Goal: Task Accomplishment & Management: Use online tool/utility

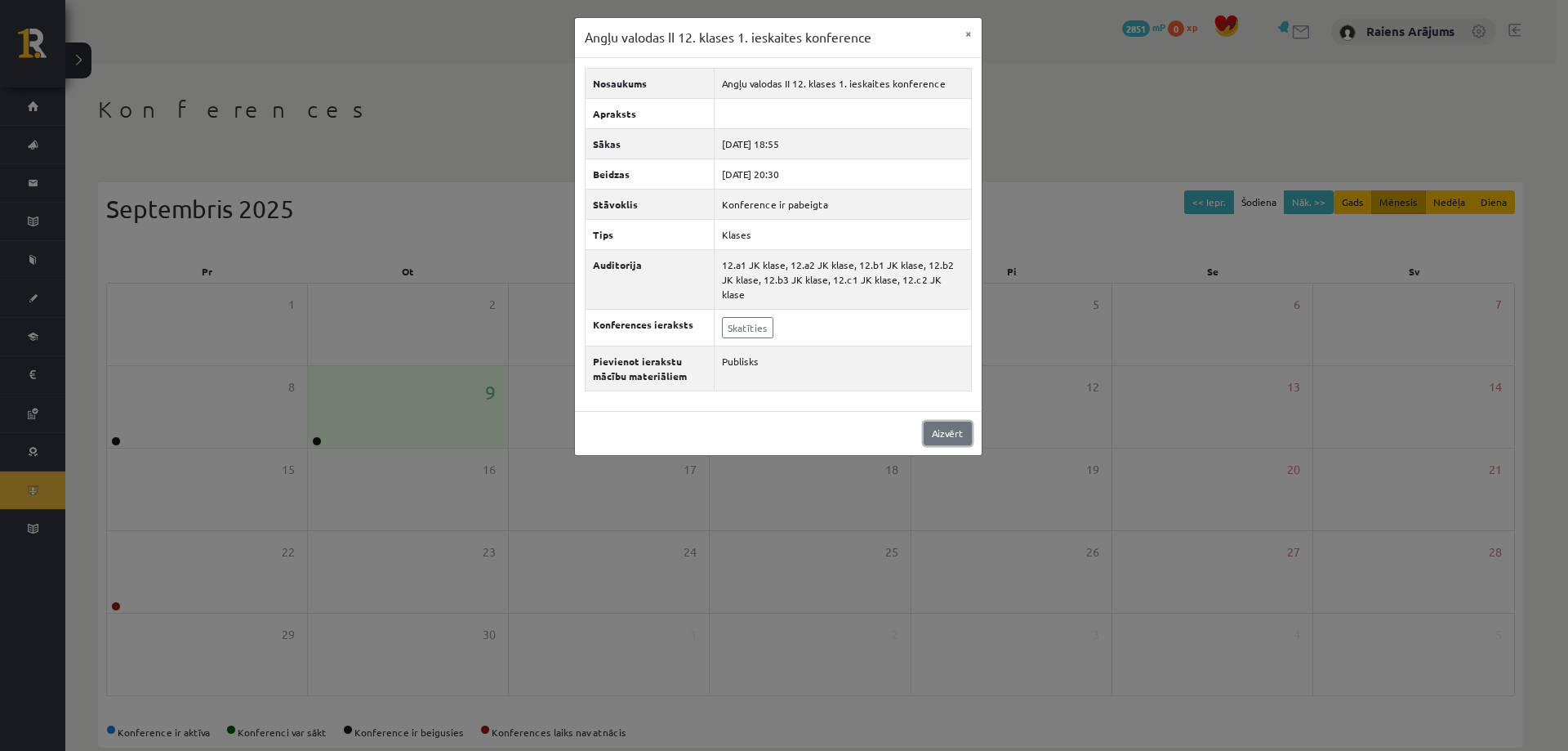
click at [928, 424] on link "Aizvērt" at bounding box center [948, 433] width 48 height 24
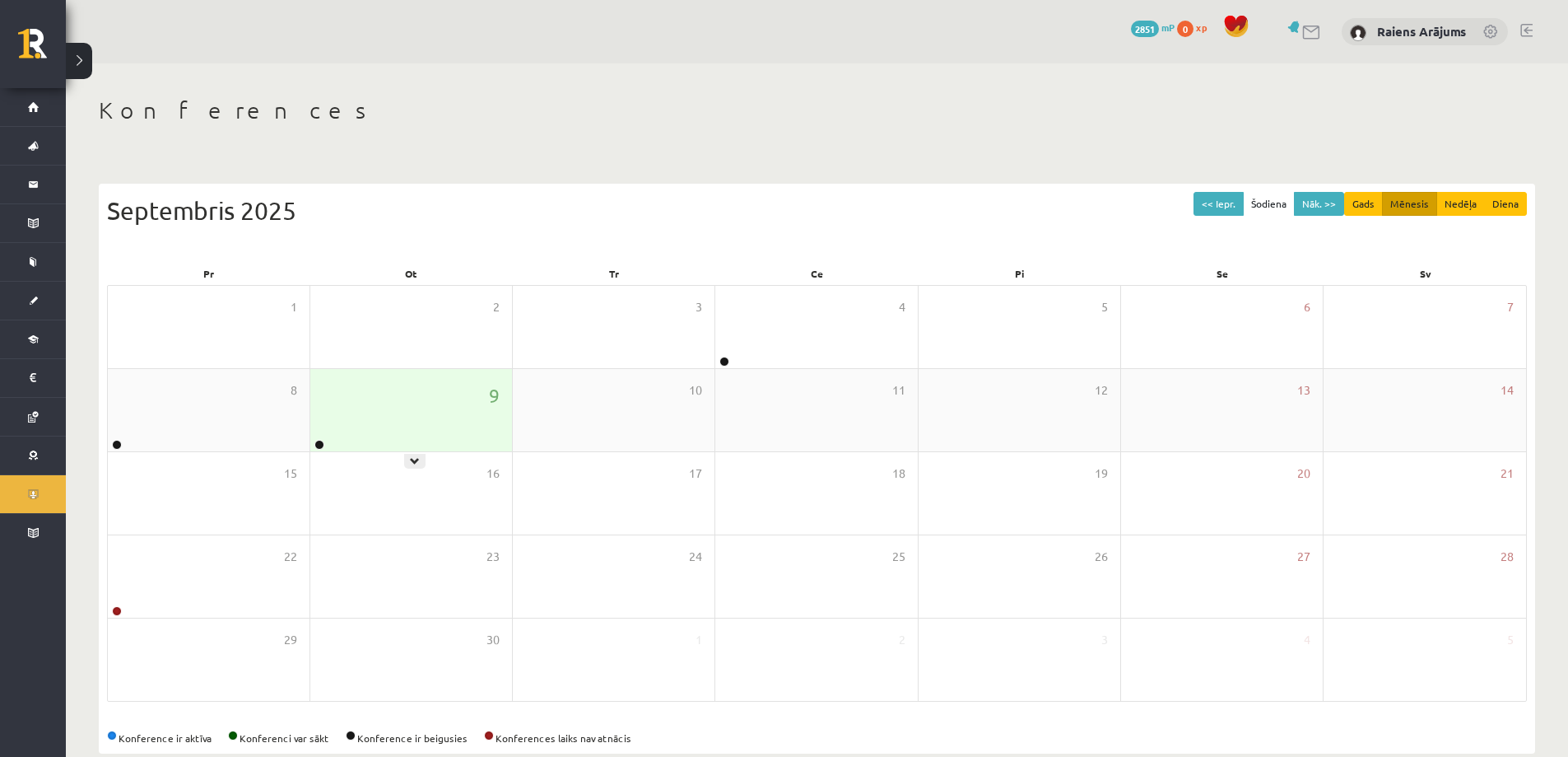
click at [313, 438] on div "9" at bounding box center [411, 410] width 201 height 82
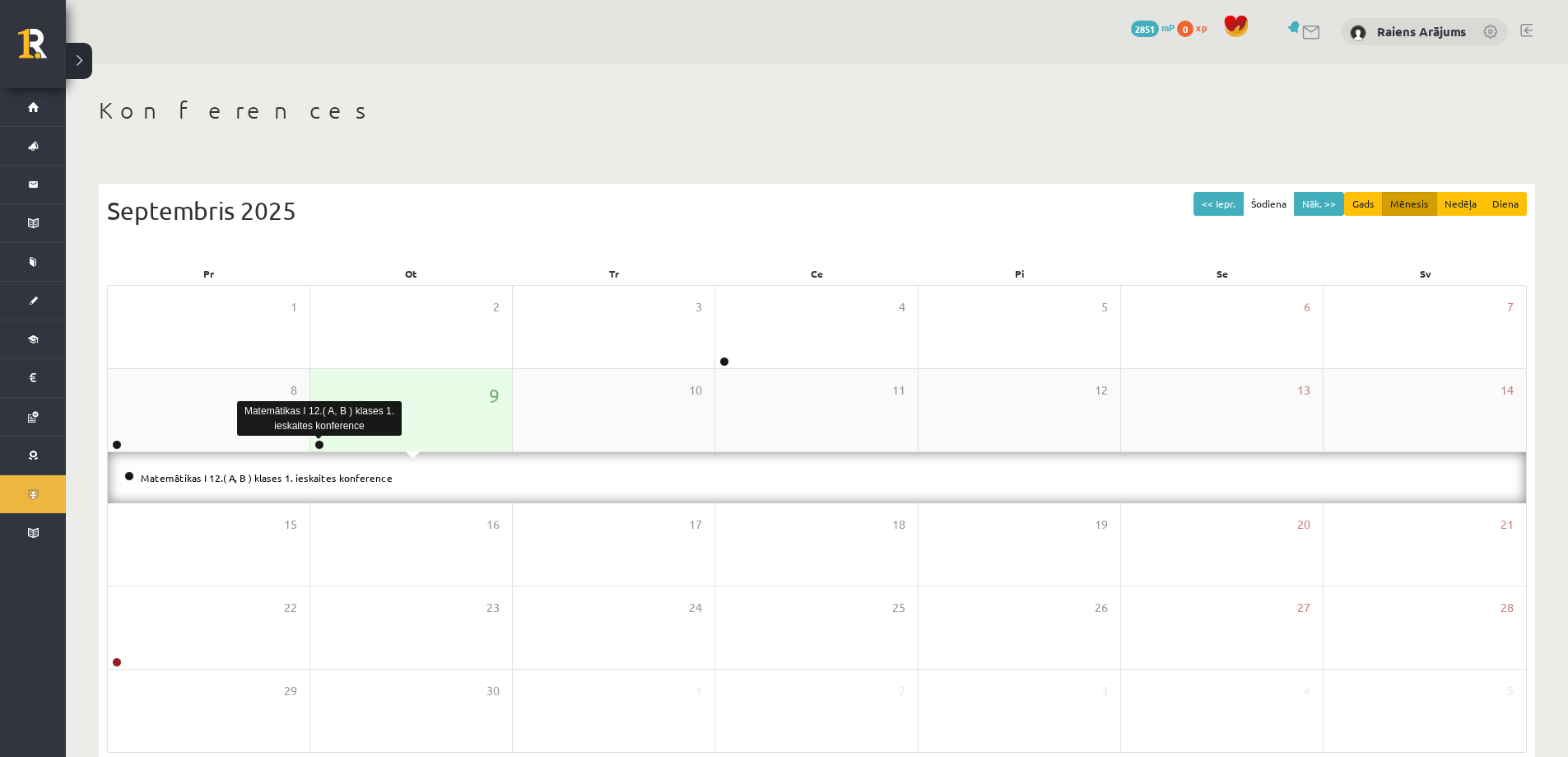
click at [320, 443] on link at bounding box center [320, 445] width 10 height 10
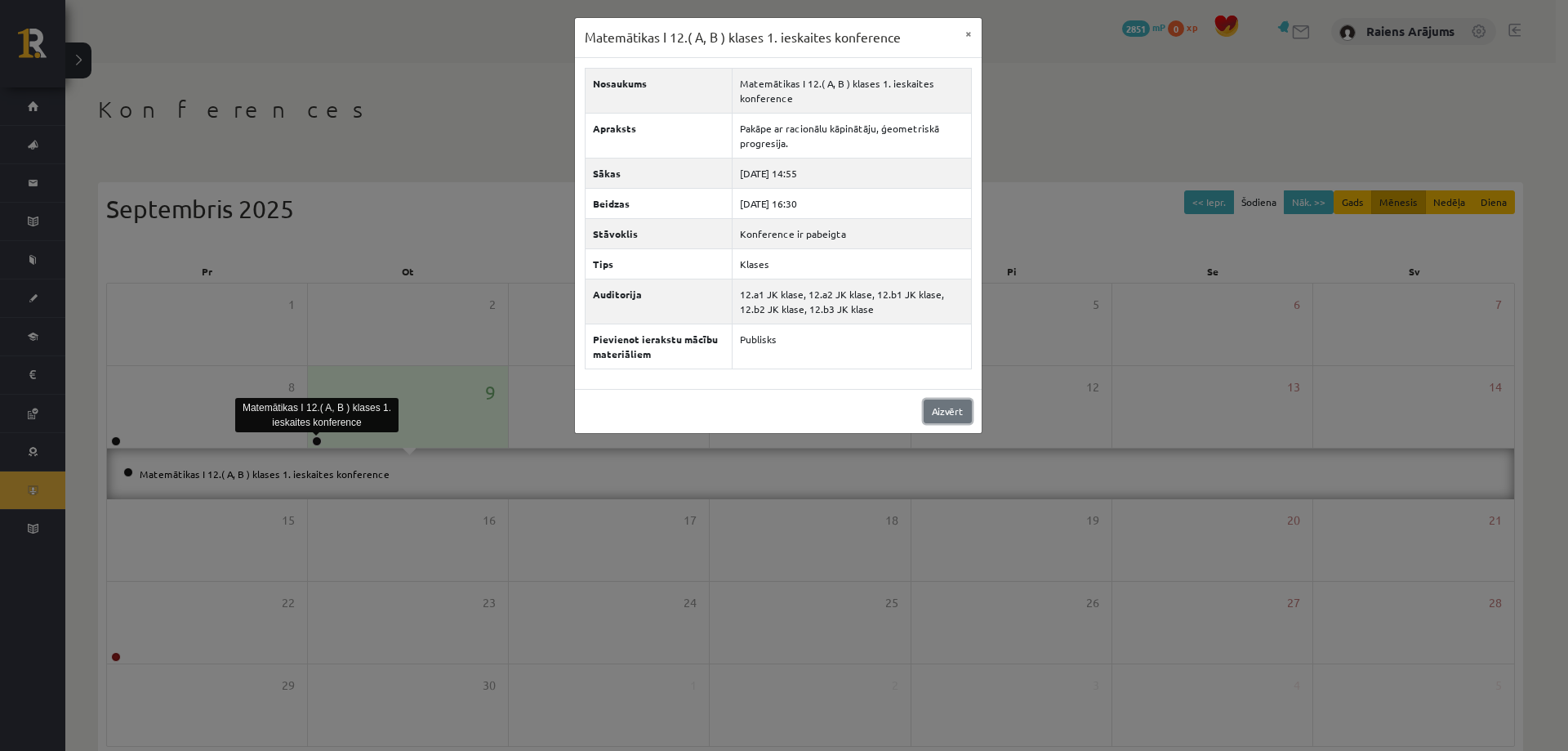
click at [932, 410] on link "Aizvērt" at bounding box center [948, 411] width 48 height 24
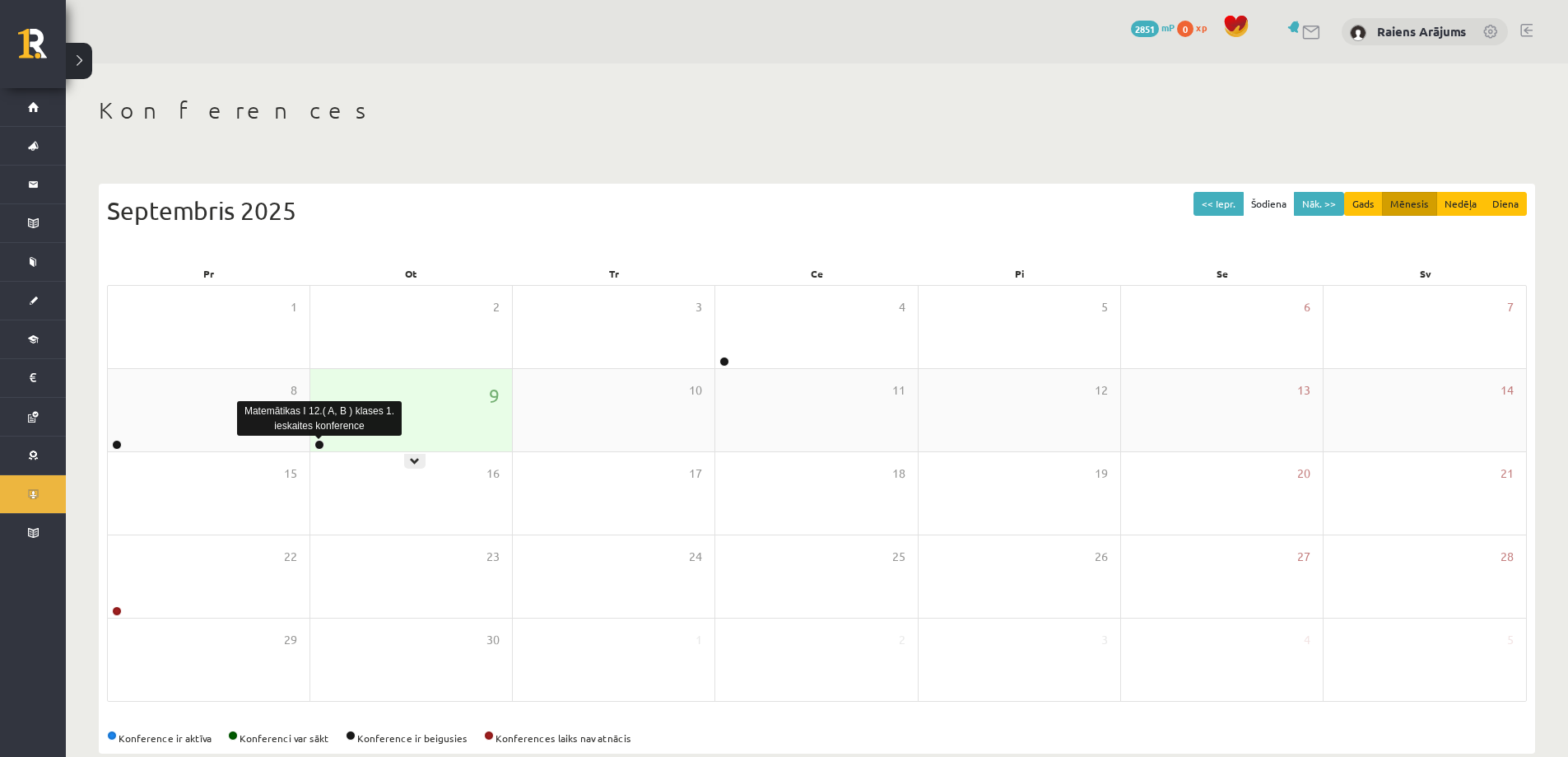
click at [316, 444] on link at bounding box center [320, 445] width 10 height 10
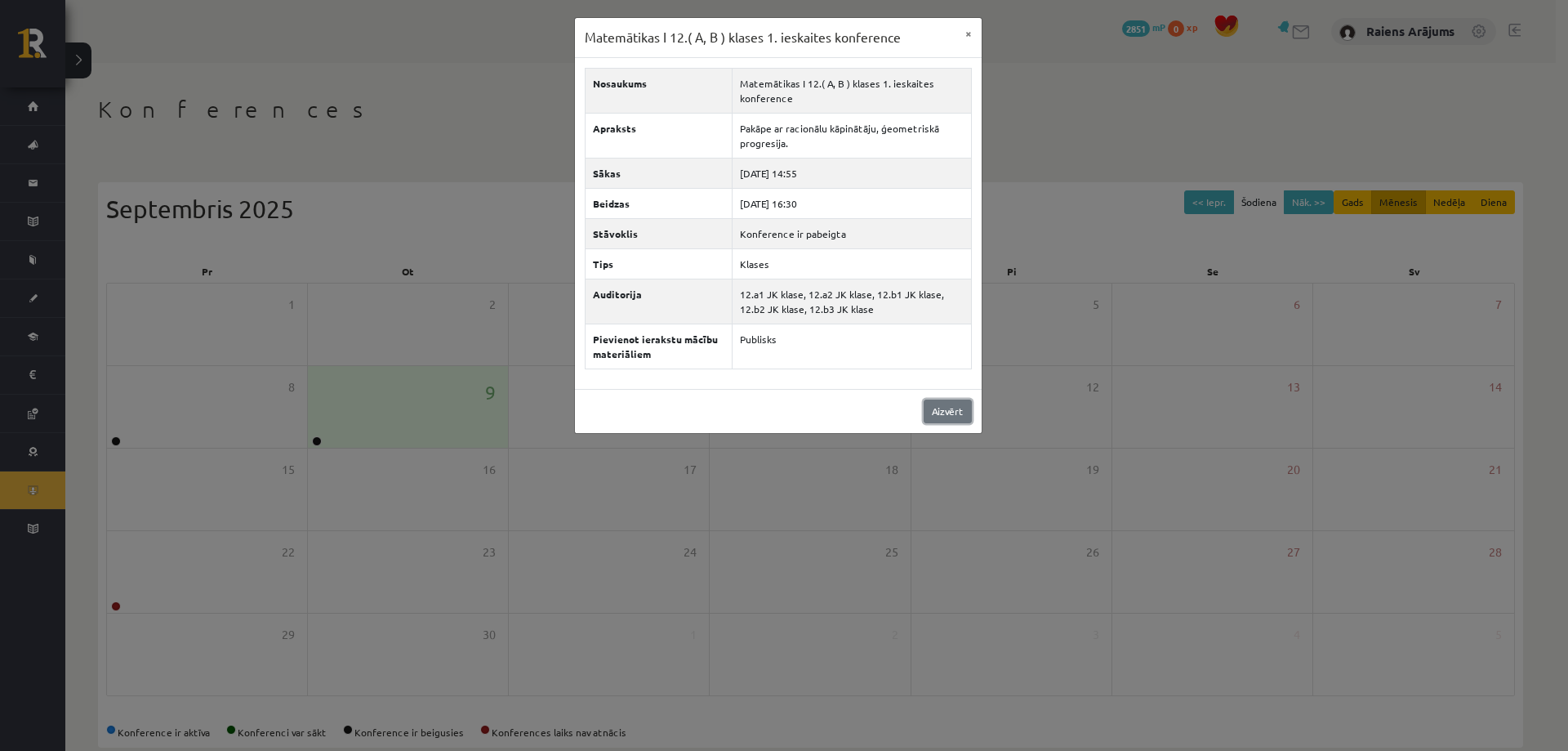
click at [952, 408] on link "Aizvērt" at bounding box center [948, 411] width 48 height 24
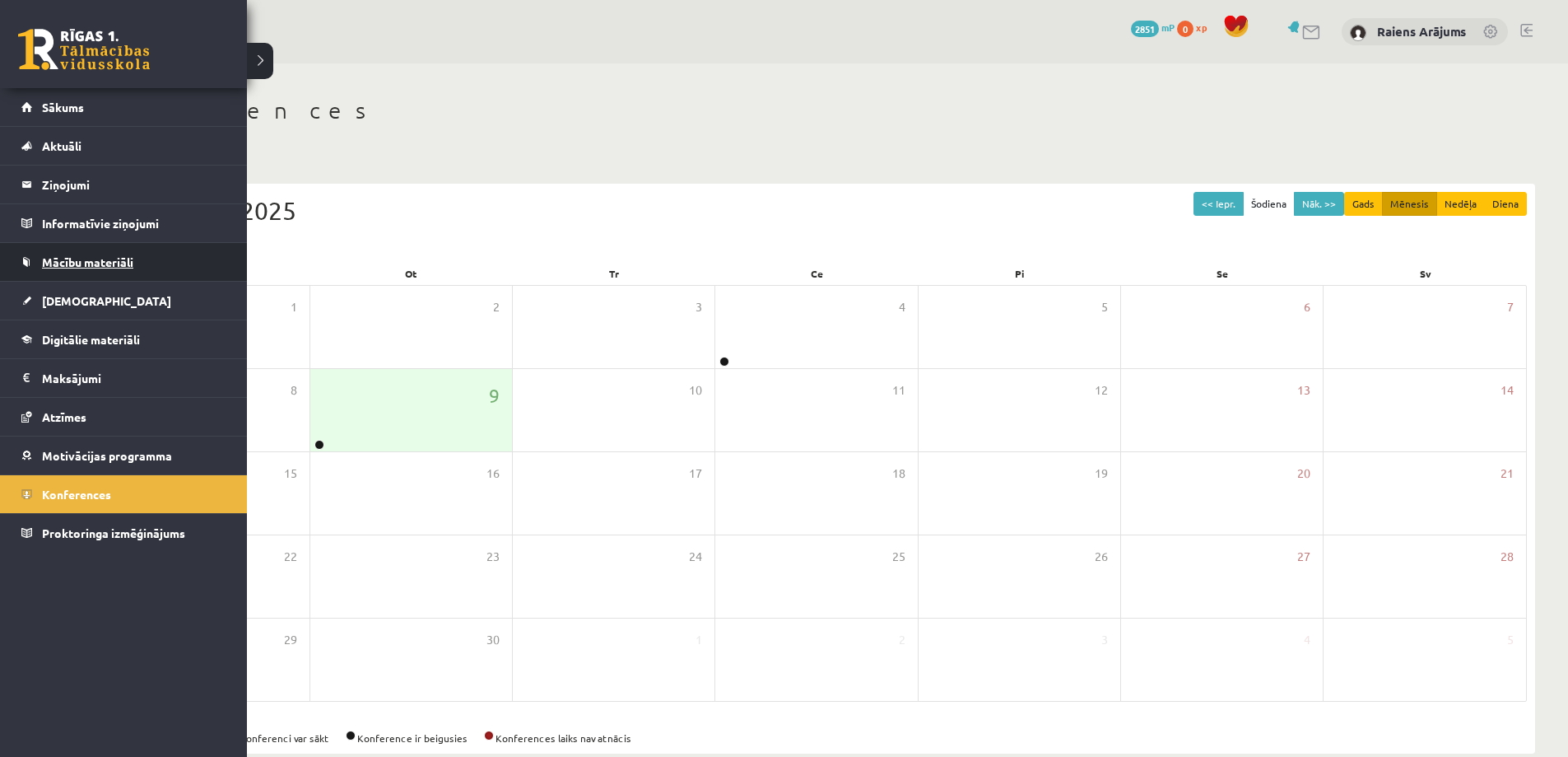
click at [92, 274] on link "Mācību materiāli" at bounding box center [124, 261] width 205 height 37
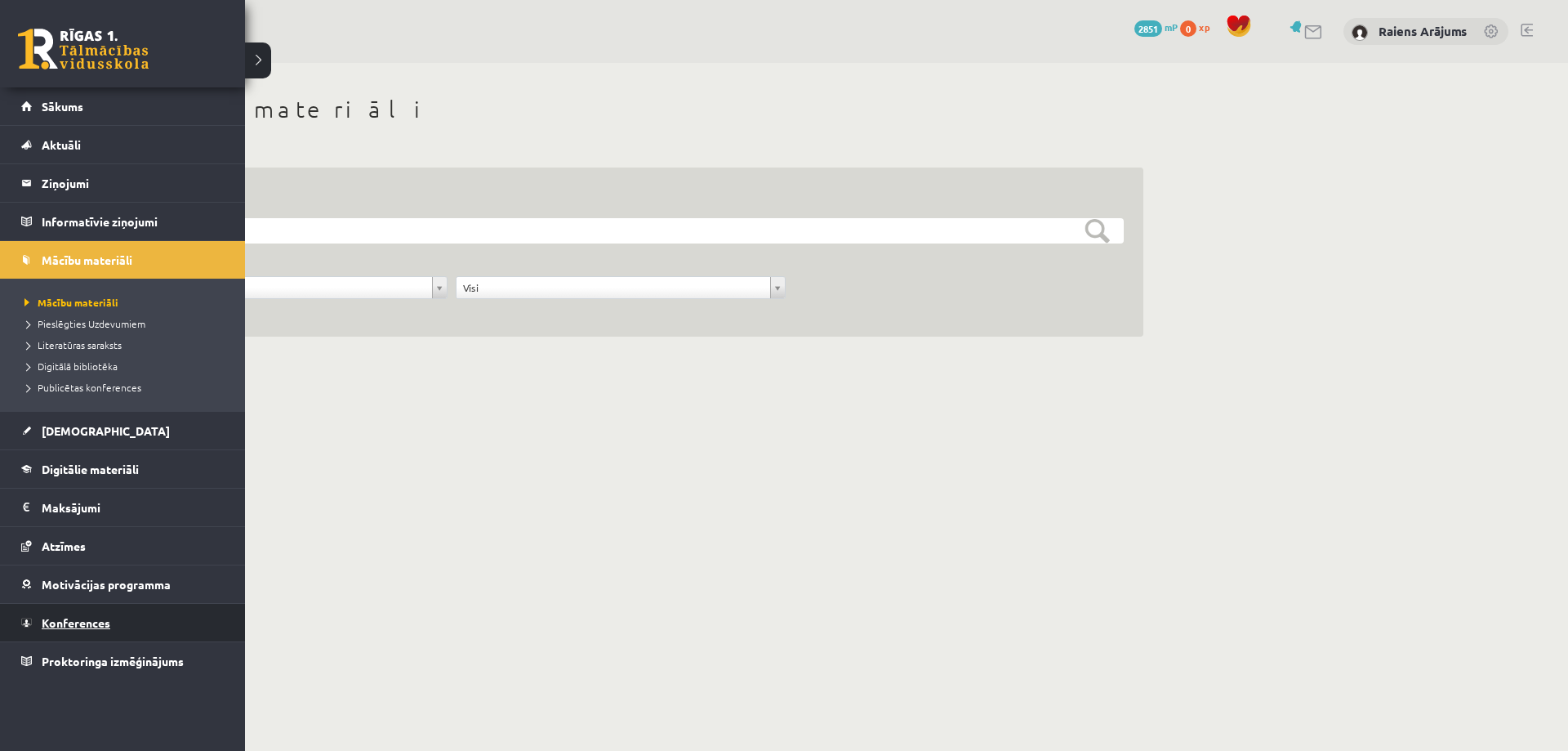
click at [105, 628] on span "Konferences" at bounding box center [75, 623] width 69 height 15
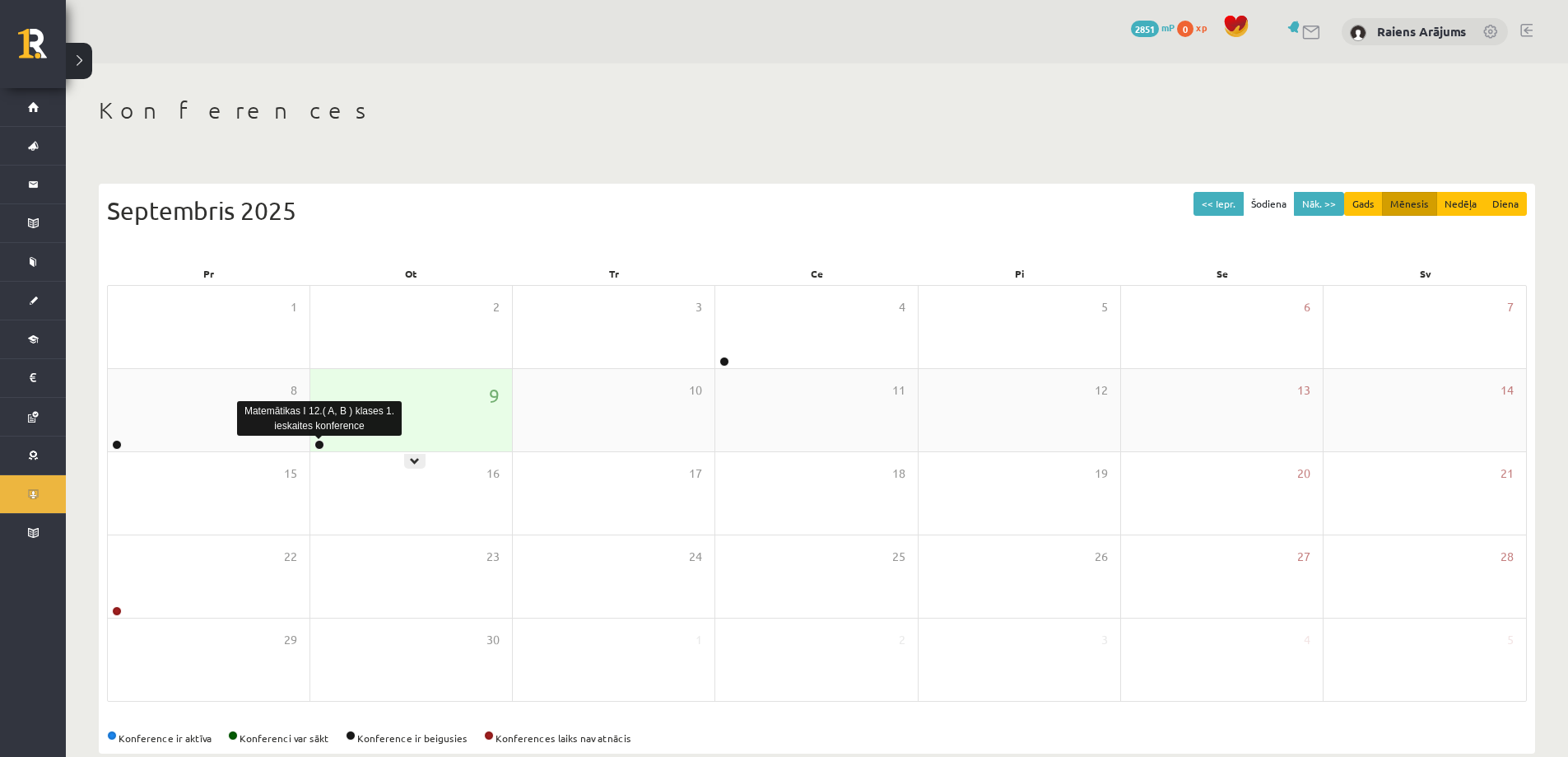
click at [315, 441] on link at bounding box center [320, 445] width 10 height 10
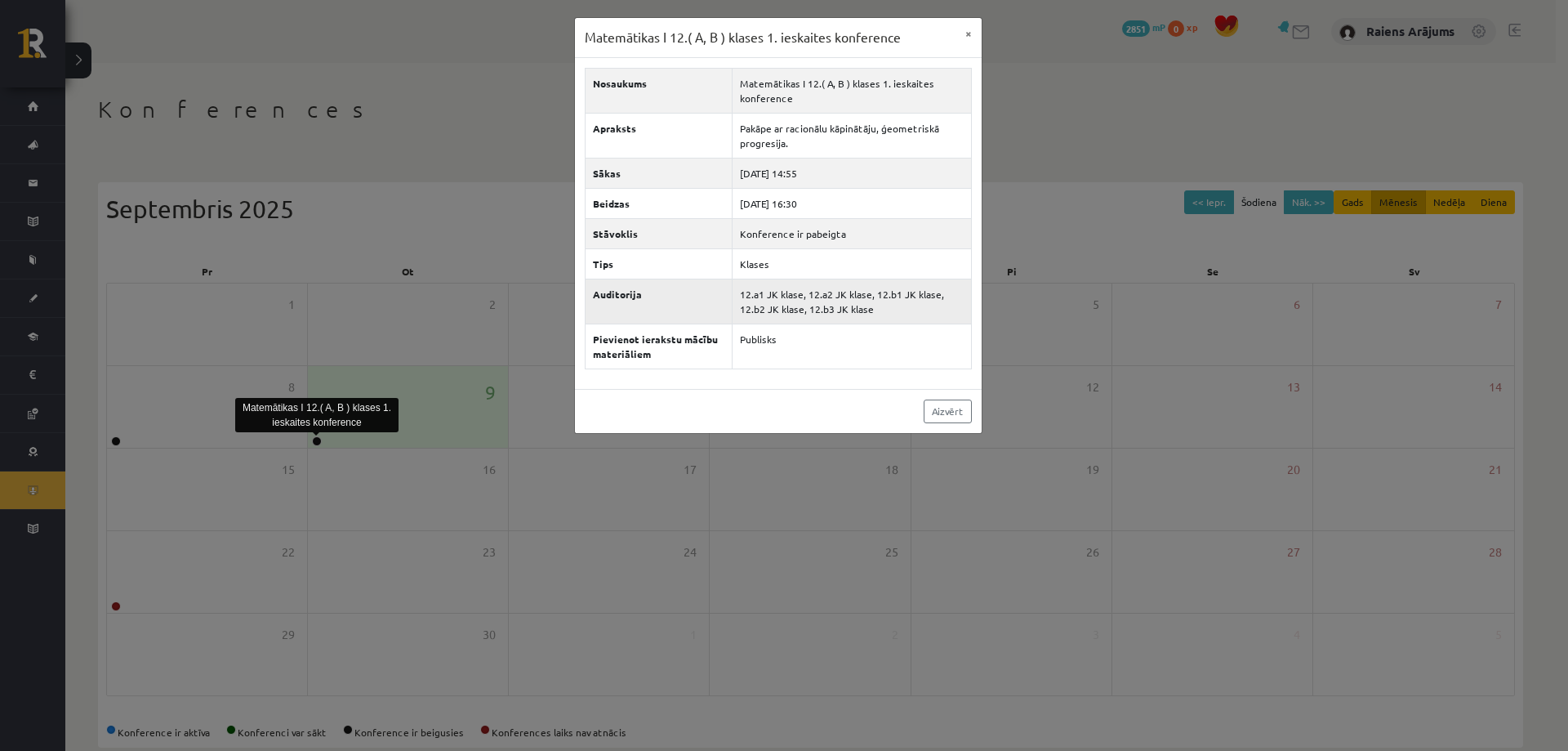
click at [721, 317] on th "Auditorija" at bounding box center [658, 301] width 148 height 45
drag, startPoint x: 692, startPoint y: 356, endPoint x: 692, endPoint y: 181, distance: 175.0
click at [692, 351] on th "Pievienot ierakstu mācību materiāliem" at bounding box center [658, 346] width 148 height 45
click at [711, 15] on div "Matemātikas I 12.( A, B ) klases 1. ieskaites konference × Nosaukums Matemātika…" at bounding box center [784, 375] width 1568 height 751
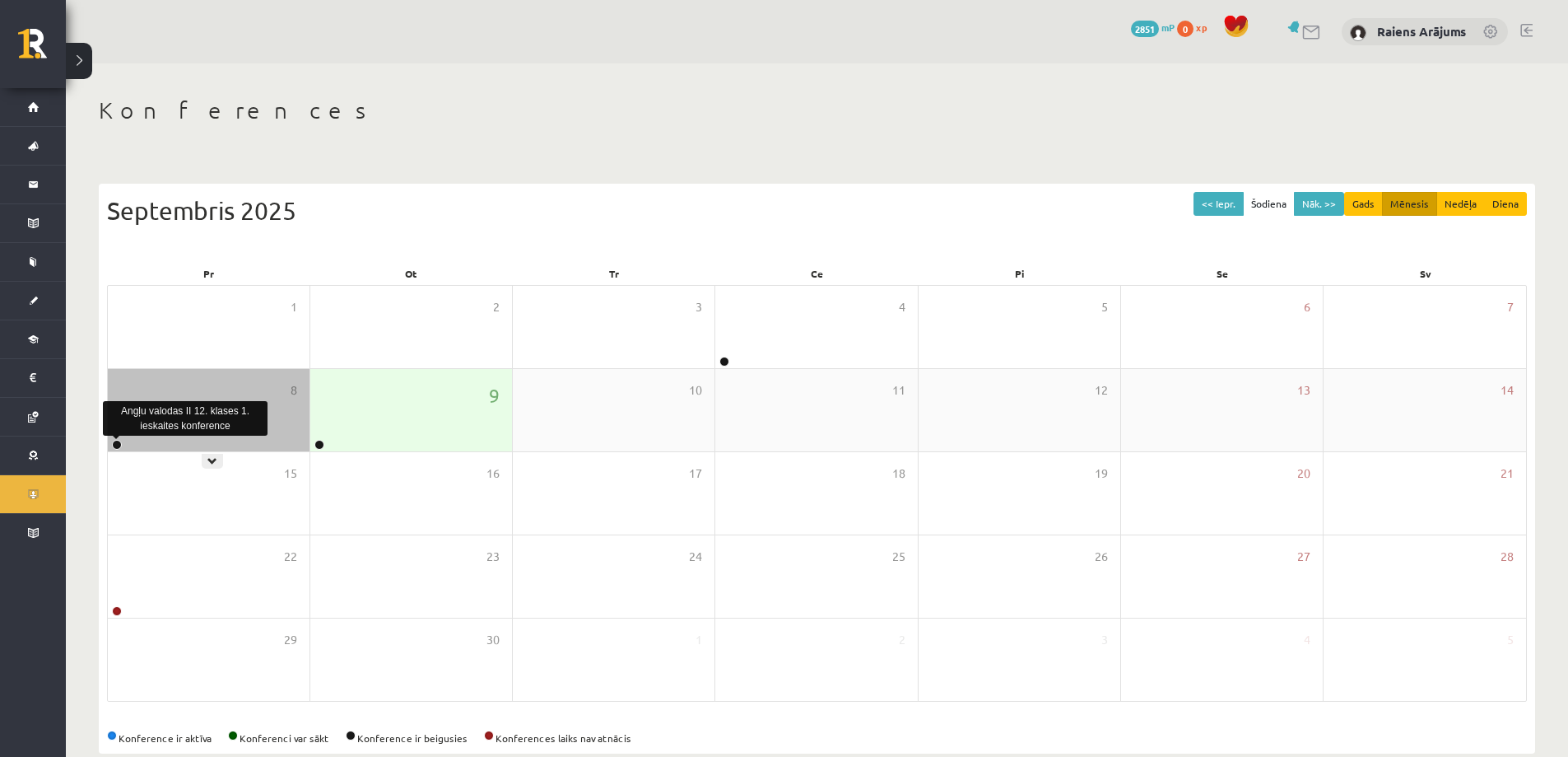
click at [121, 447] on link at bounding box center [117, 445] width 10 height 10
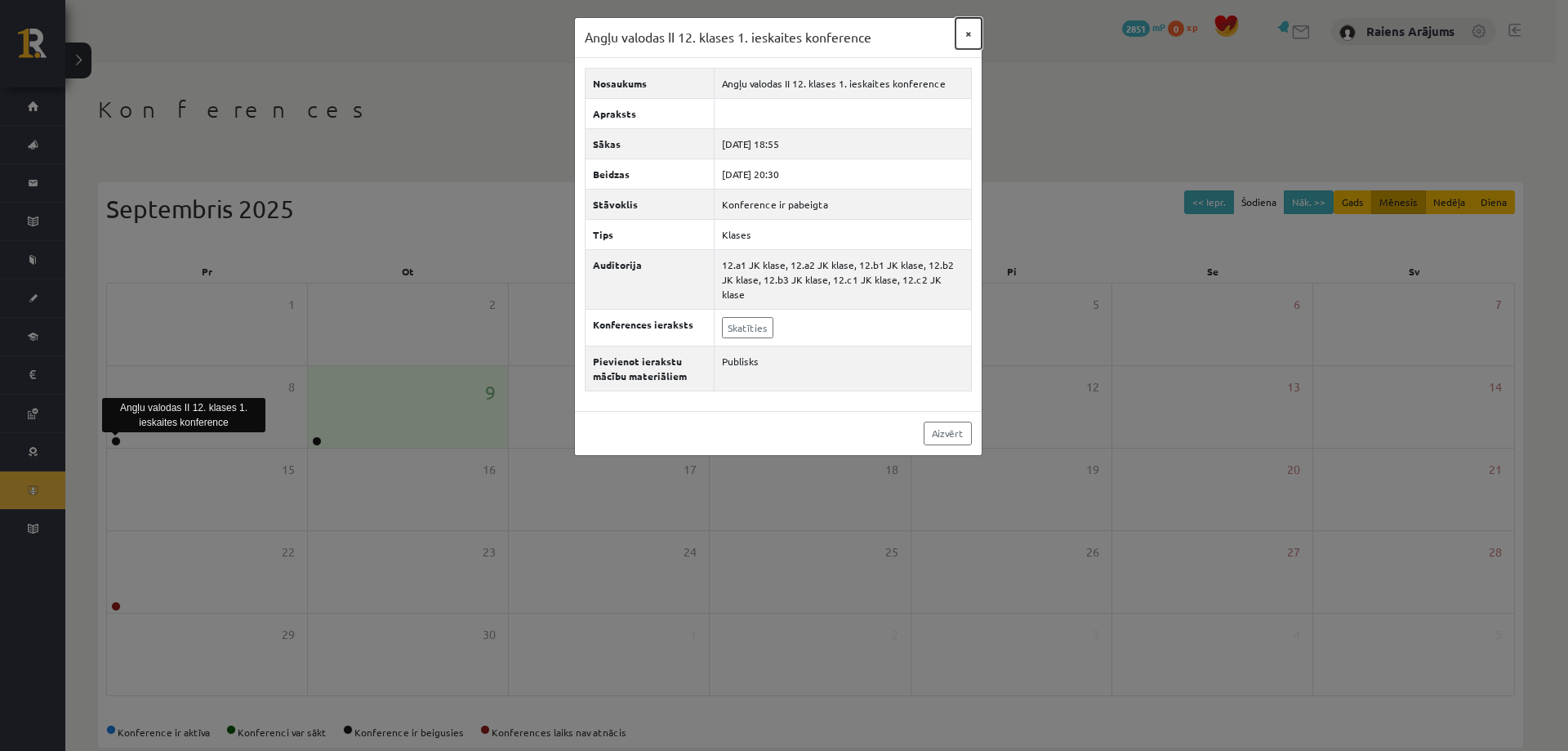
click at [965, 35] on button "×" at bounding box center [969, 34] width 26 height 31
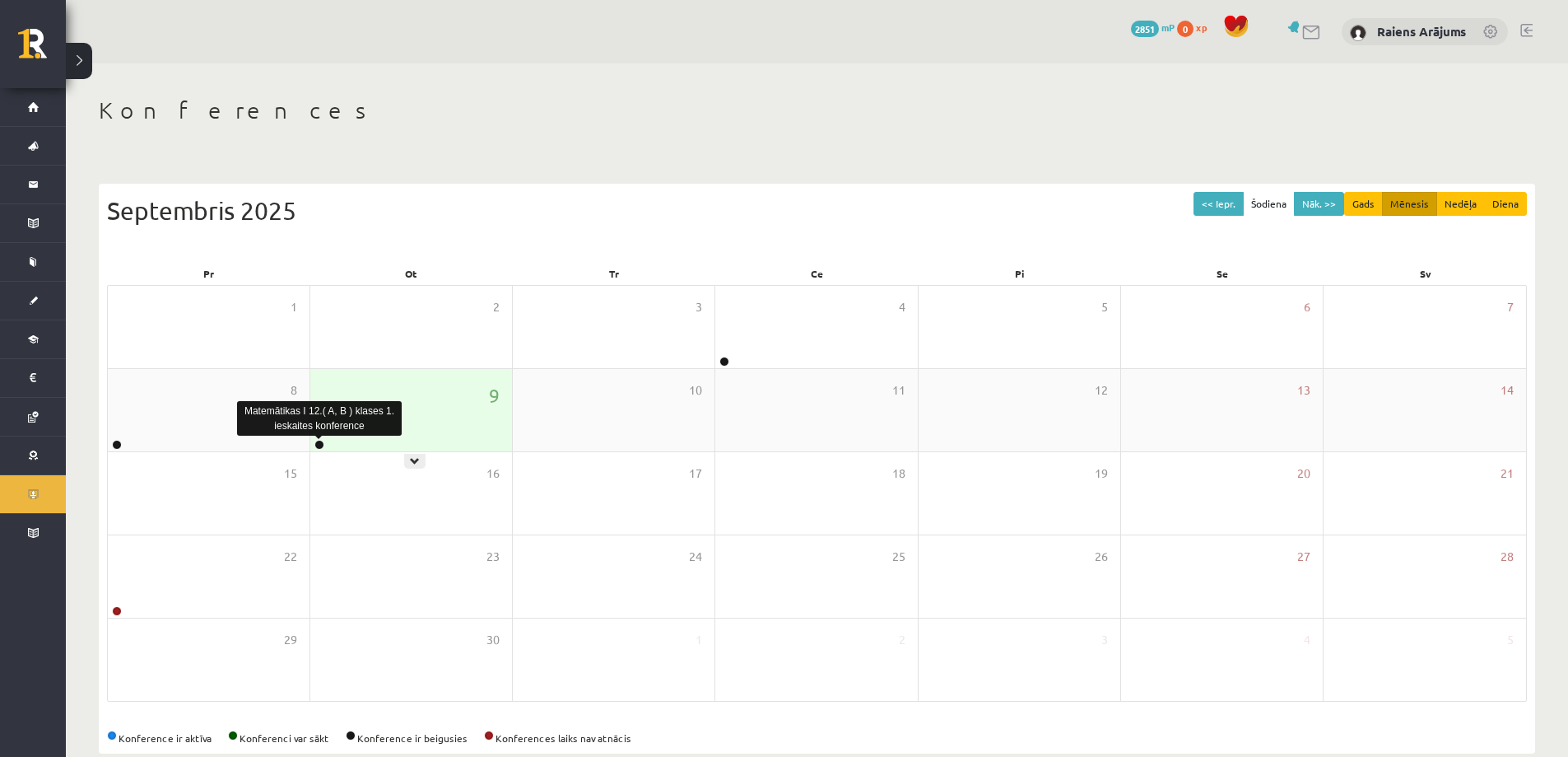
click at [324, 446] on link at bounding box center [320, 445] width 10 height 10
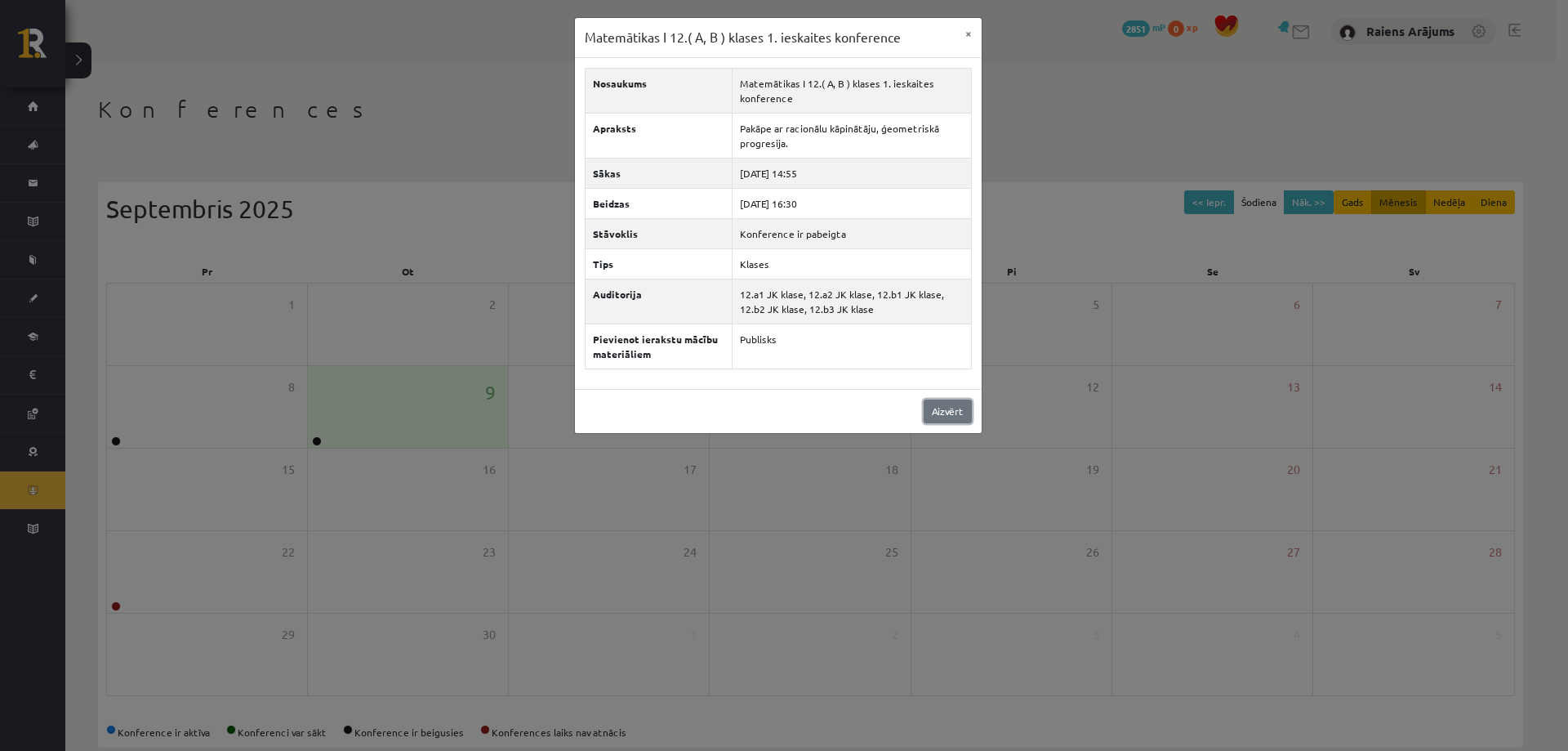
click at [950, 412] on link "Aizvērt" at bounding box center [948, 411] width 48 height 24
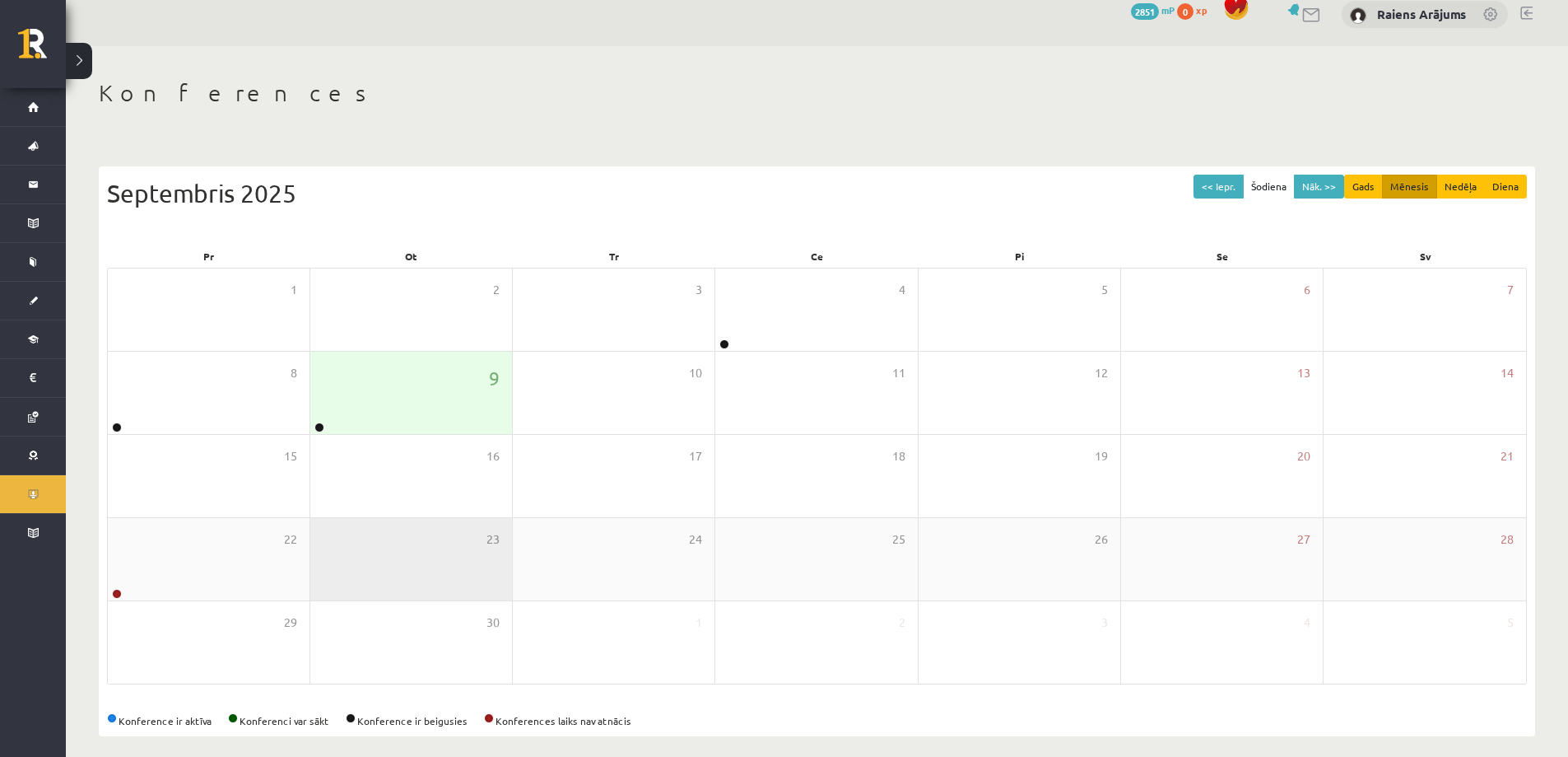
scroll to position [31, 0]
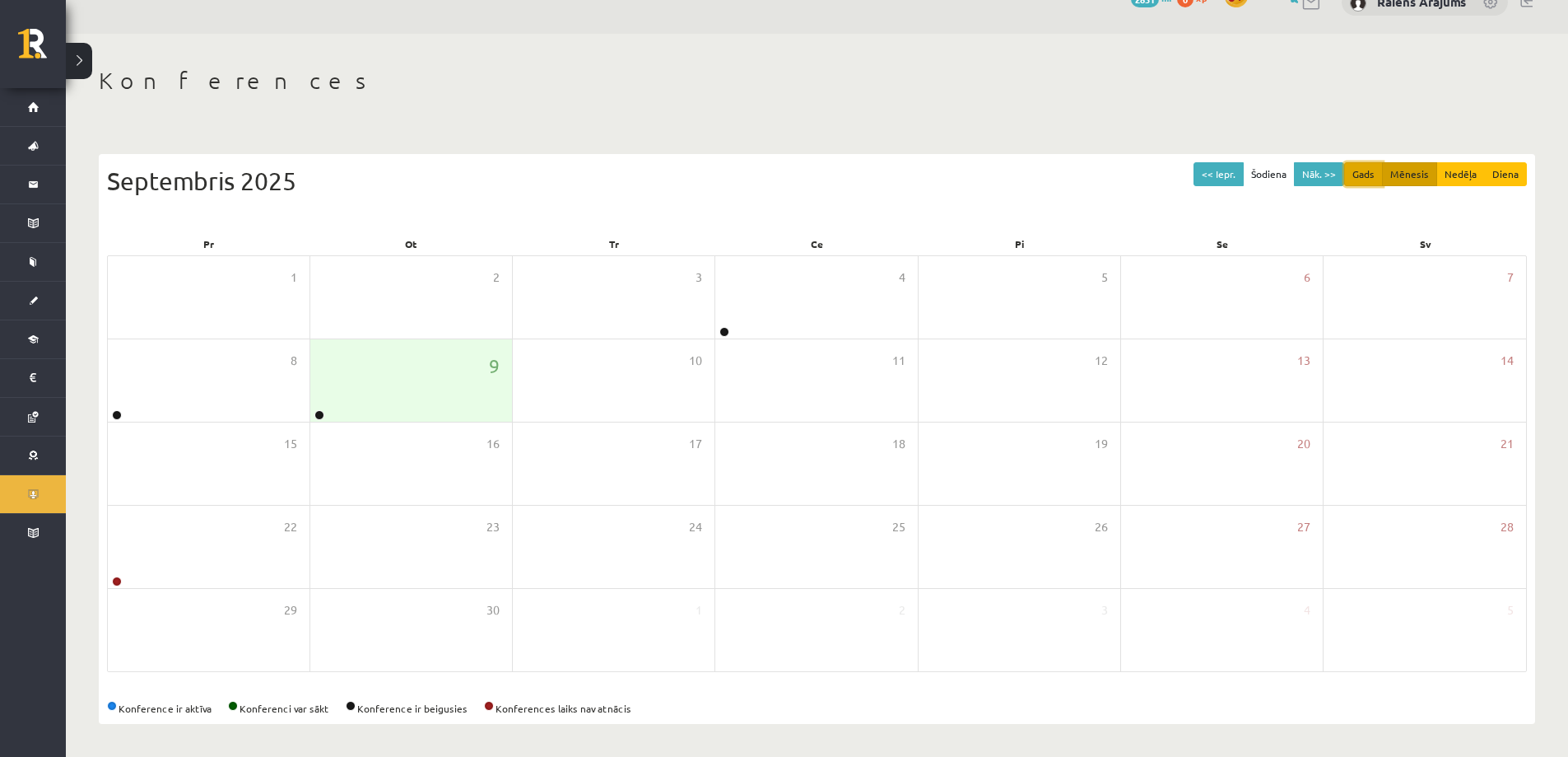
click at [1383, 173] on button "Gads" at bounding box center [1363, 174] width 38 height 24
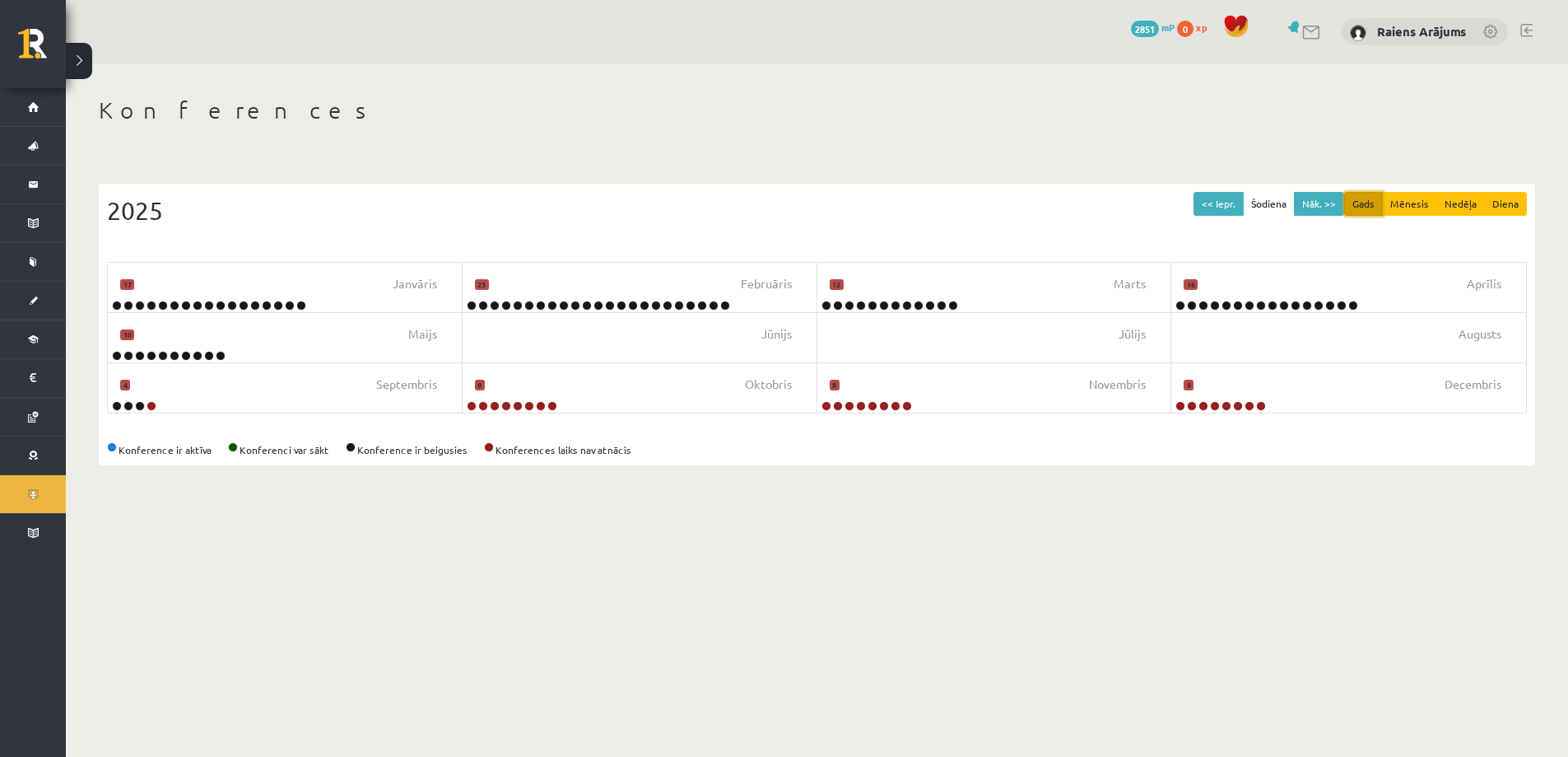
scroll to position [0, 0]
click at [1465, 210] on button "Nedēļa" at bounding box center [1473, 203] width 48 height 24
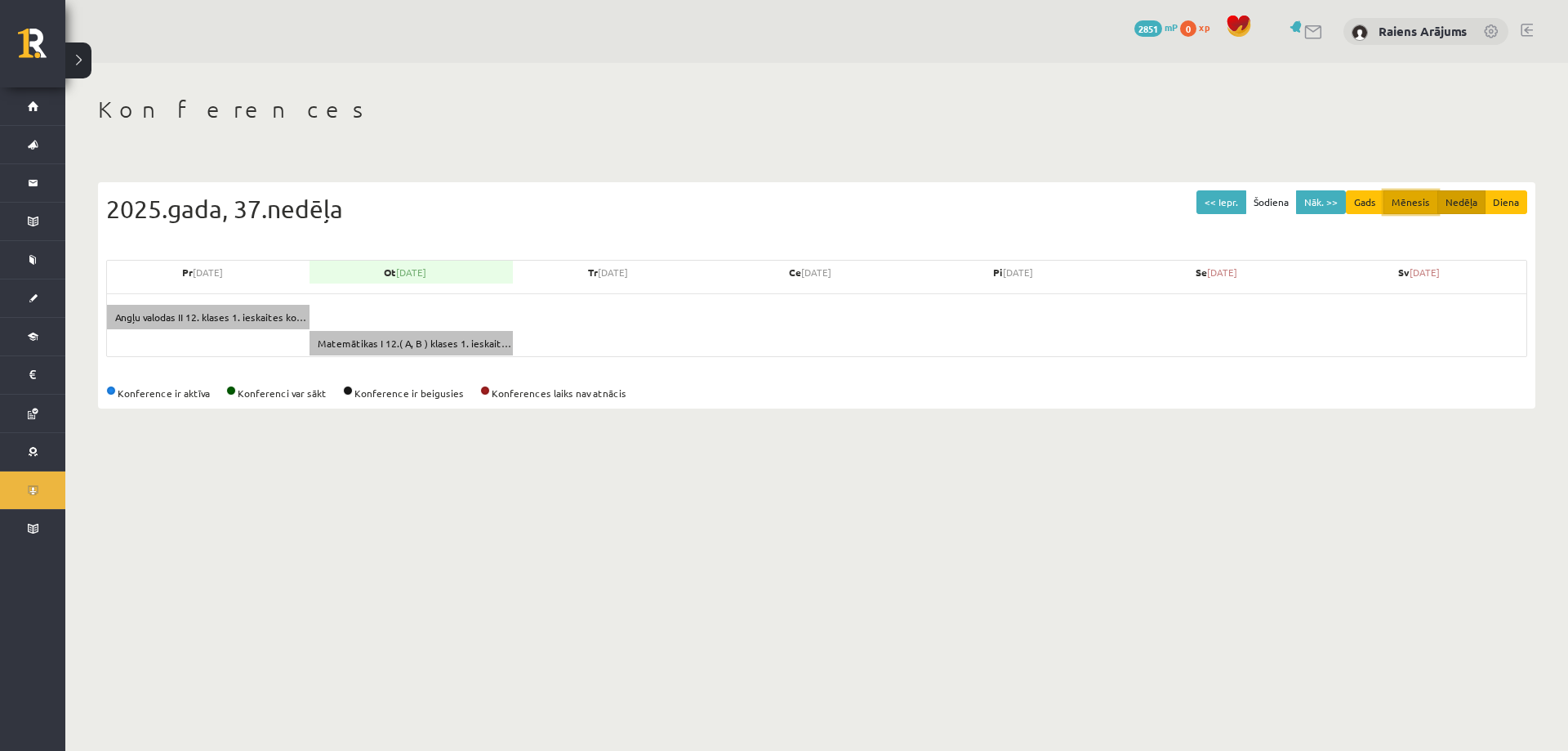
click at [1396, 206] on button "Mēnesis" at bounding box center [1410, 202] width 54 height 24
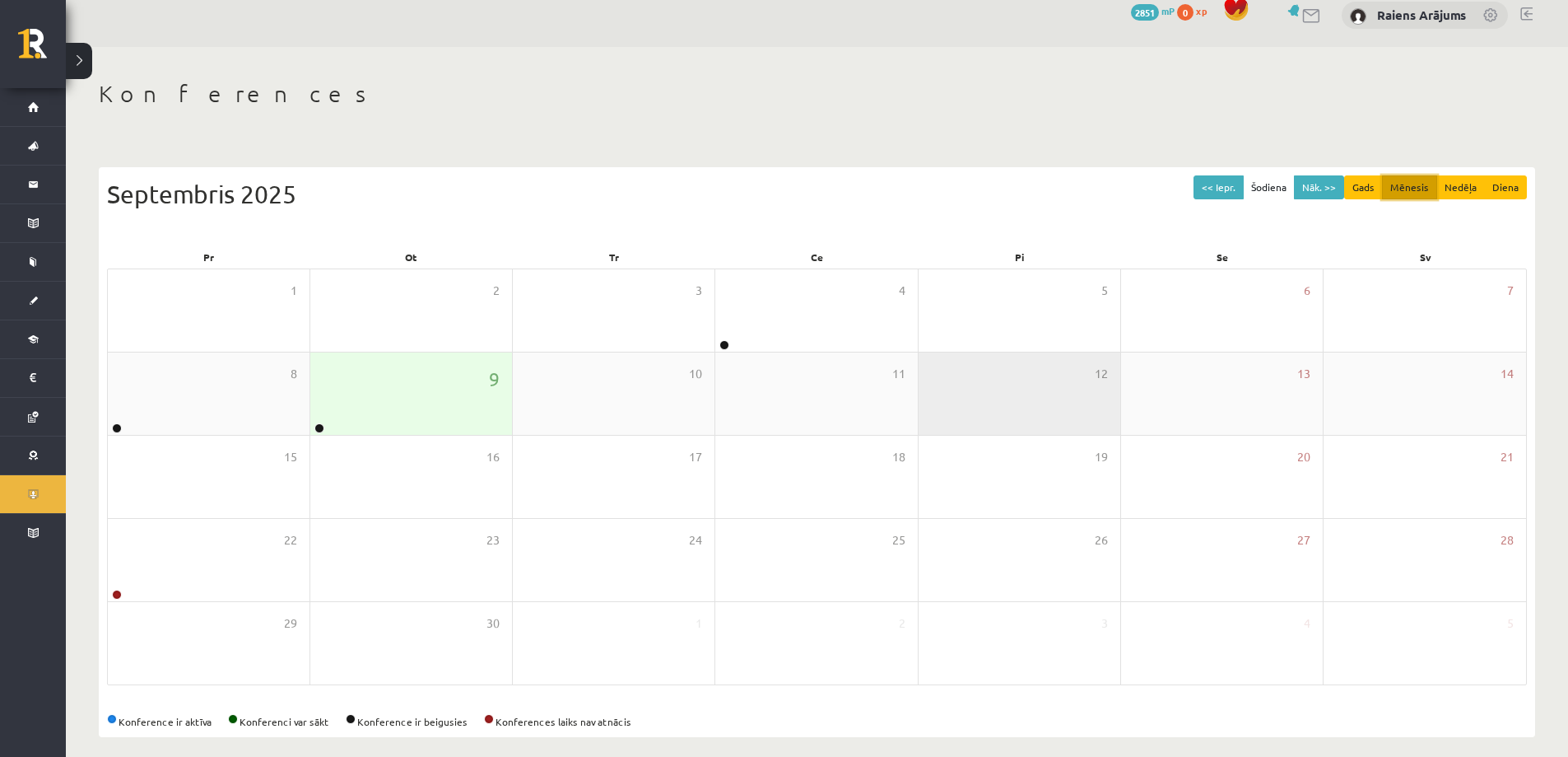
scroll to position [31, 0]
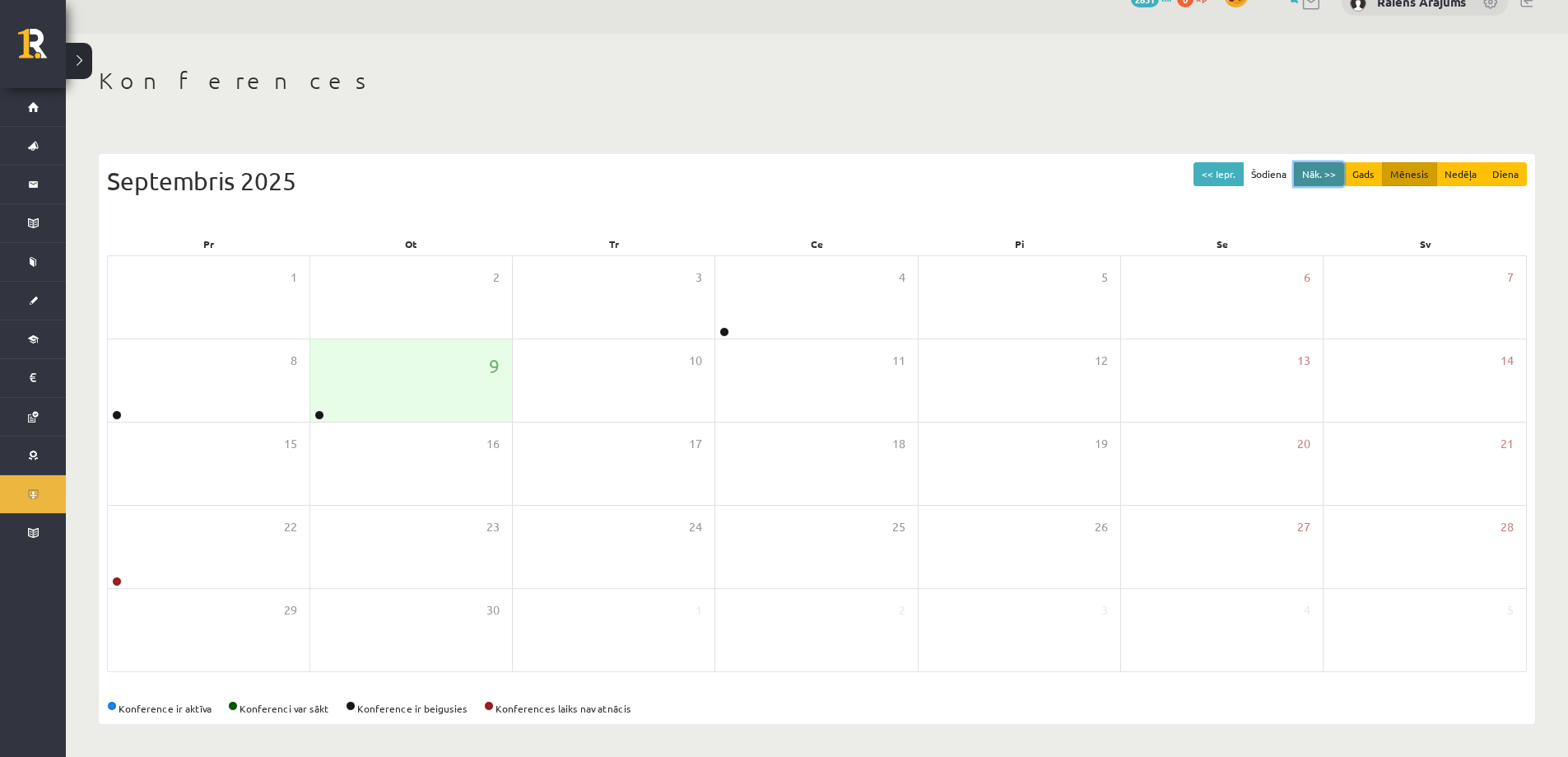
click at [1320, 183] on button "Nāk. >>" at bounding box center [1319, 174] width 50 height 24
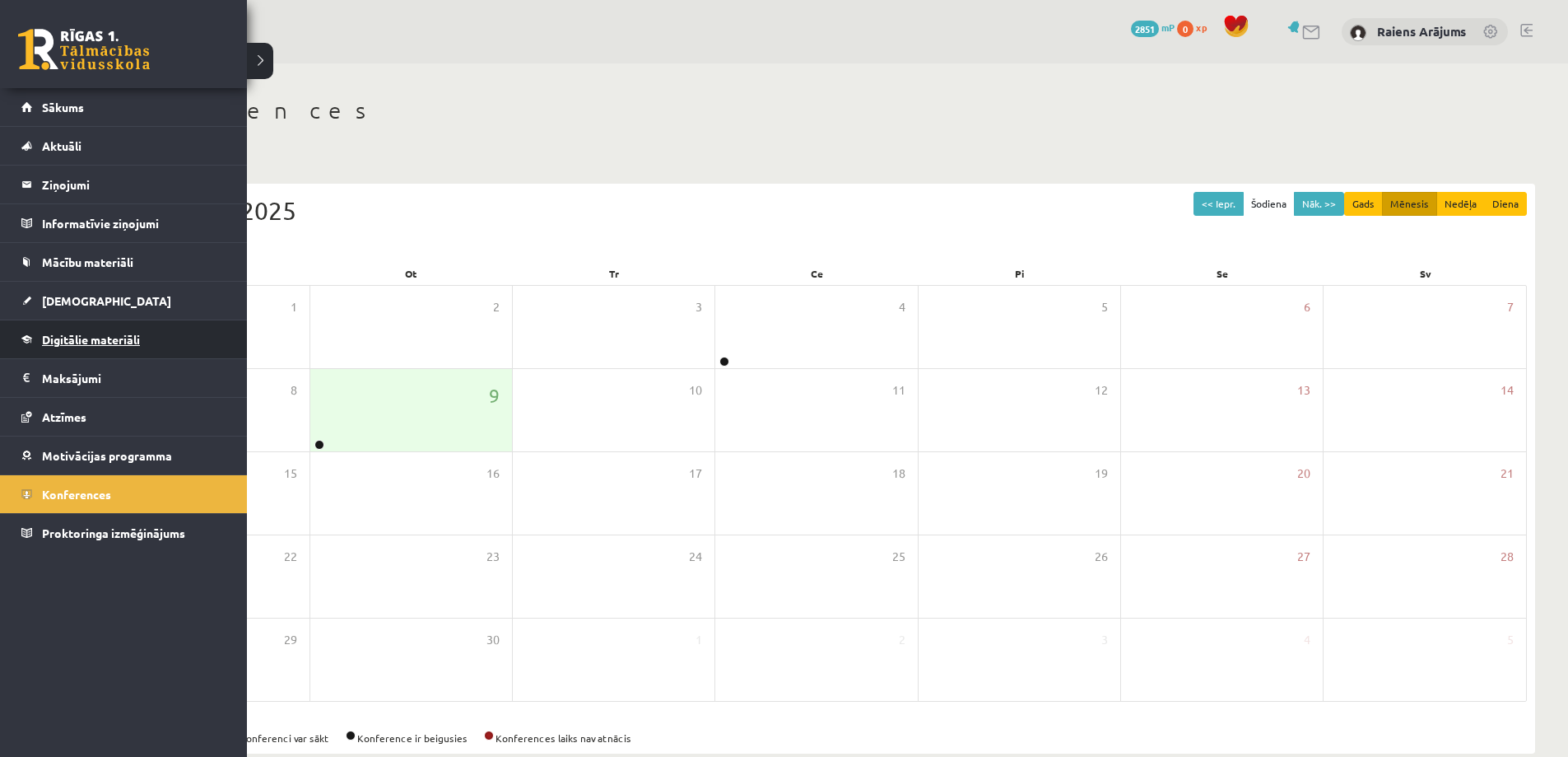
click at [122, 347] on link "Digitālie materiāli" at bounding box center [124, 339] width 205 height 37
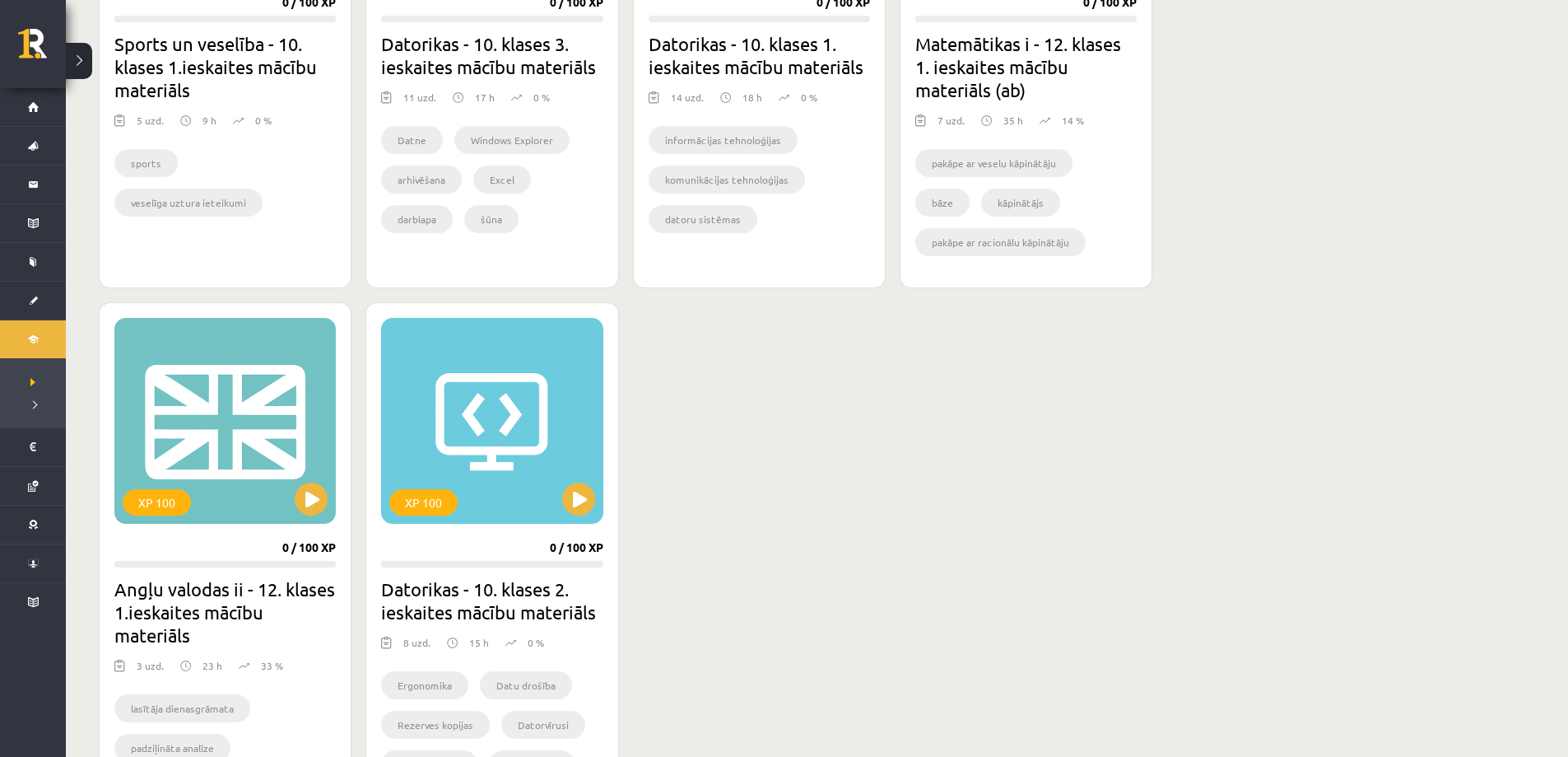
scroll to position [1272, 0]
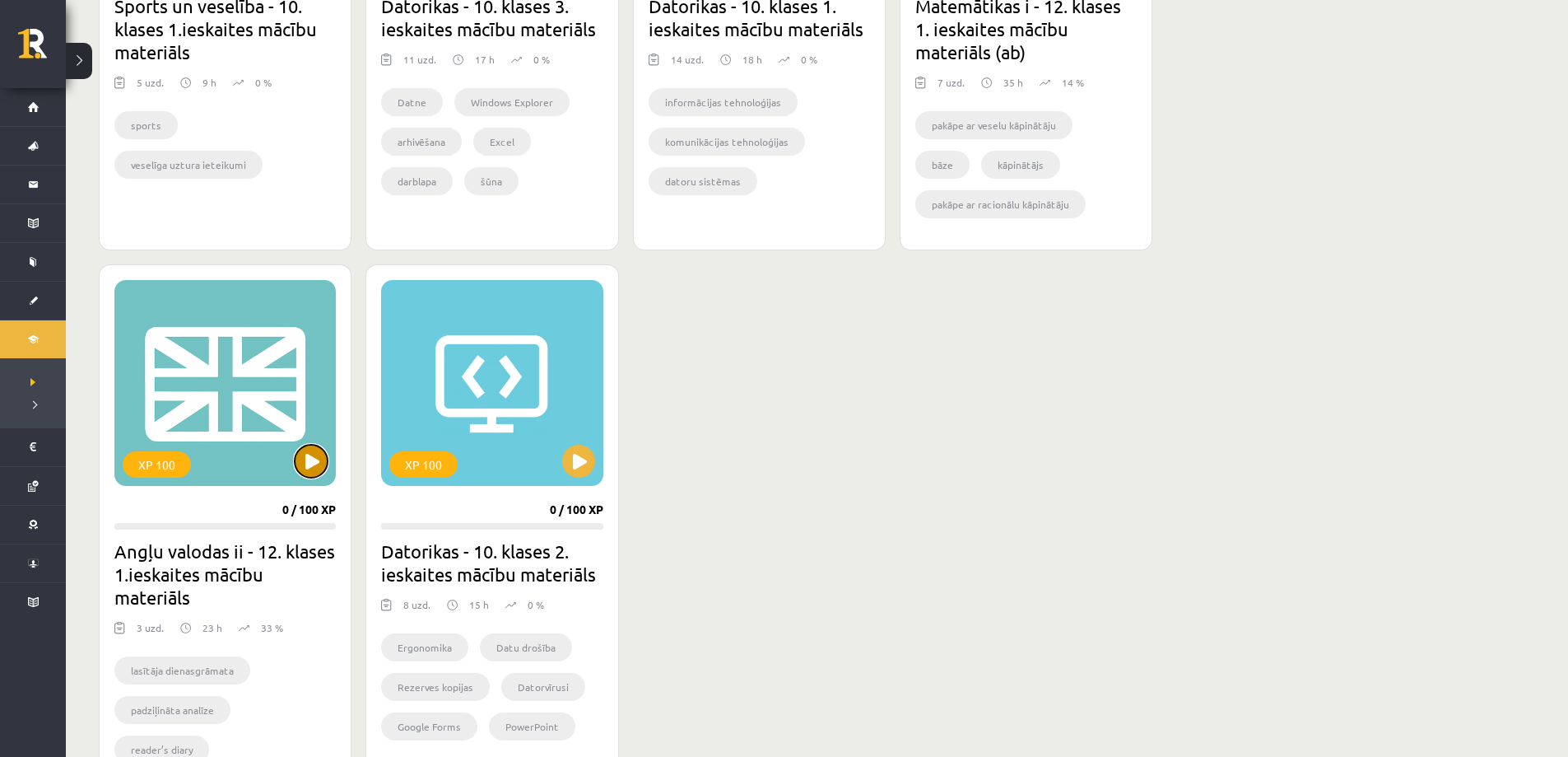
click at [325, 462] on button at bounding box center [311, 461] width 33 height 33
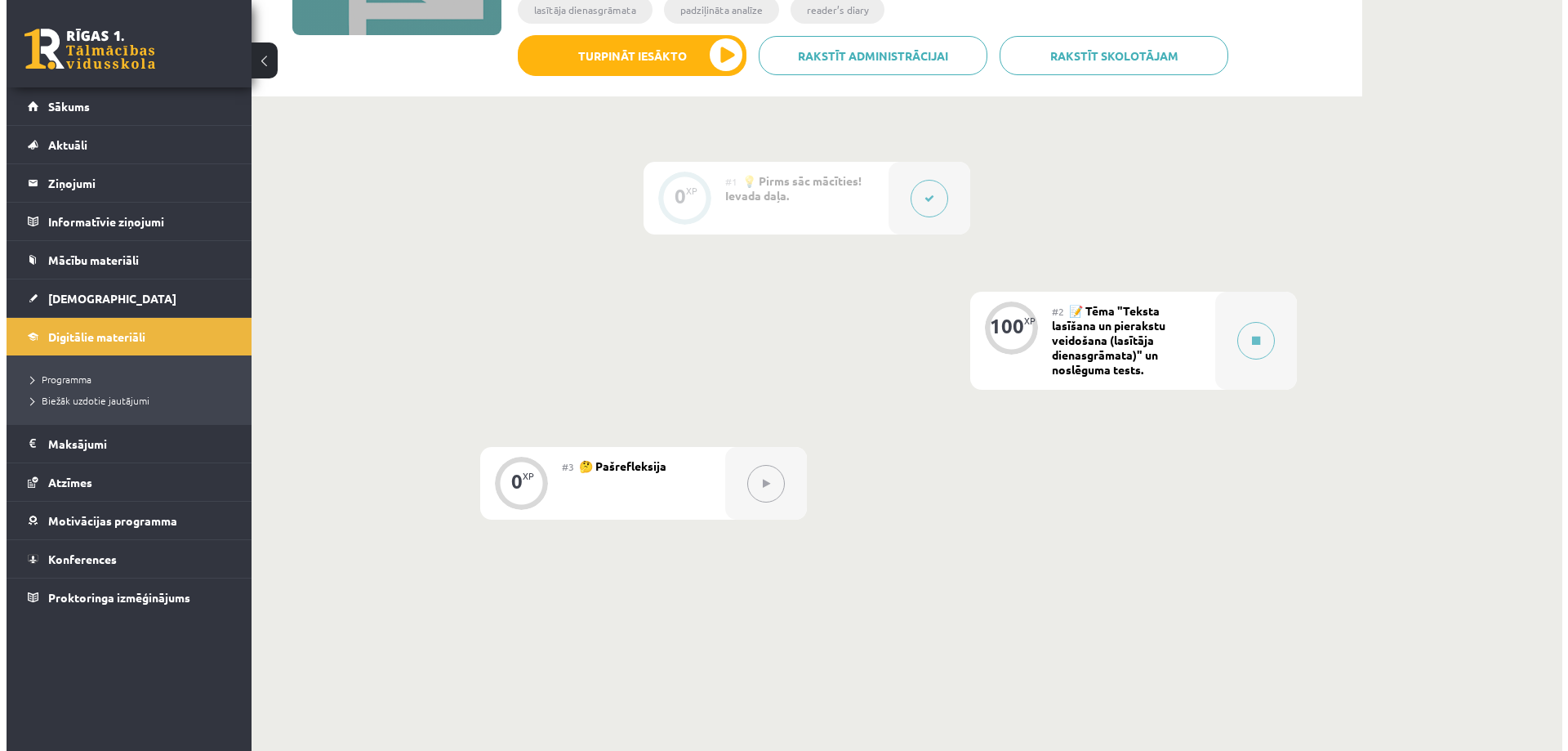
scroll to position [354, 0]
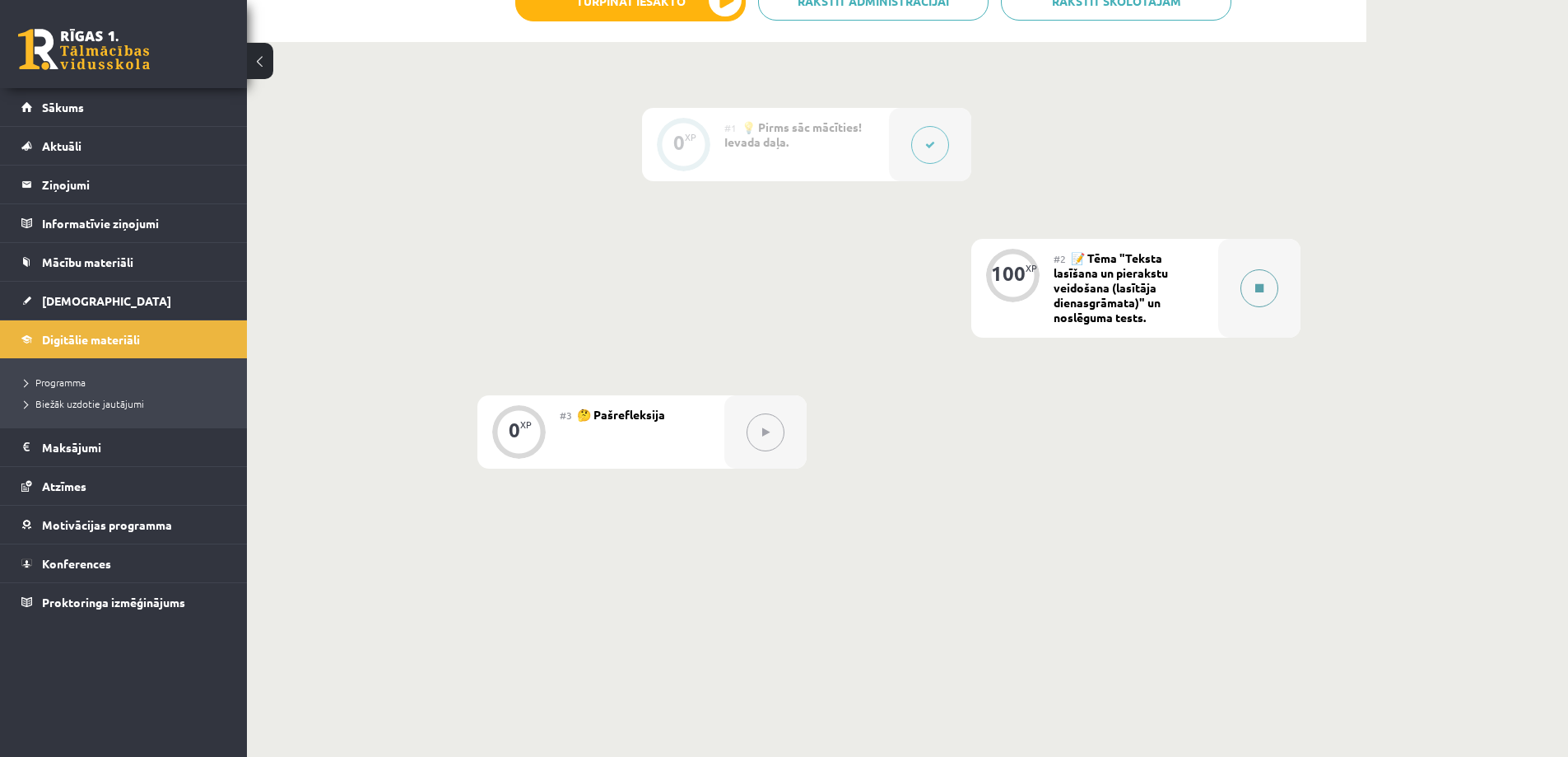
click at [1258, 292] on icon at bounding box center [1259, 288] width 8 height 10
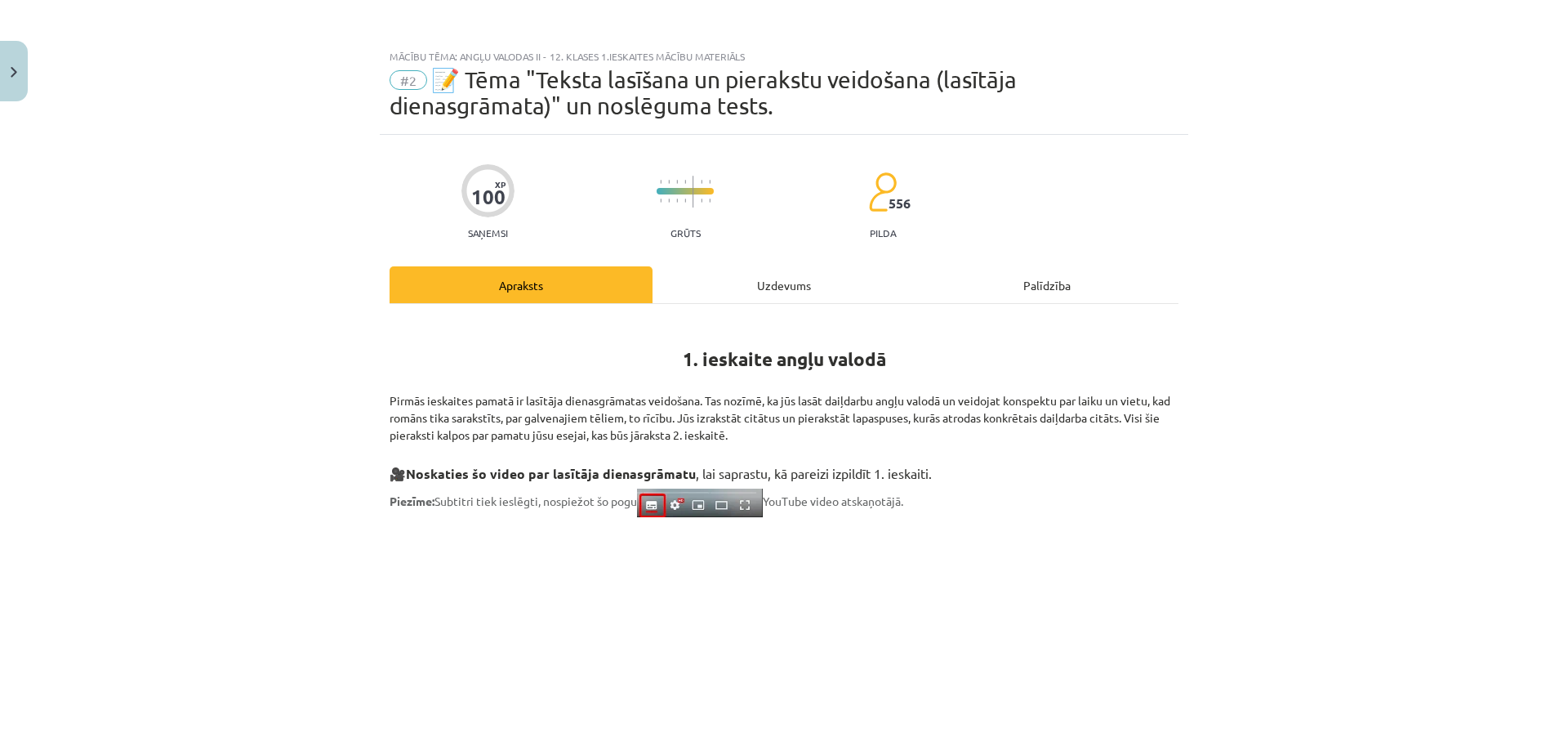
click at [779, 268] on div "Uzdevums" at bounding box center [784, 284] width 263 height 37
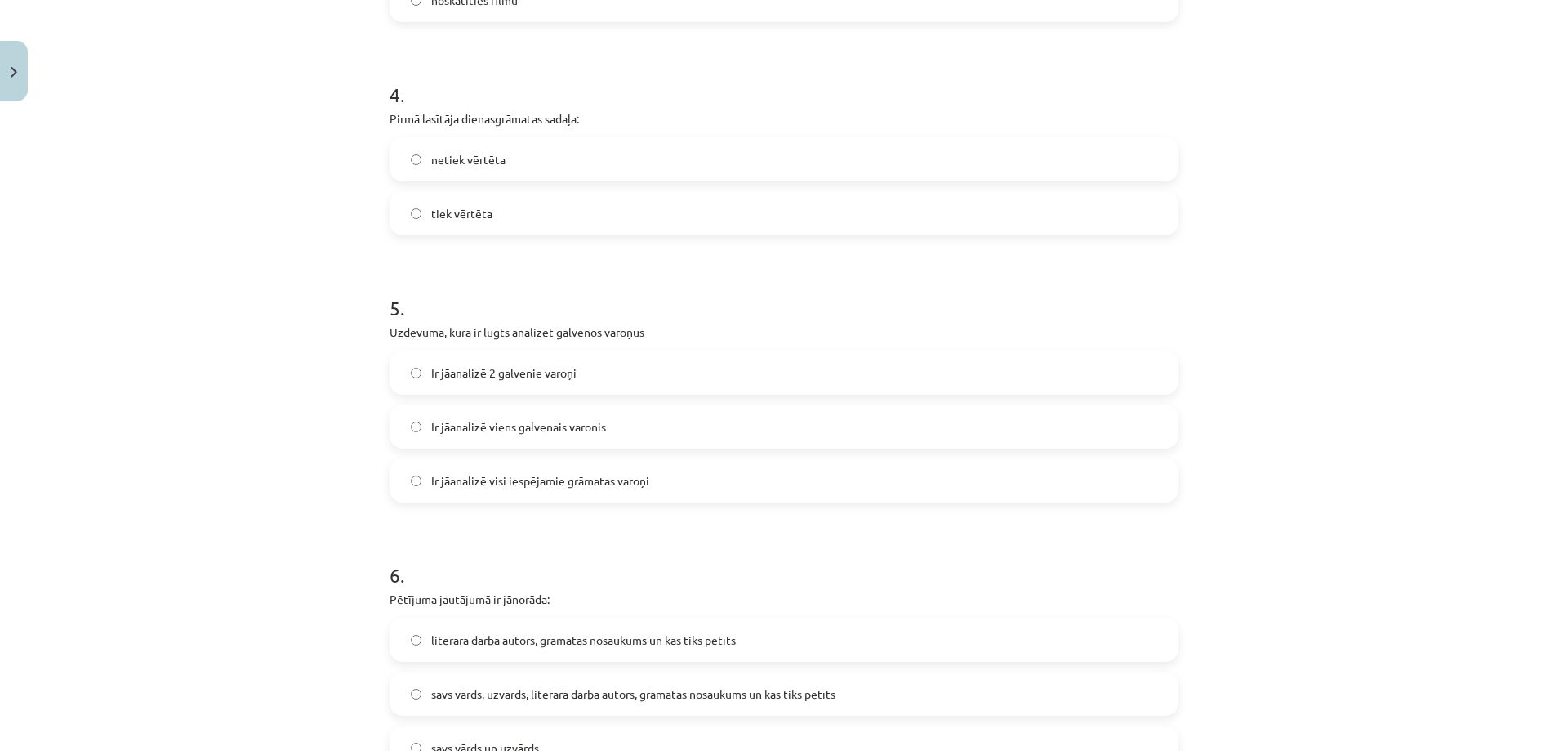
scroll to position [2446, 0]
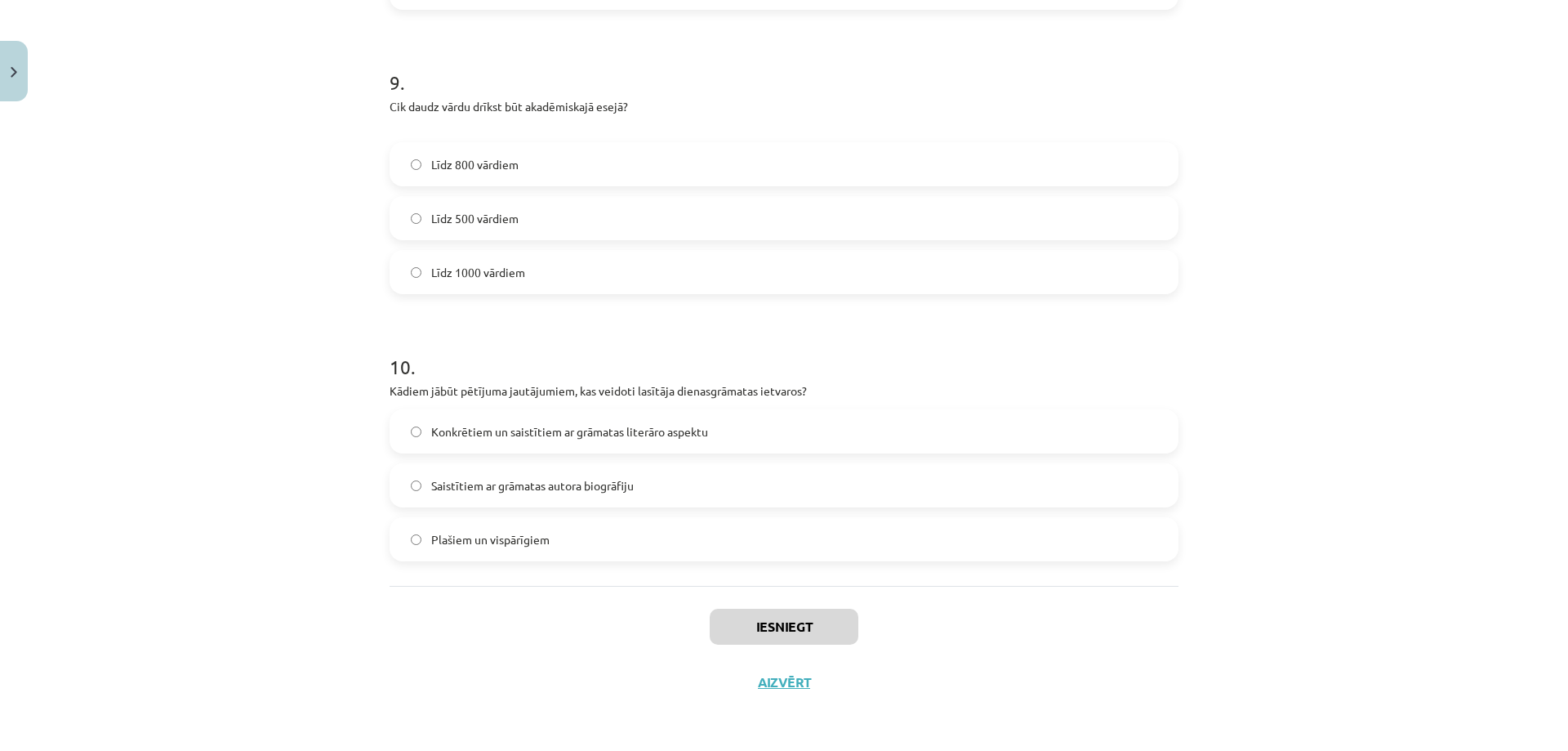
click at [573, 170] on label "Līdz 800 vārdiem" at bounding box center [784, 164] width 785 height 40
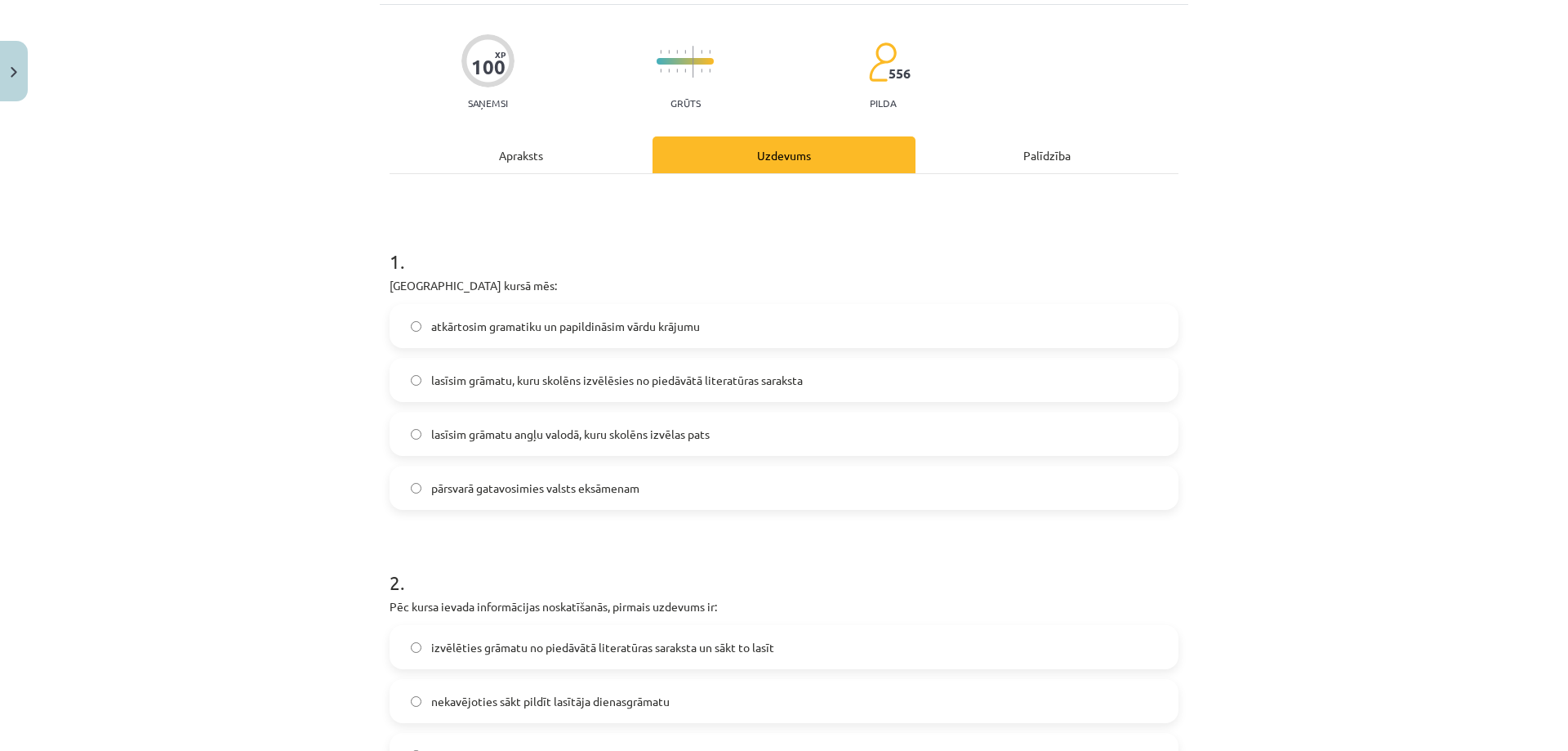
scroll to position [0, 0]
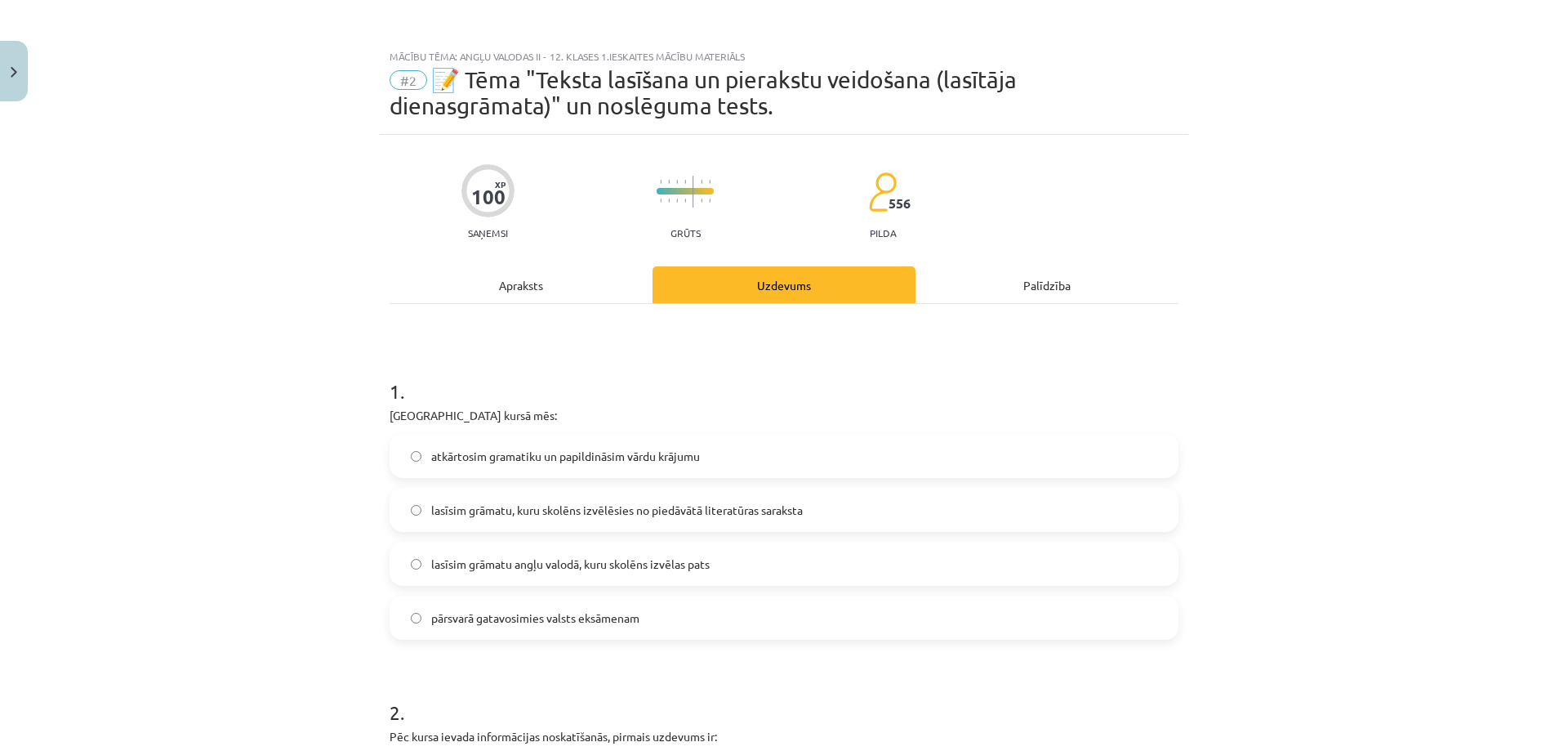
click at [560, 516] on span "lasīsim grāmatu, kuru skolēns izvēlēsies no piedāvātā literatūras saraksta" at bounding box center [617, 510] width 372 height 17
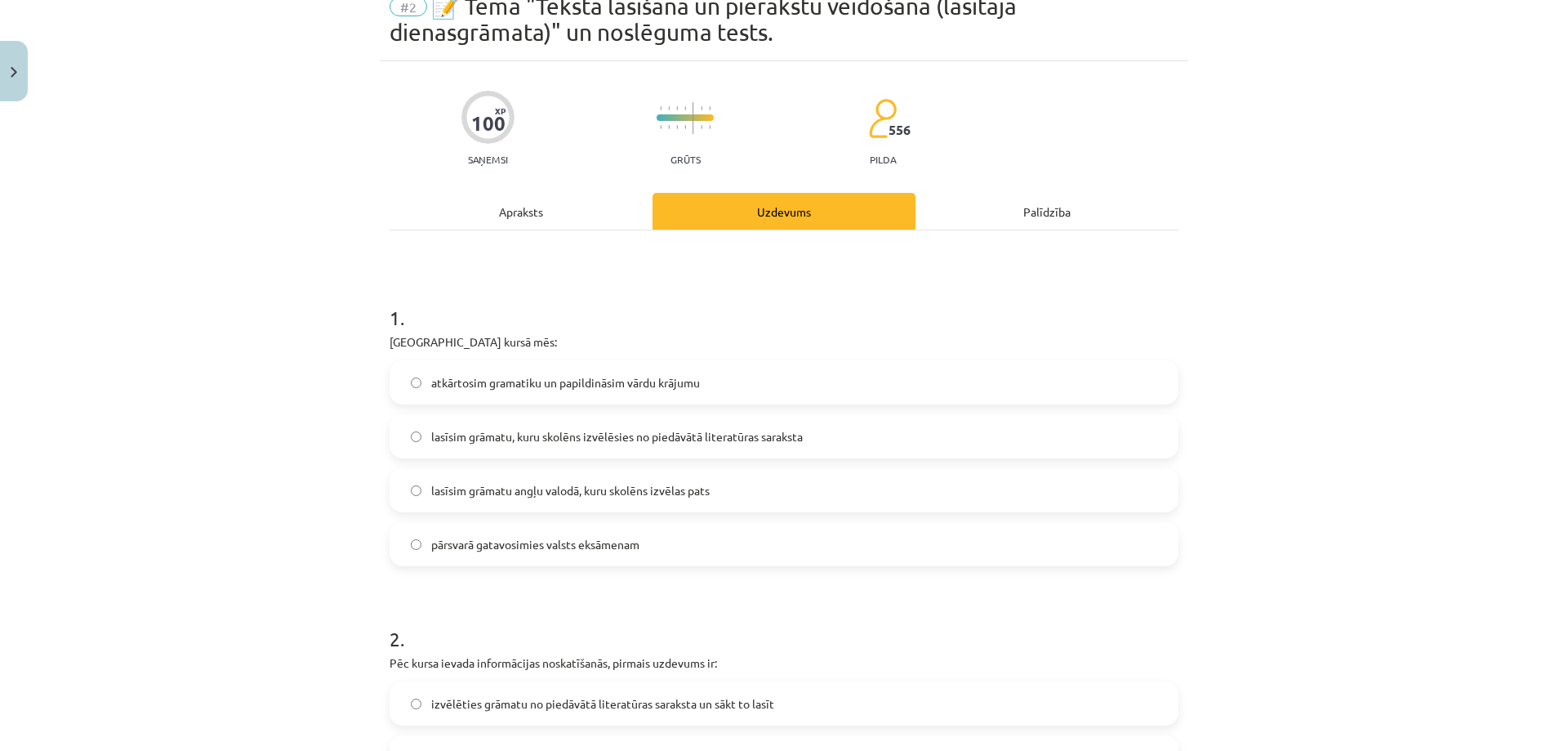
scroll to position [245, 0]
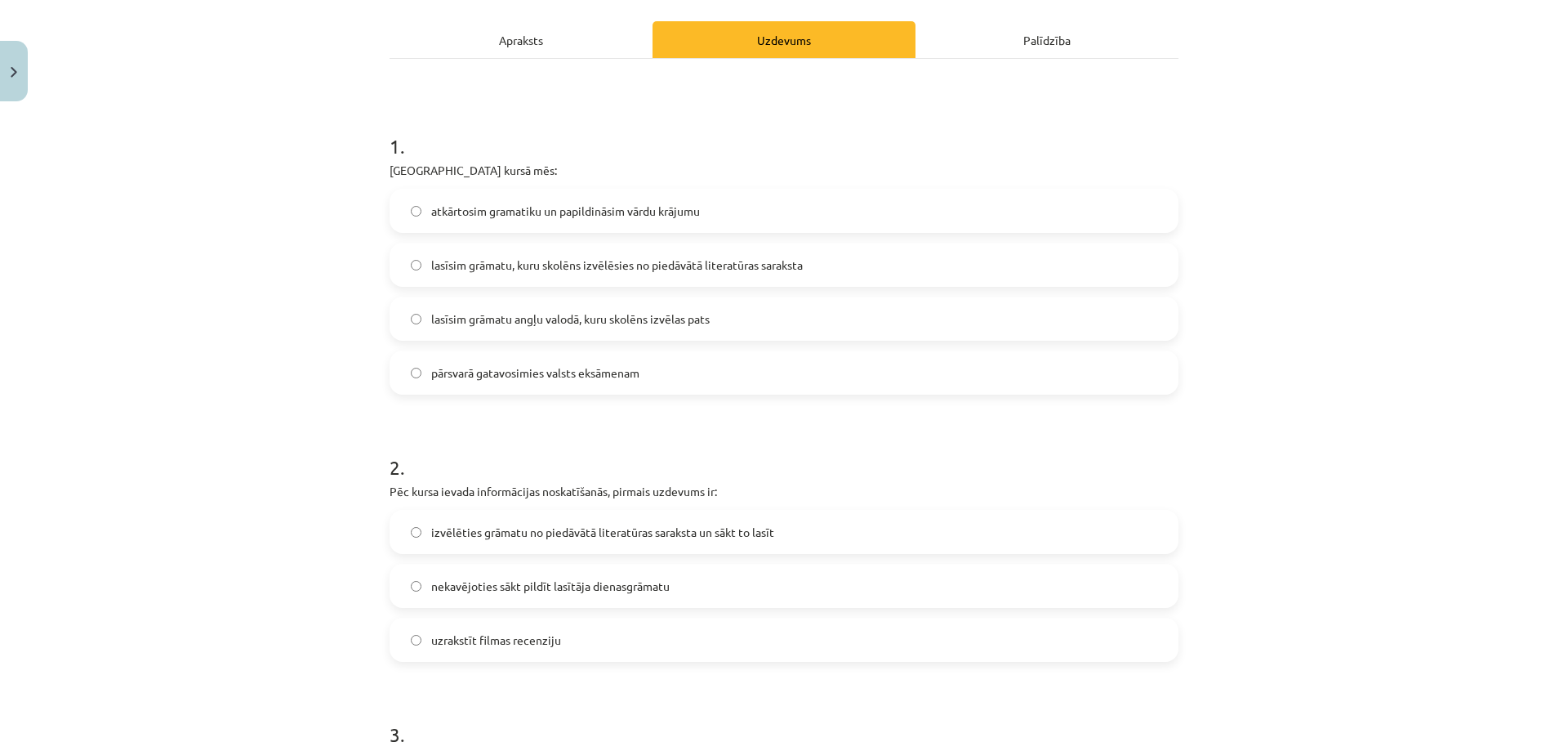
click at [431, 538] on span "izvēlēties grāmatu no piedāvātā literatūras saraksta un sākt to lasīt" at bounding box center [602, 532] width 343 height 17
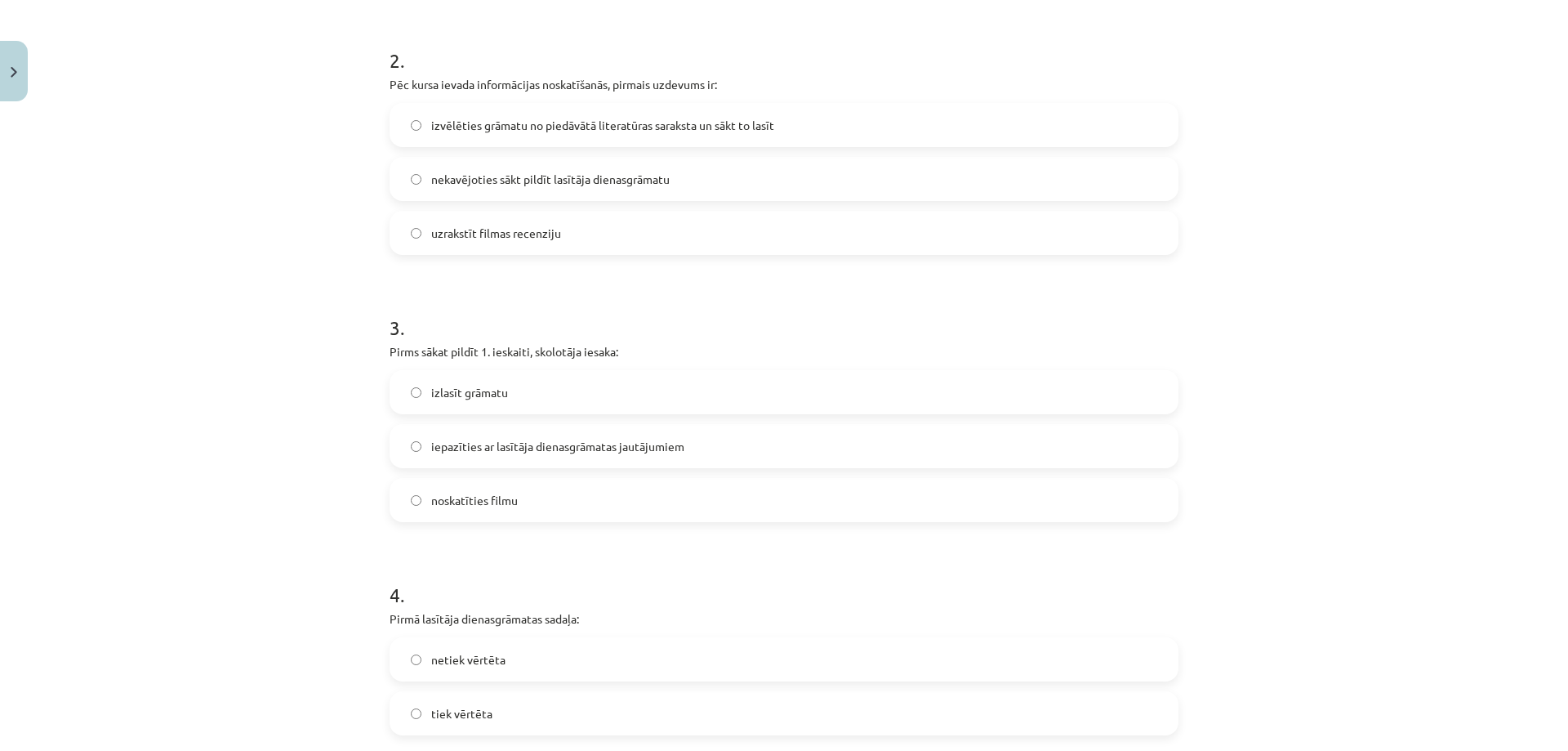
scroll to position [654, 0]
click at [423, 455] on label "iepazīties ar lasītāja dienasgrāmatas jautājumiem" at bounding box center [784, 444] width 785 height 40
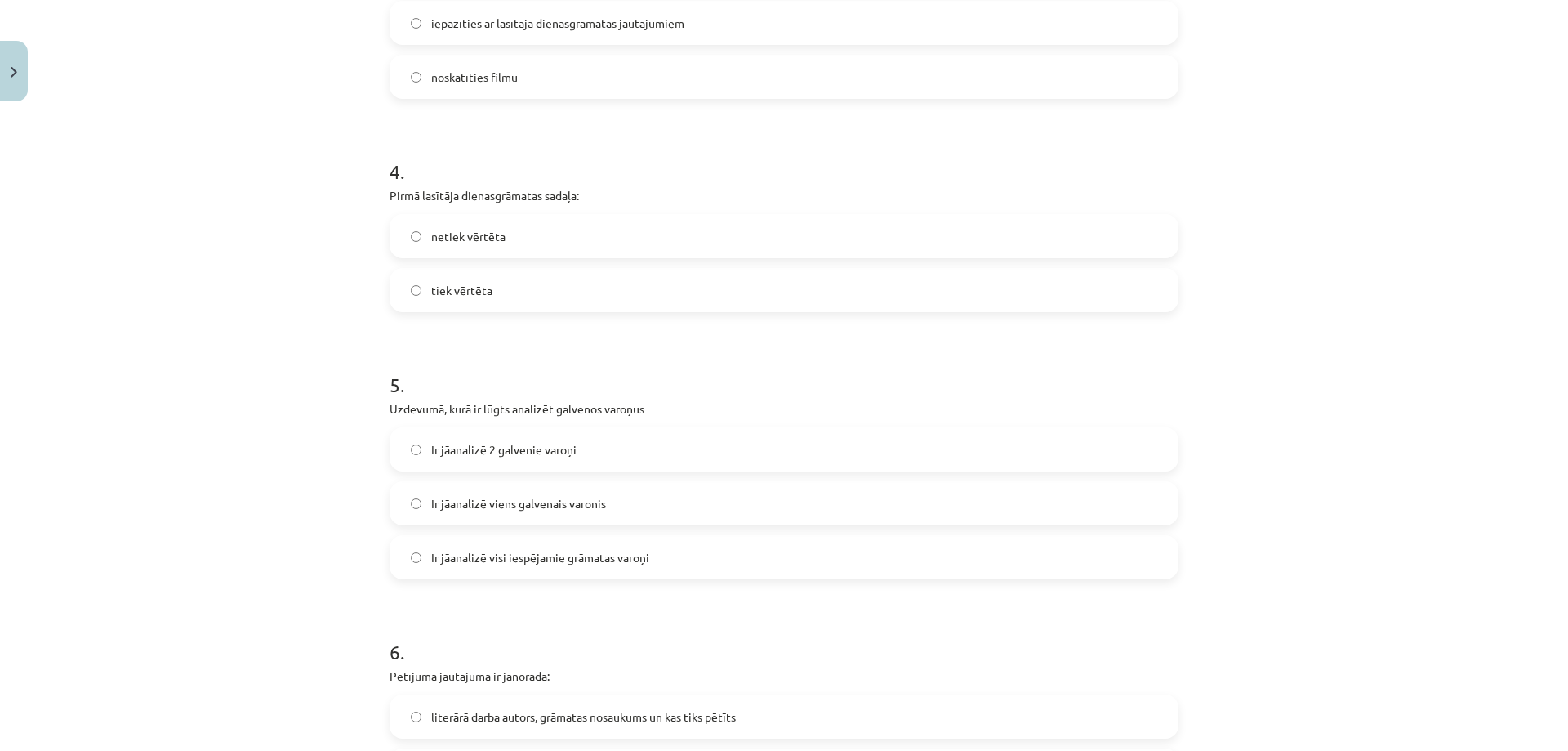
scroll to position [1144, 0]
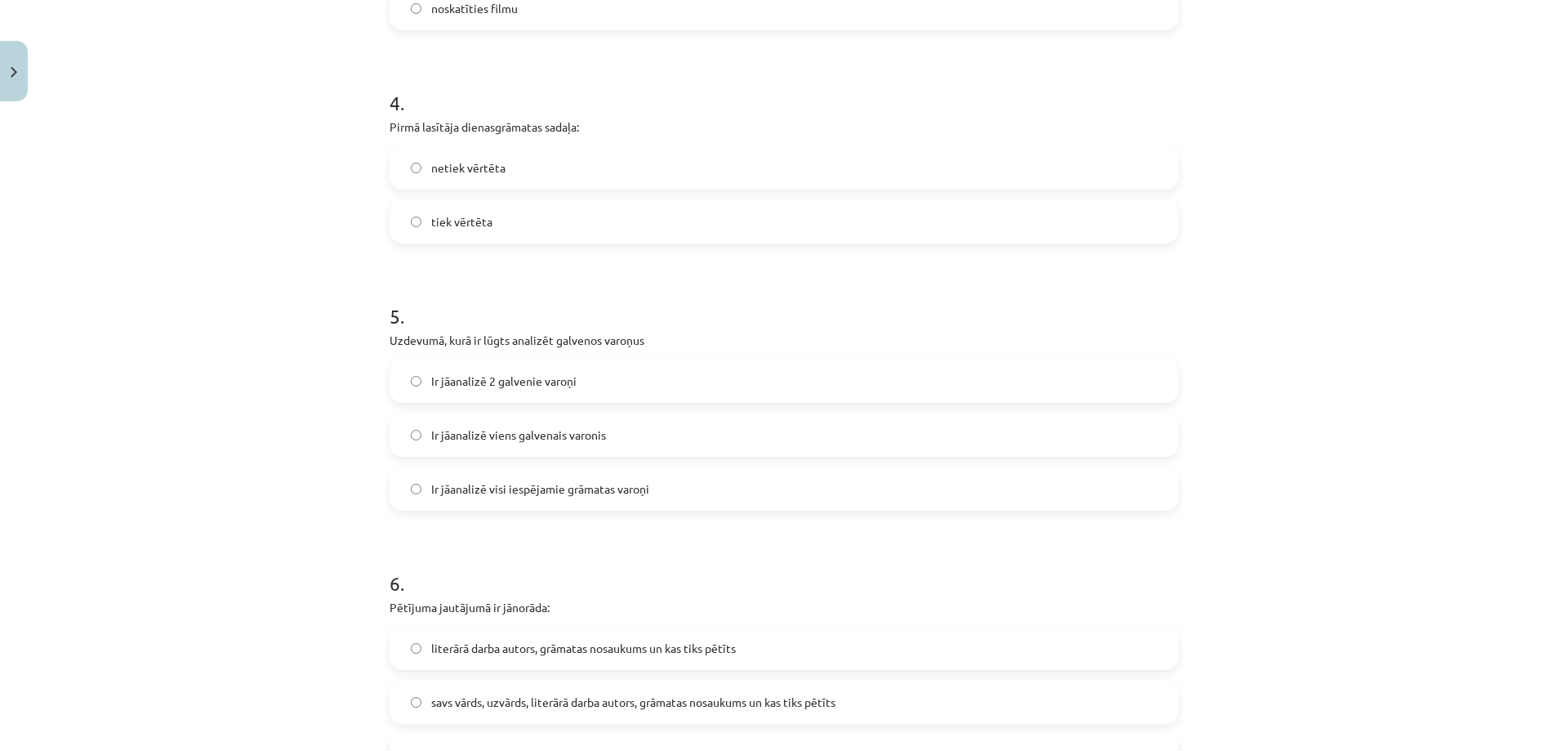
drag, startPoint x: 340, startPoint y: 478, endPoint x: 191, endPoint y: 461, distance: 150.0
click at [191, 461] on div "Mācību tēma: Angļu valodas ii - 12. klases 1.ieskaites mācību materiāls #2 📝 Tē…" at bounding box center [784, 375] width 1568 height 751
click at [408, 215] on label "tiek vērtēta" at bounding box center [784, 221] width 785 height 40
click at [416, 177] on label "netiek vērtēta" at bounding box center [784, 167] width 785 height 40
click at [395, 369] on label "Ir jāanalizē 2 galvenie varoņi" at bounding box center [784, 380] width 785 height 40
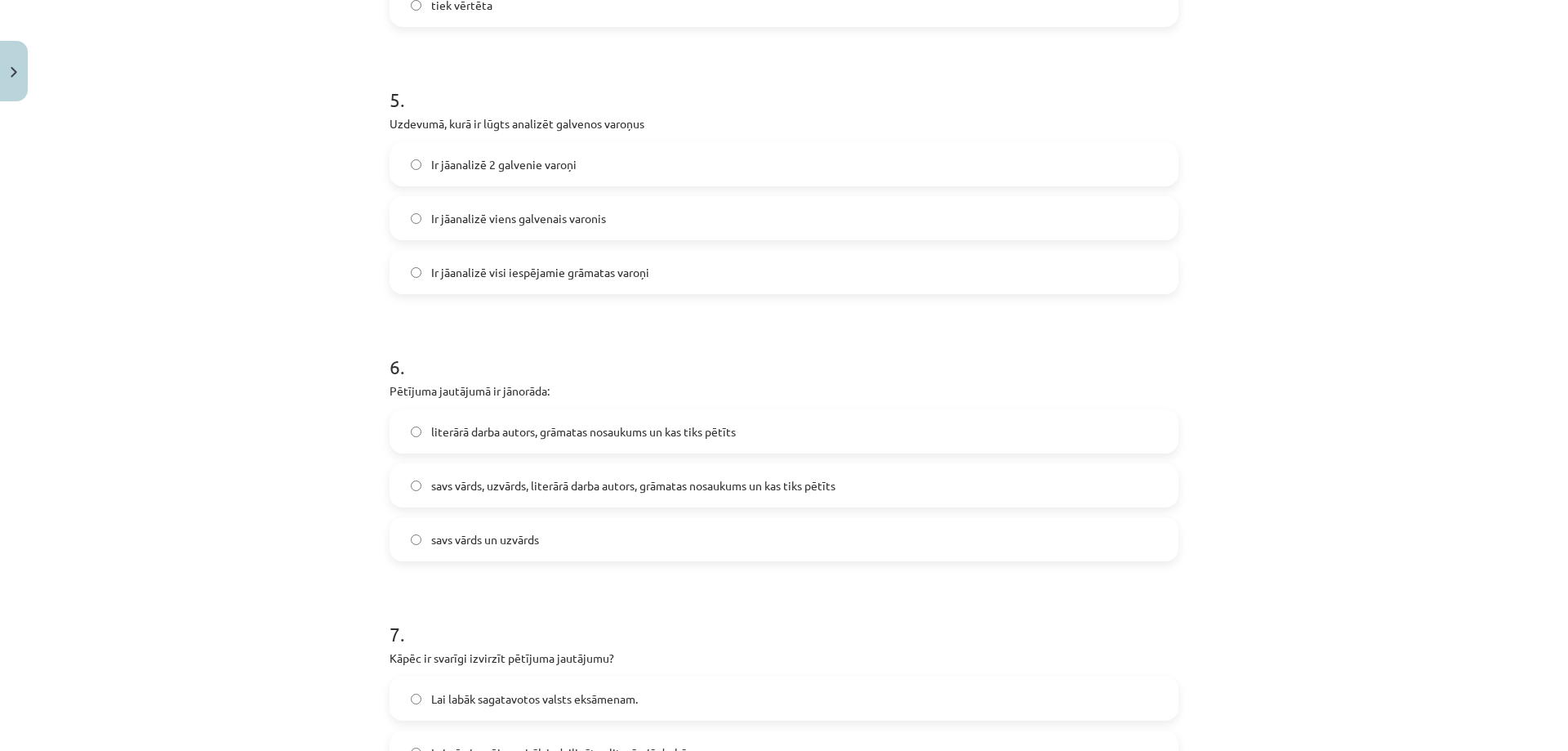
scroll to position [1389, 0]
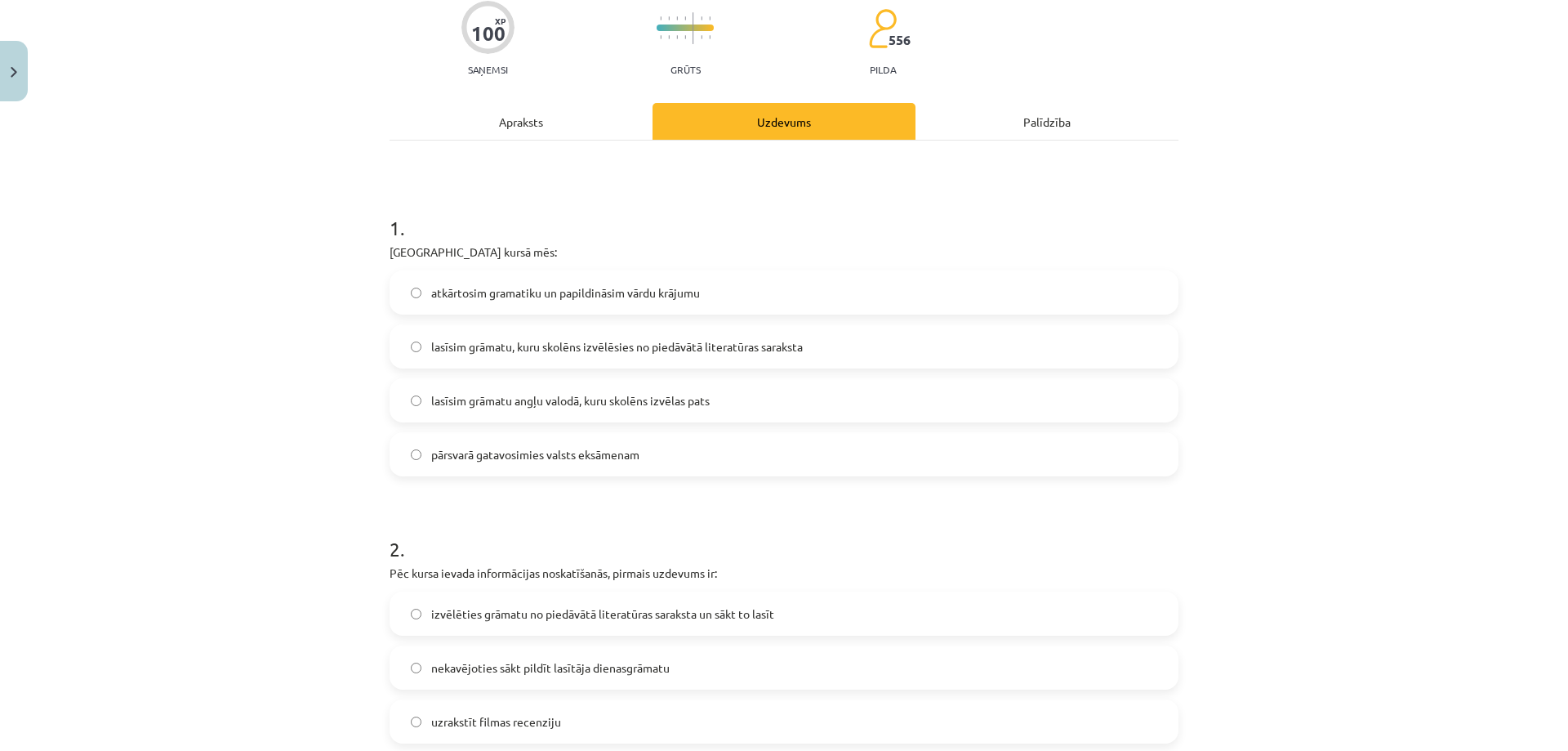
click at [530, 121] on div "Apraksts" at bounding box center [521, 121] width 263 height 37
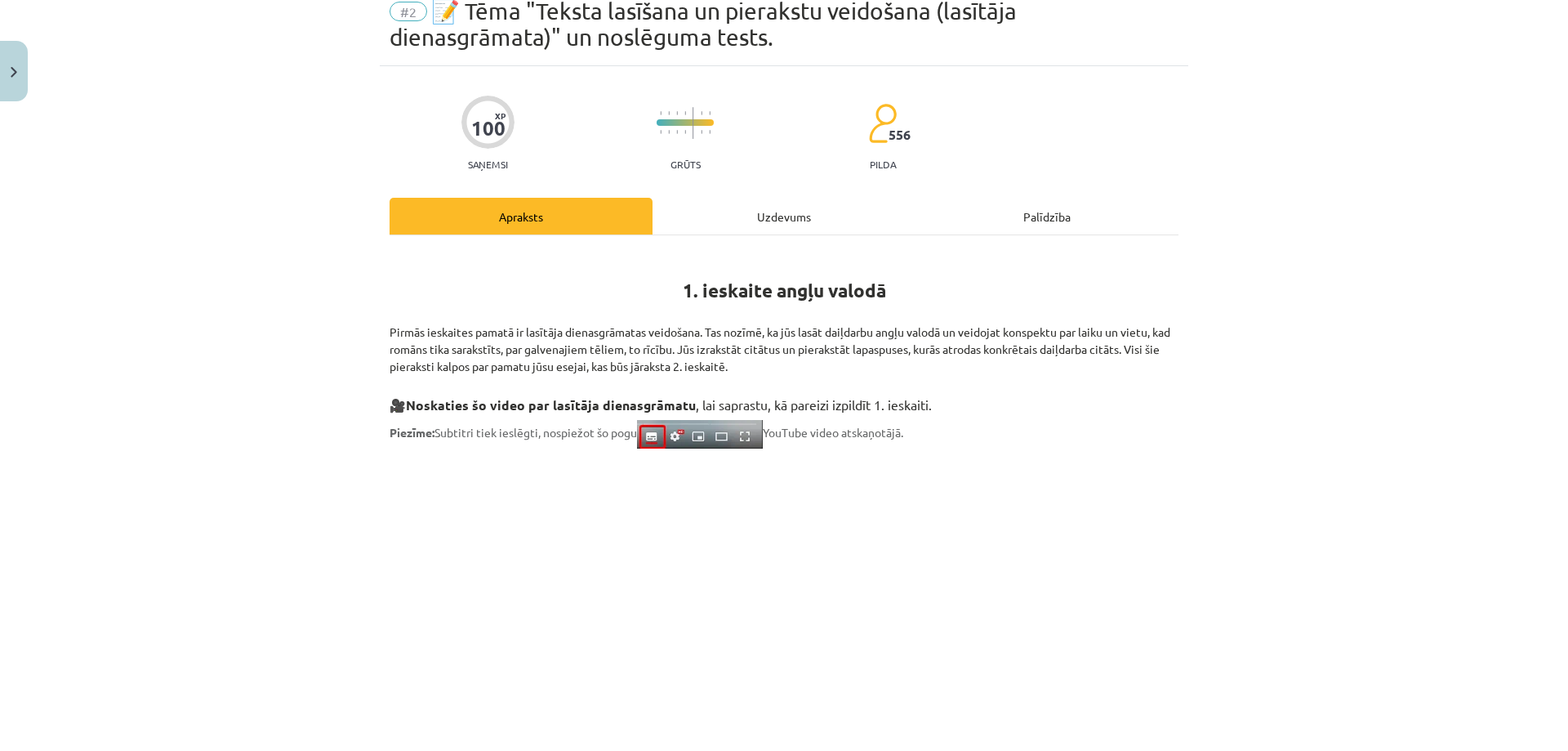
scroll to position [40, 0]
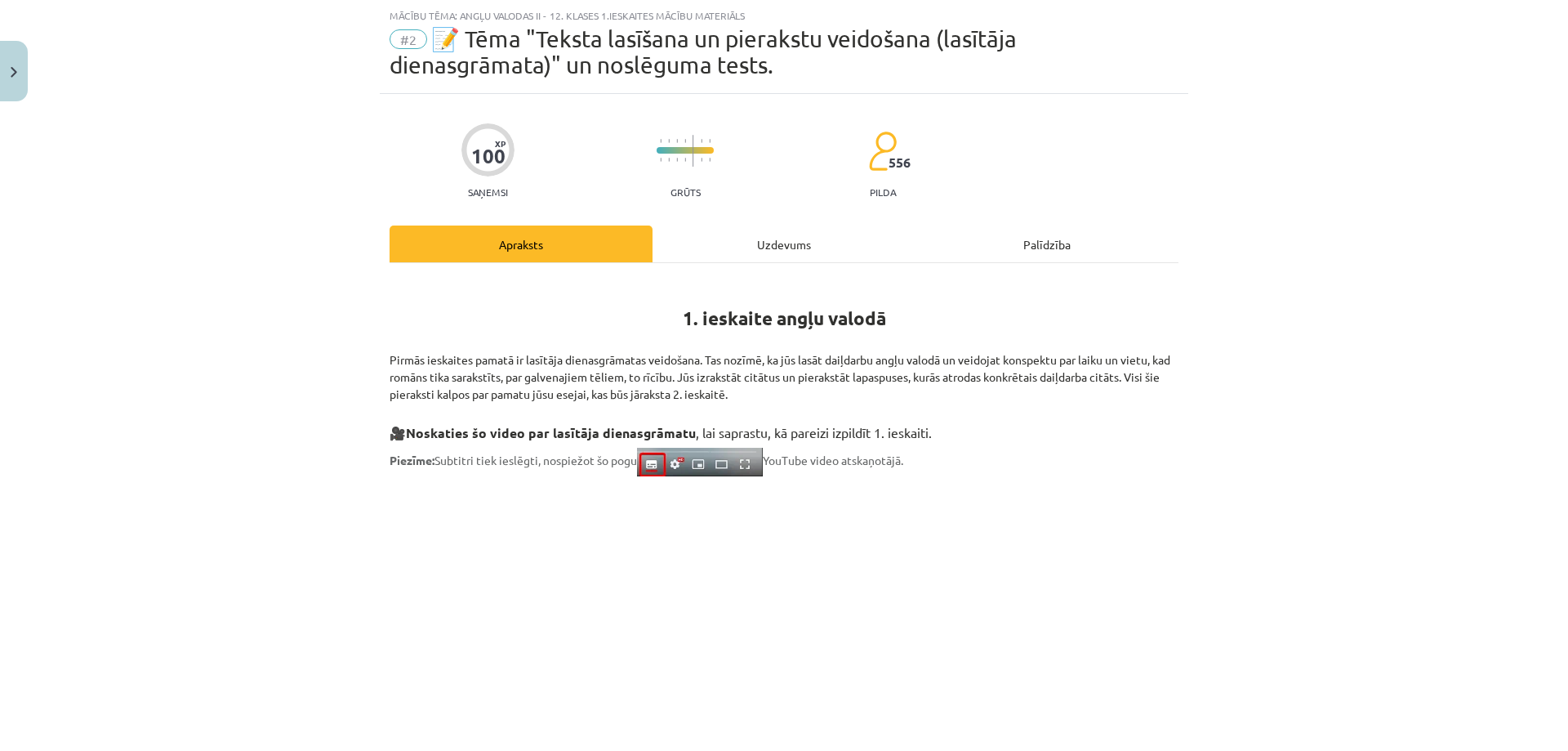
click at [760, 246] on div "Uzdevums" at bounding box center [784, 244] width 263 height 37
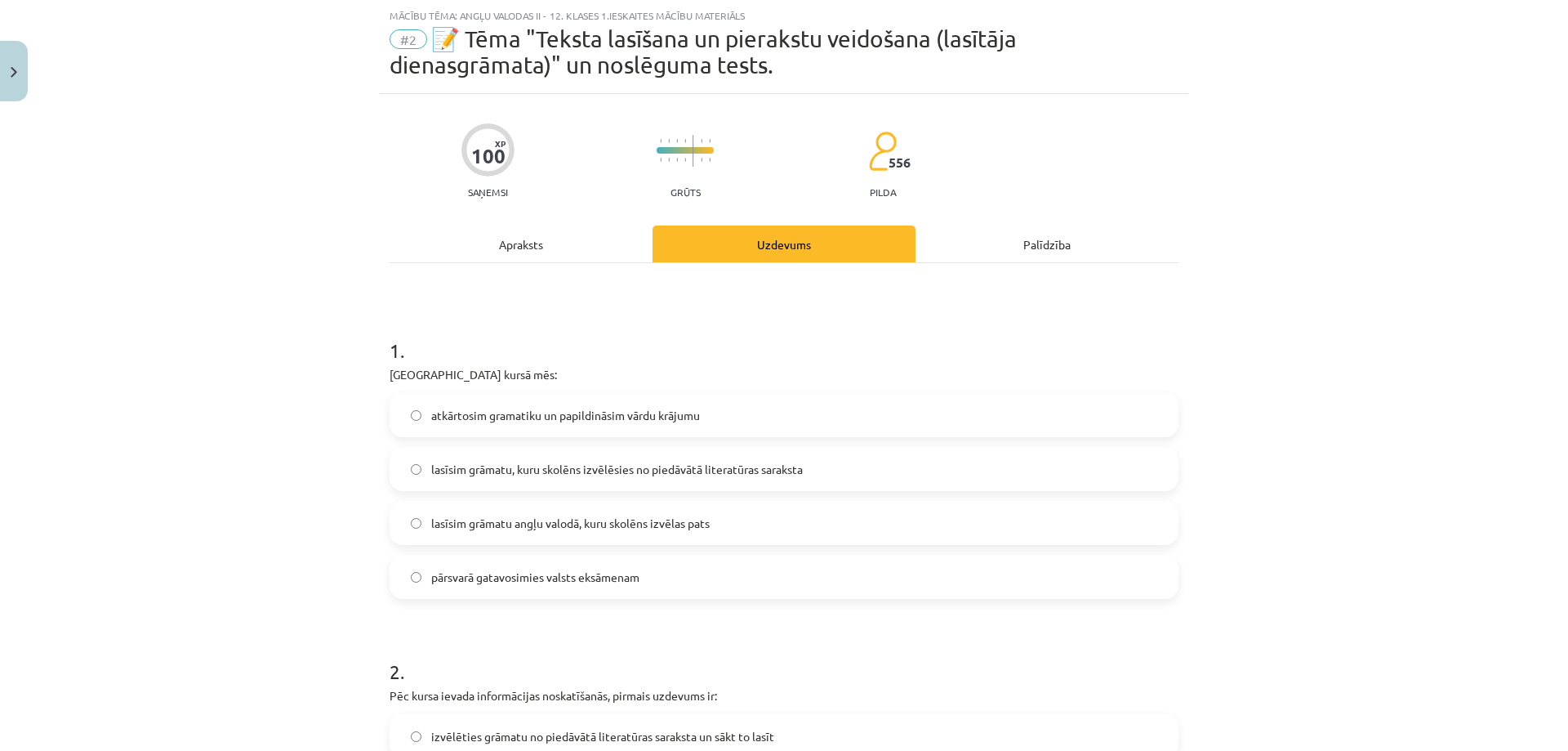
click at [534, 260] on div "Apraksts" at bounding box center [521, 244] width 263 height 37
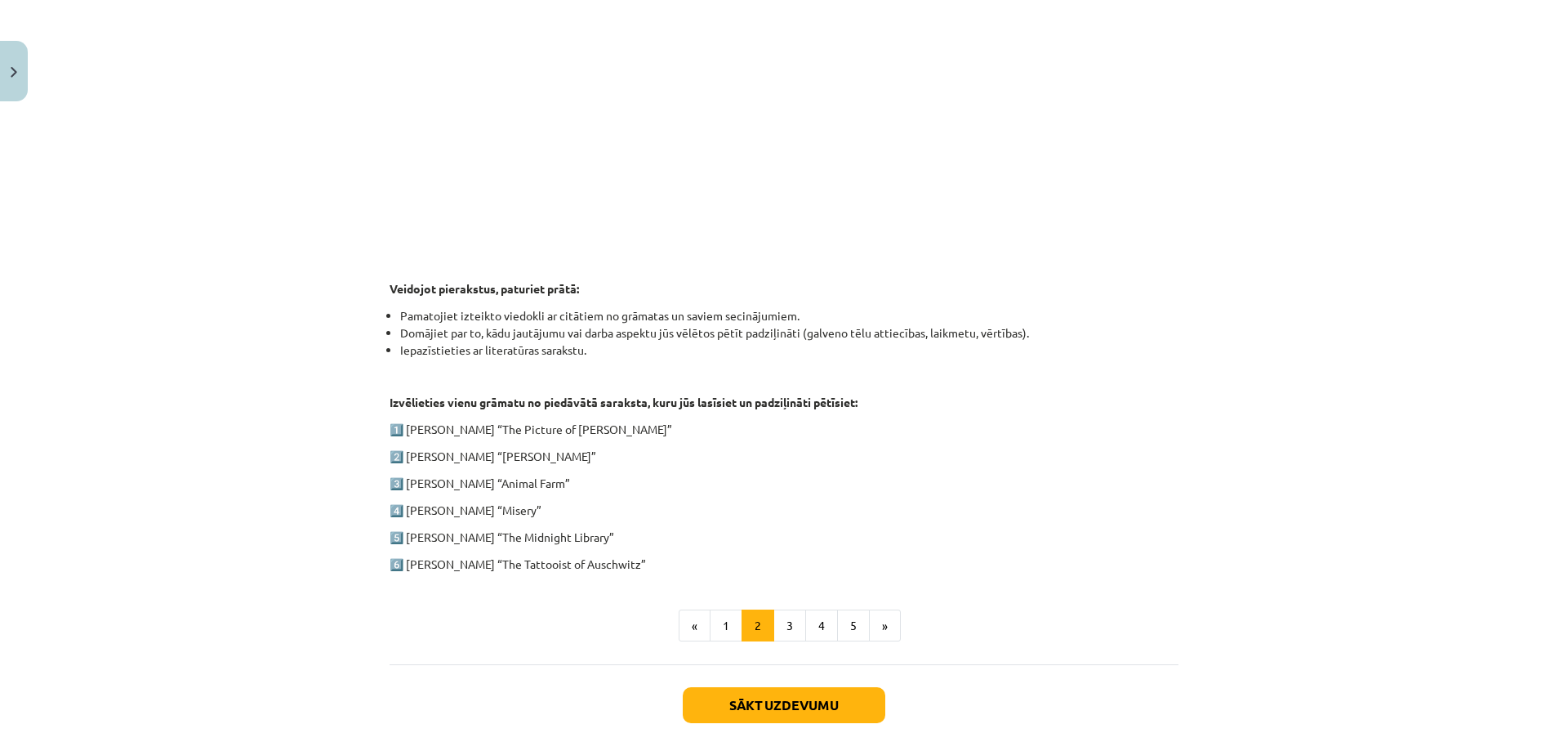
scroll to position [613, 0]
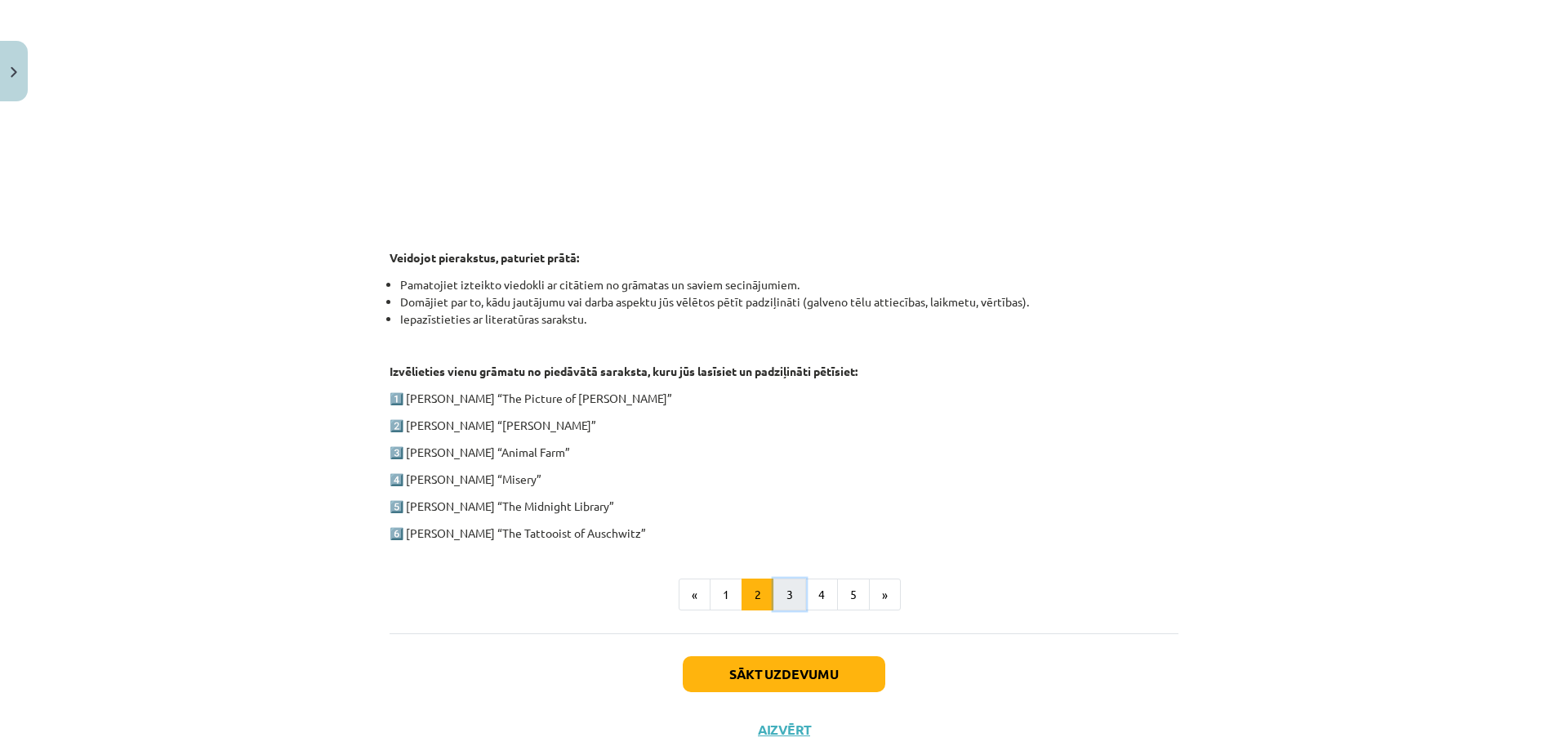
click at [775, 597] on button "3" at bounding box center [790, 595] width 33 height 33
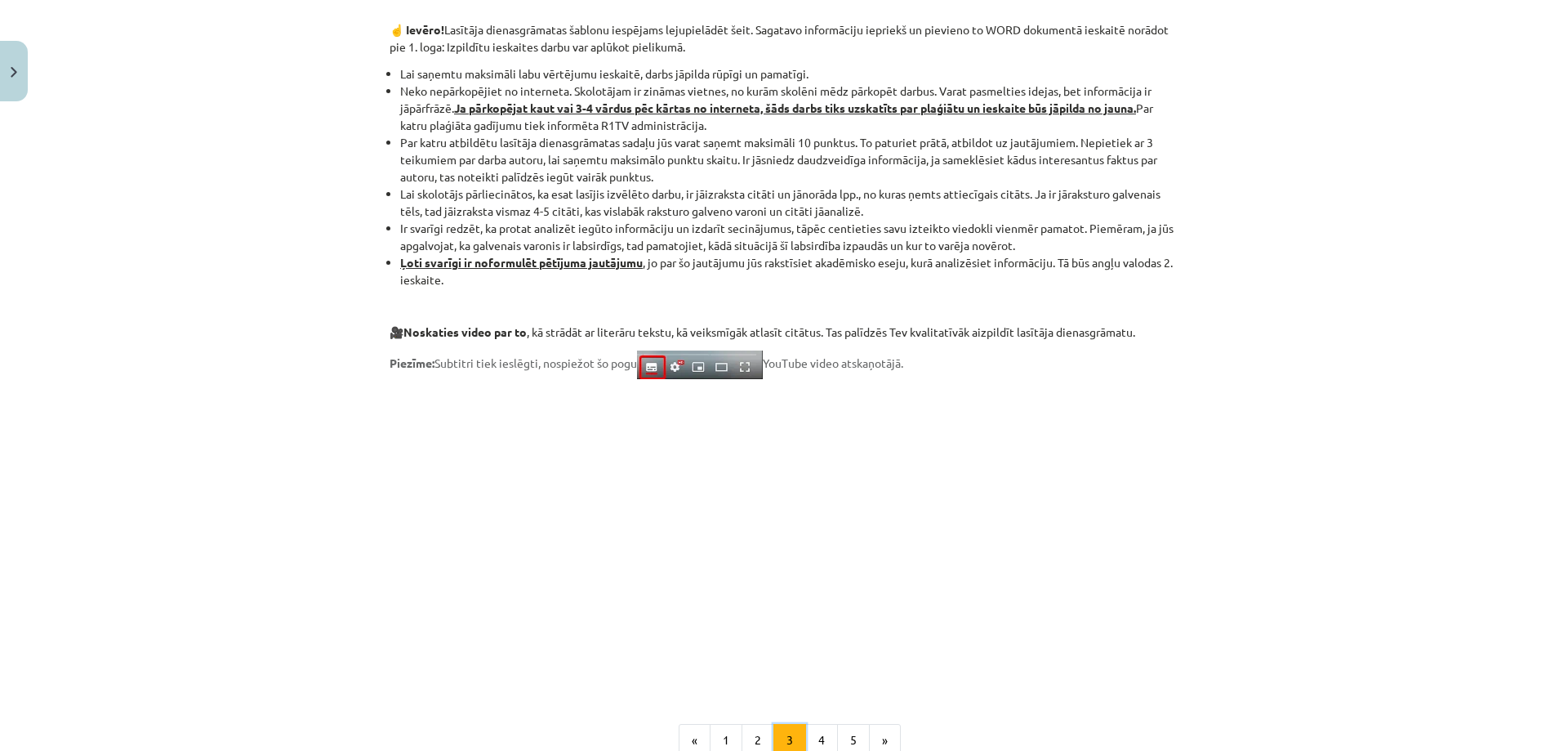
scroll to position [1054, 0]
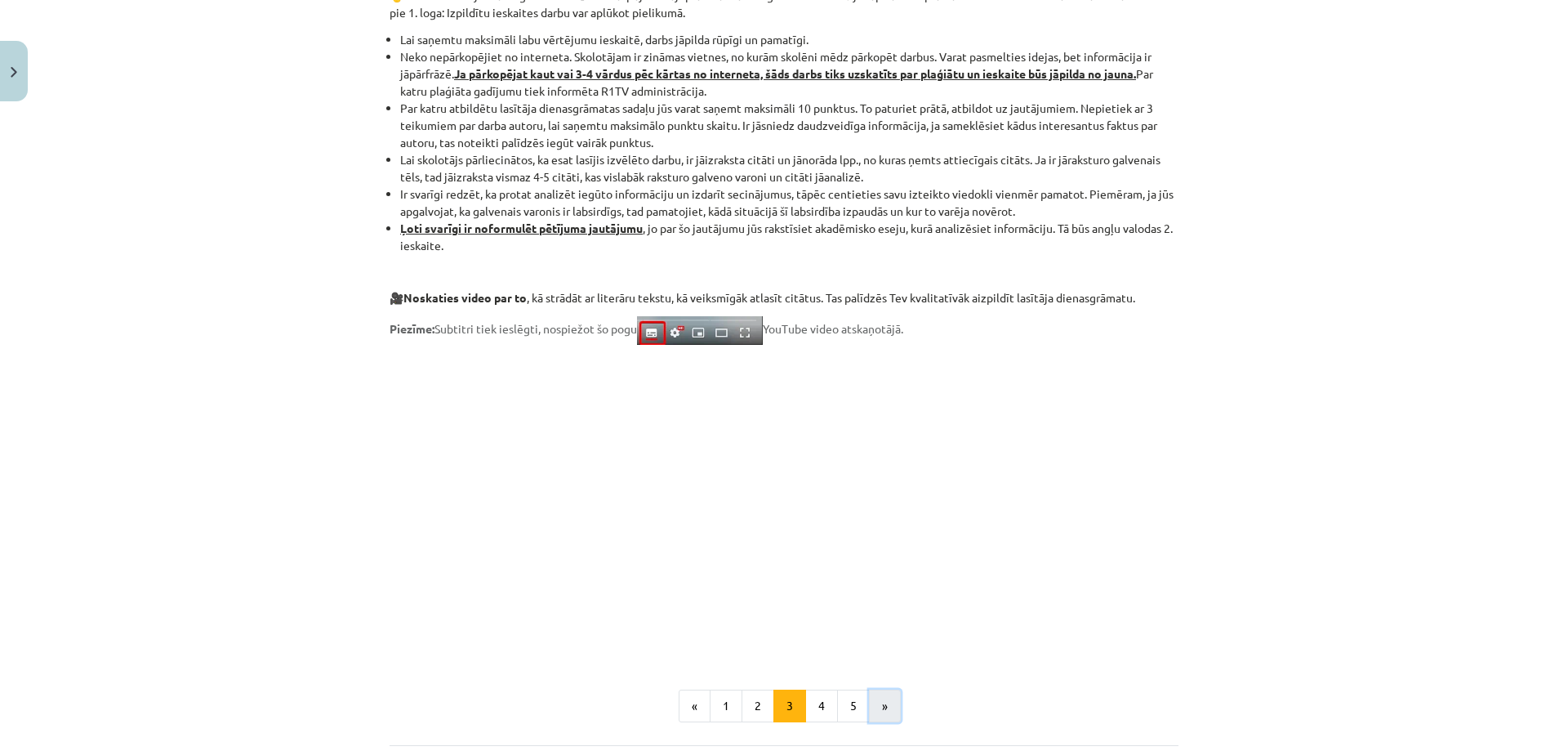
click at [875, 711] on button "»" at bounding box center [884, 706] width 32 height 33
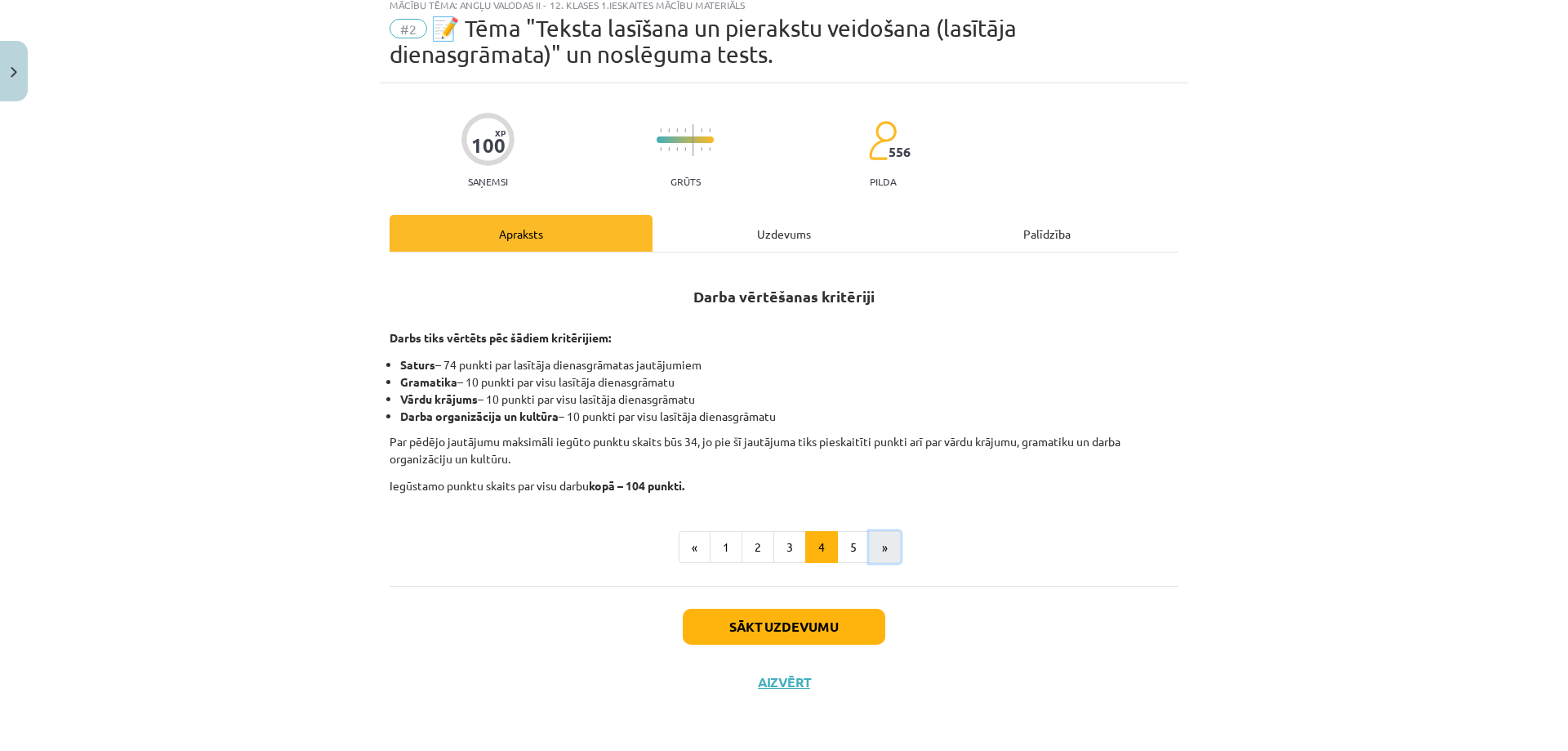
scroll to position [51, 0]
click at [871, 537] on button "»" at bounding box center [884, 548] width 32 height 33
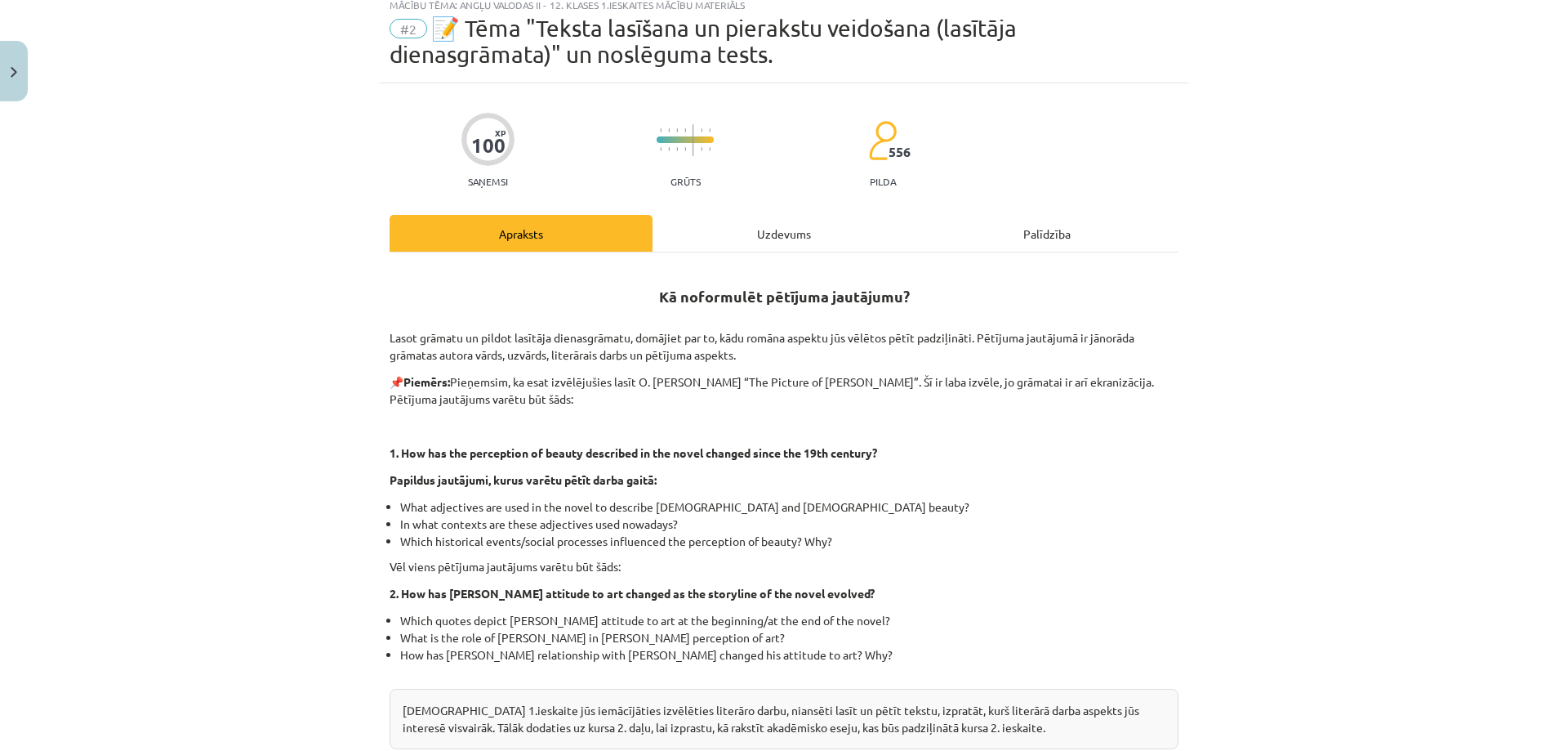
scroll to position [350, 0]
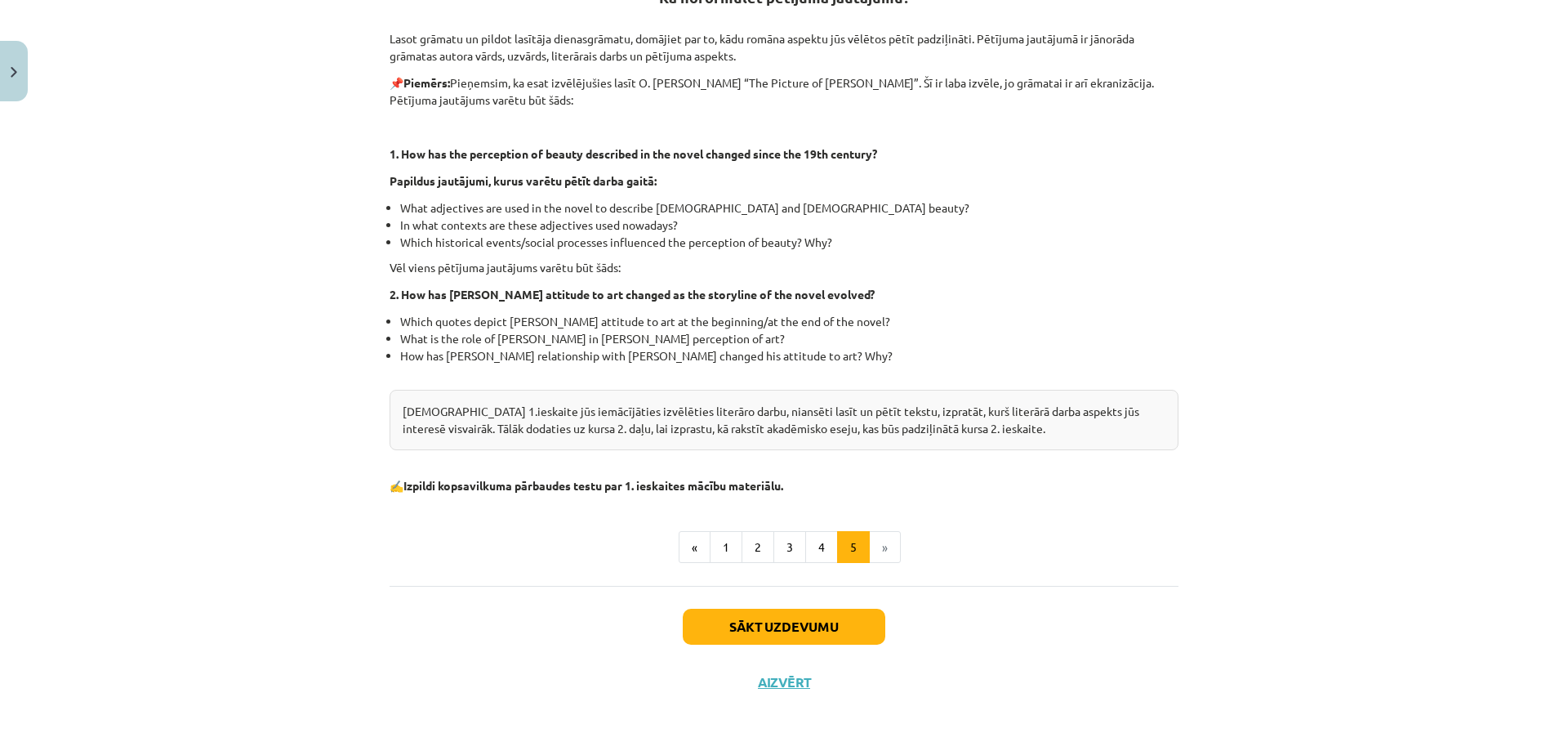
click at [878, 542] on li "»" at bounding box center [885, 548] width 31 height 33
click at [809, 543] on button "4" at bounding box center [822, 548] width 33 height 33
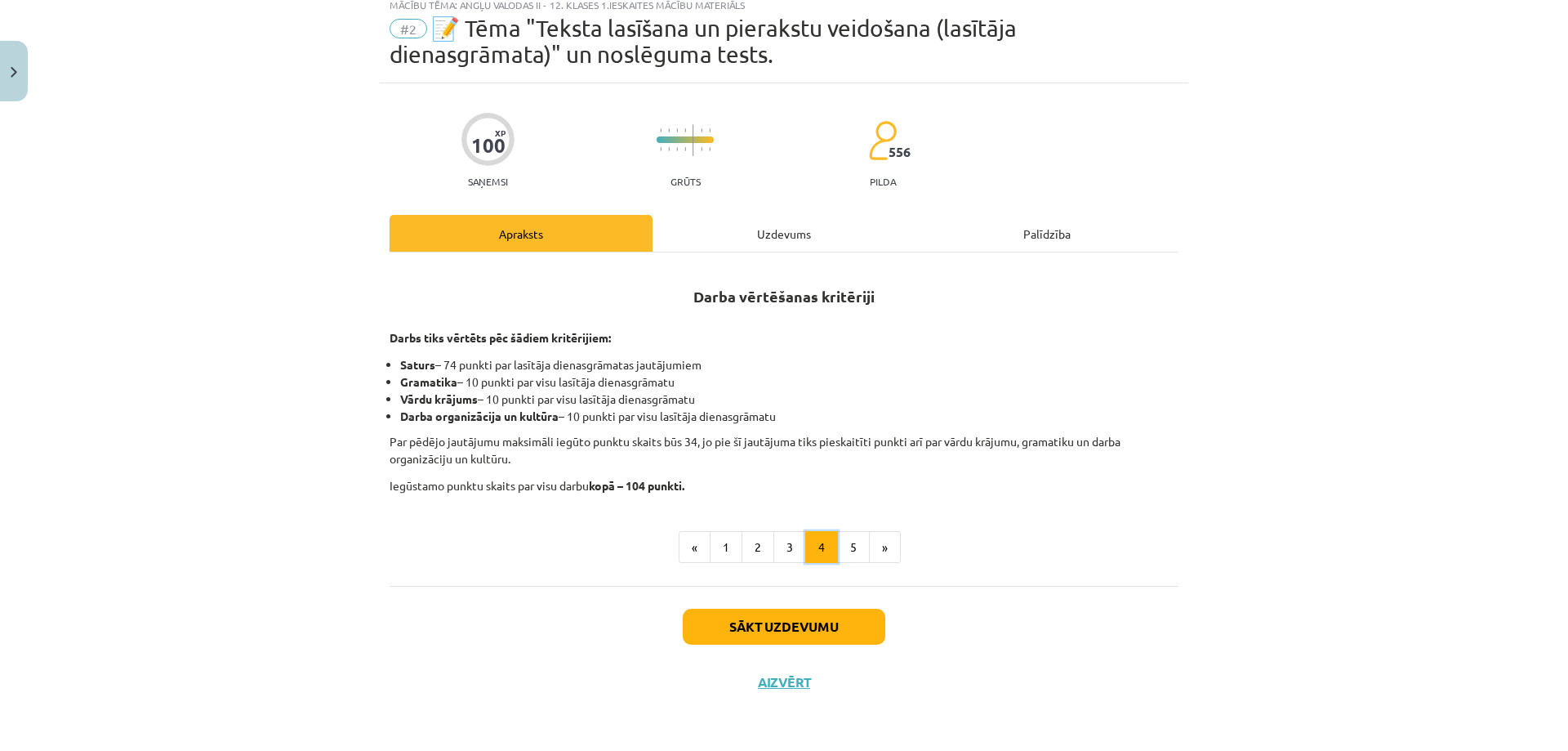
scroll to position [0, 0]
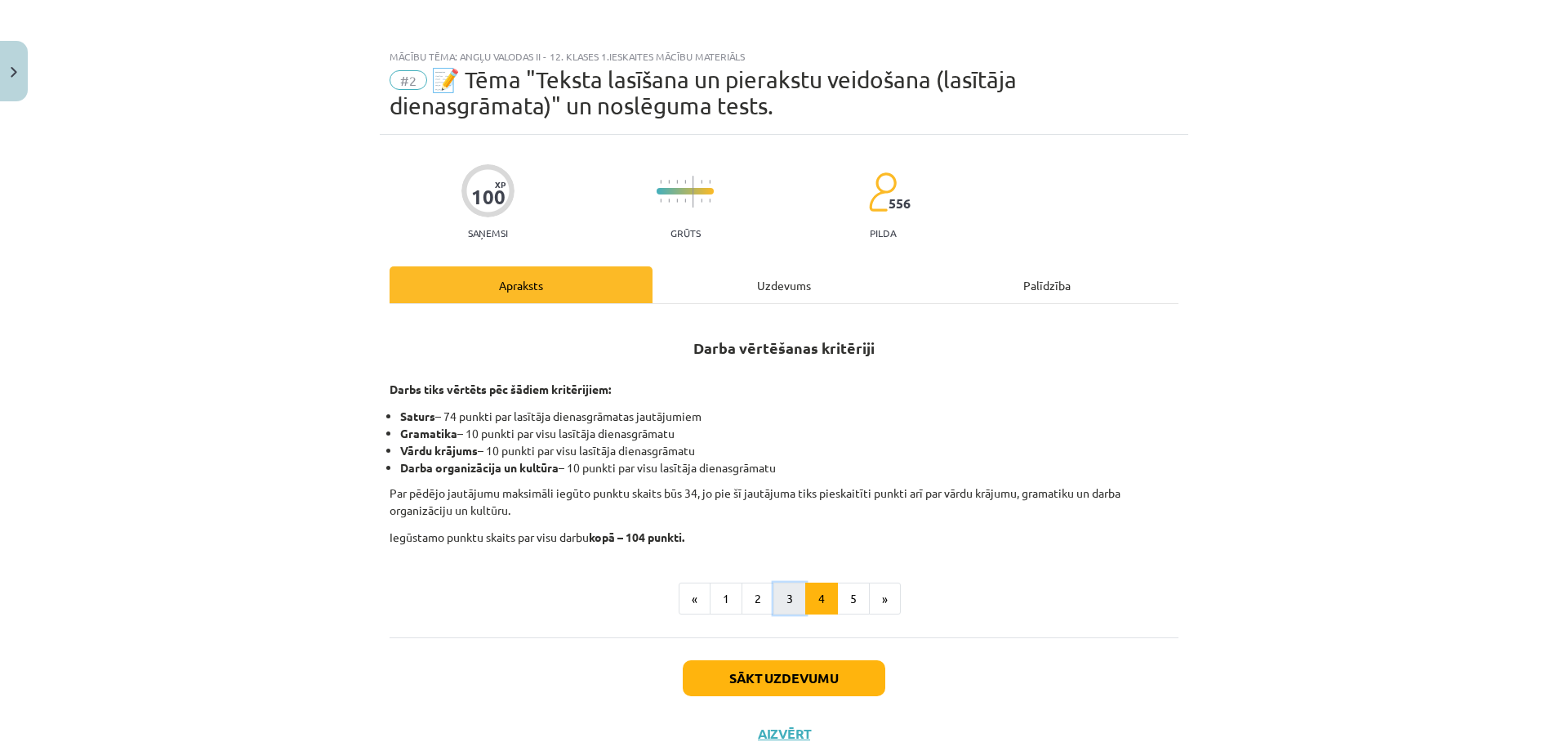
click at [794, 595] on button "3" at bounding box center [790, 599] width 33 height 33
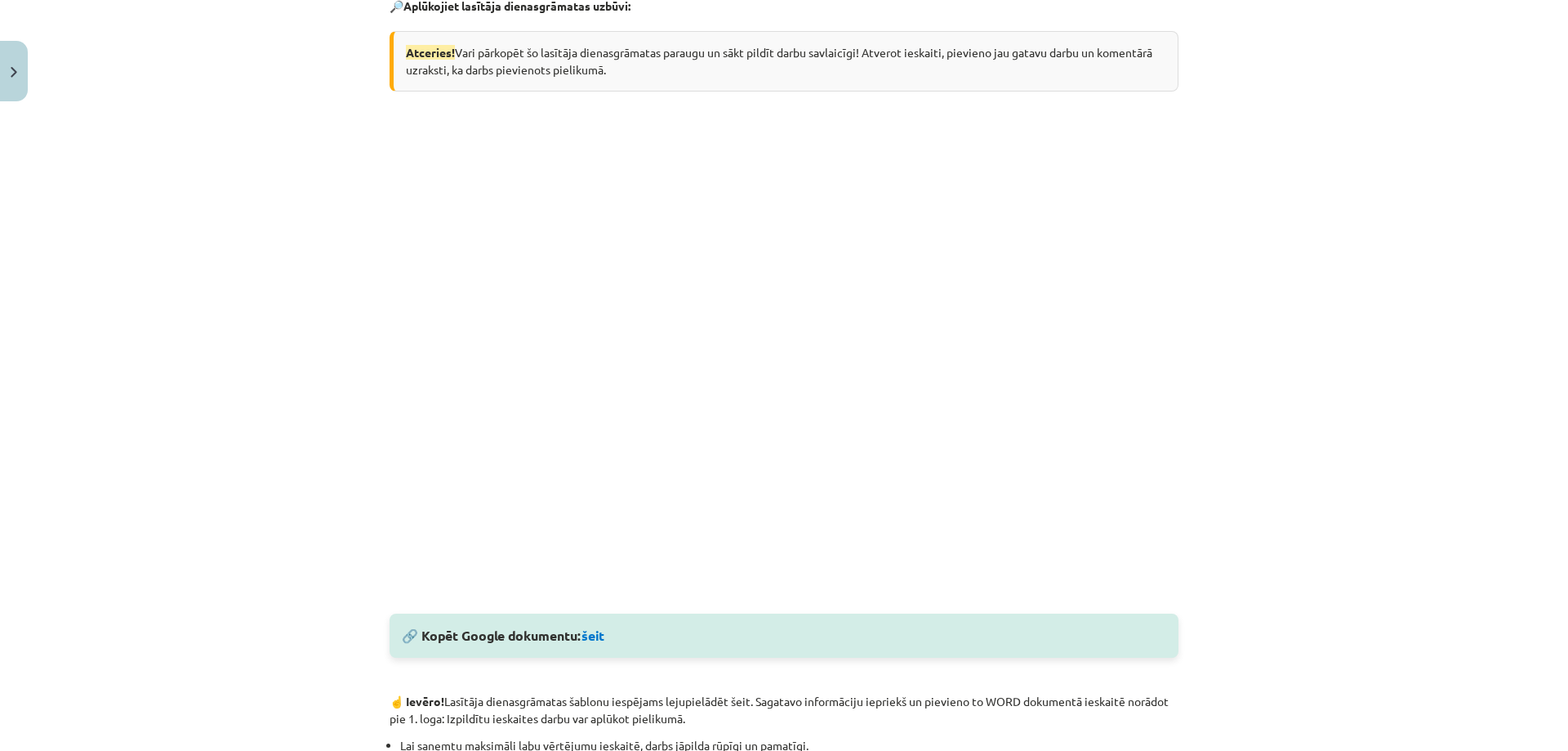
scroll to position [378, 0]
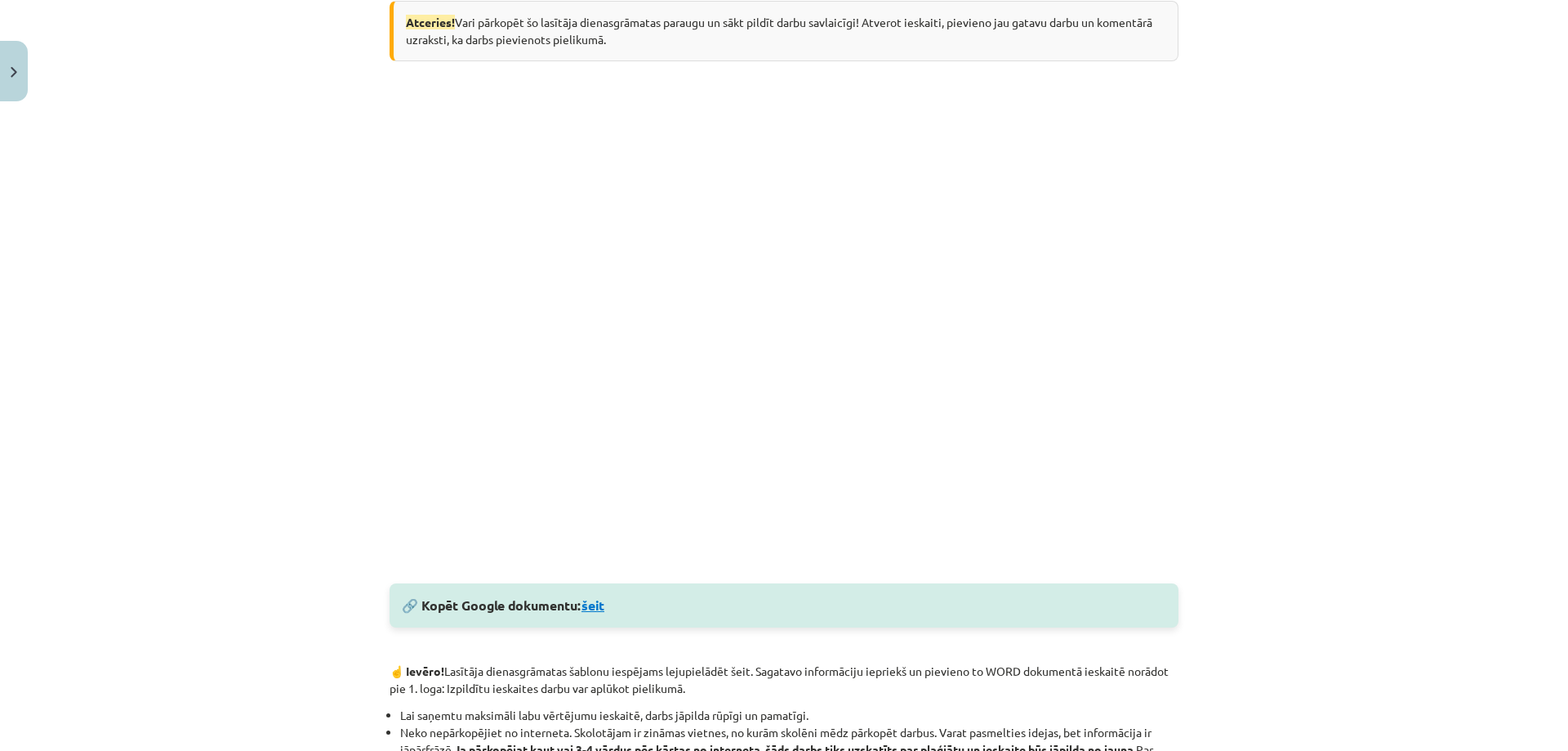
click at [595, 606] on link "šeit" at bounding box center [593, 605] width 23 height 17
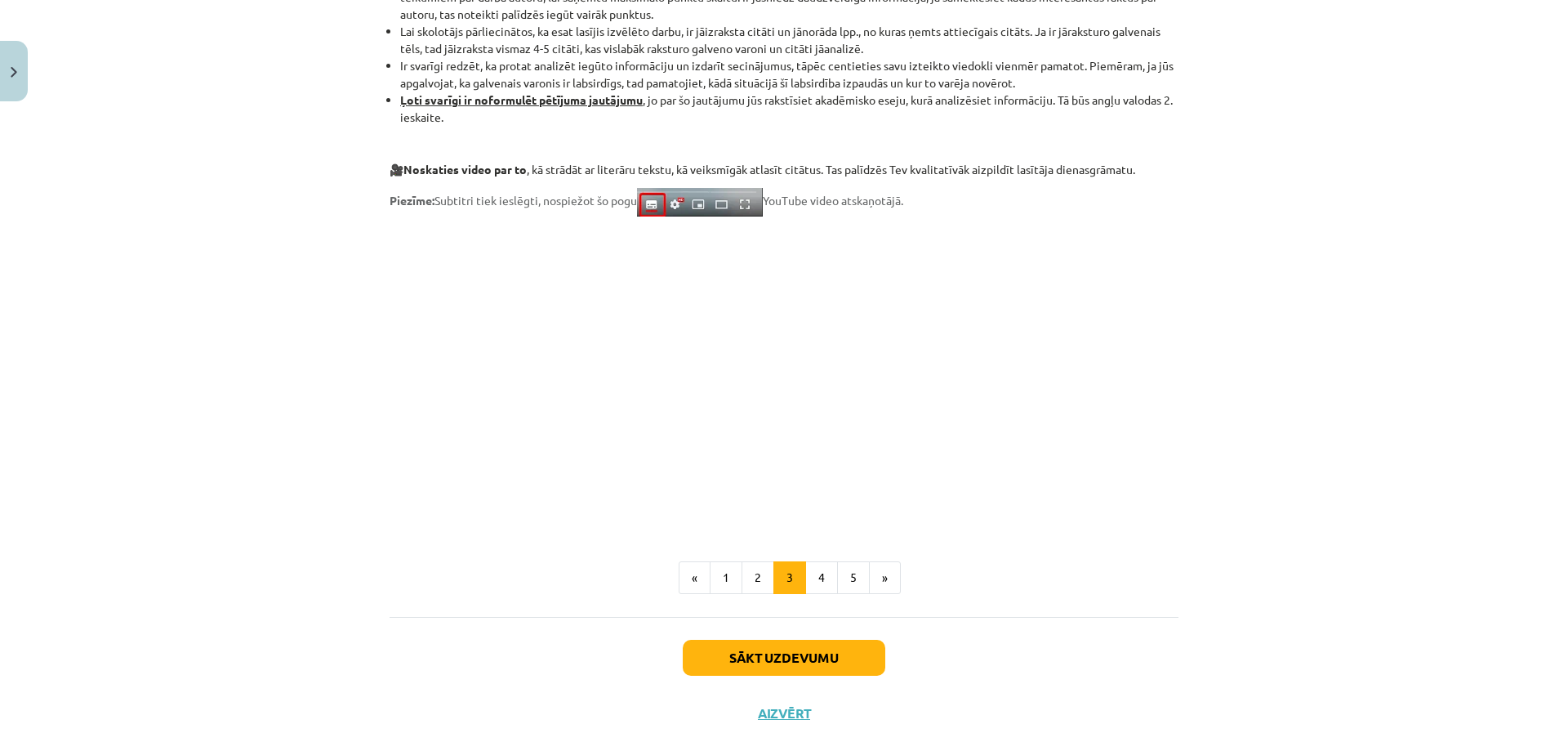
scroll to position [1215, 0]
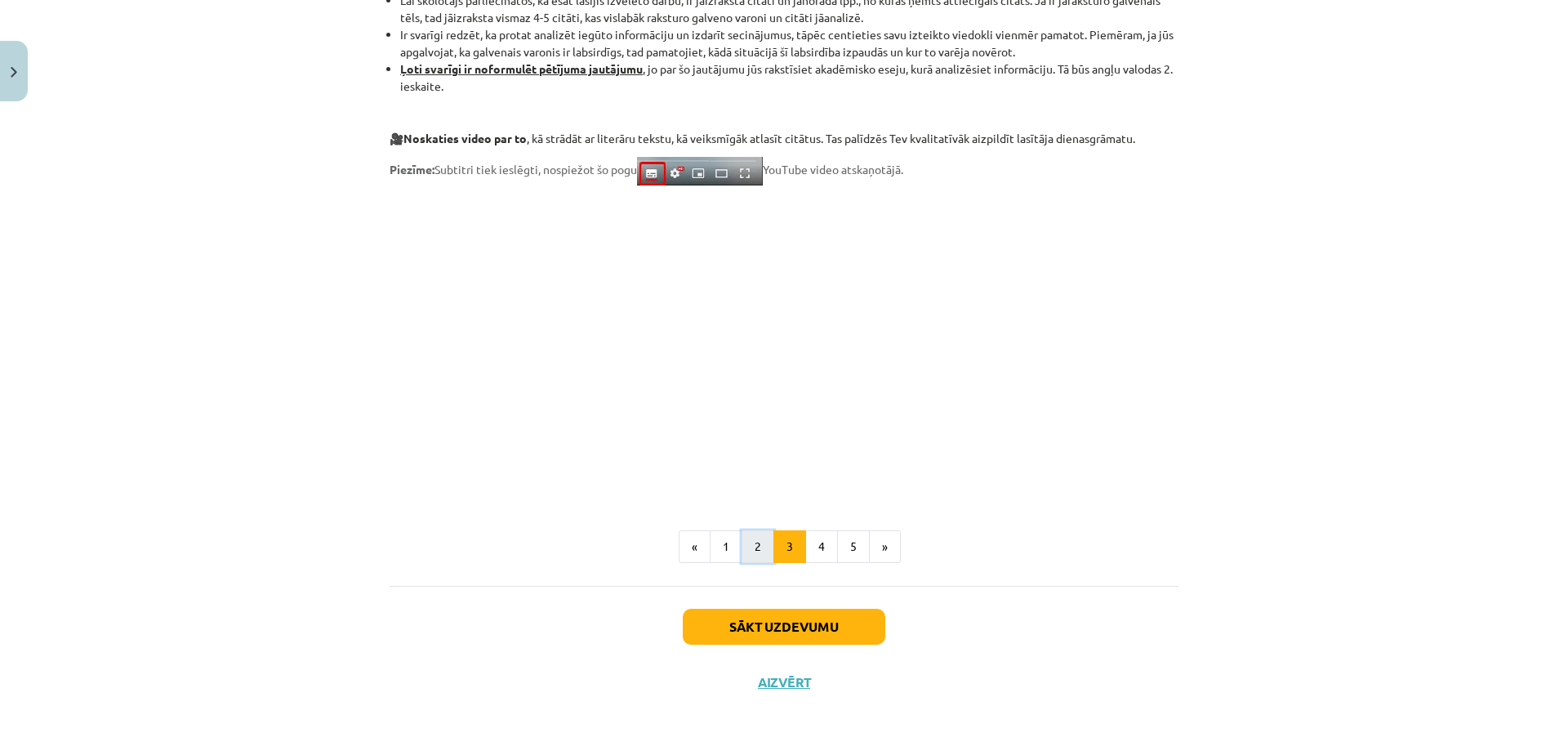
click at [753, 542] on button "2" at bounding box center [758, 547] width 33 height 33
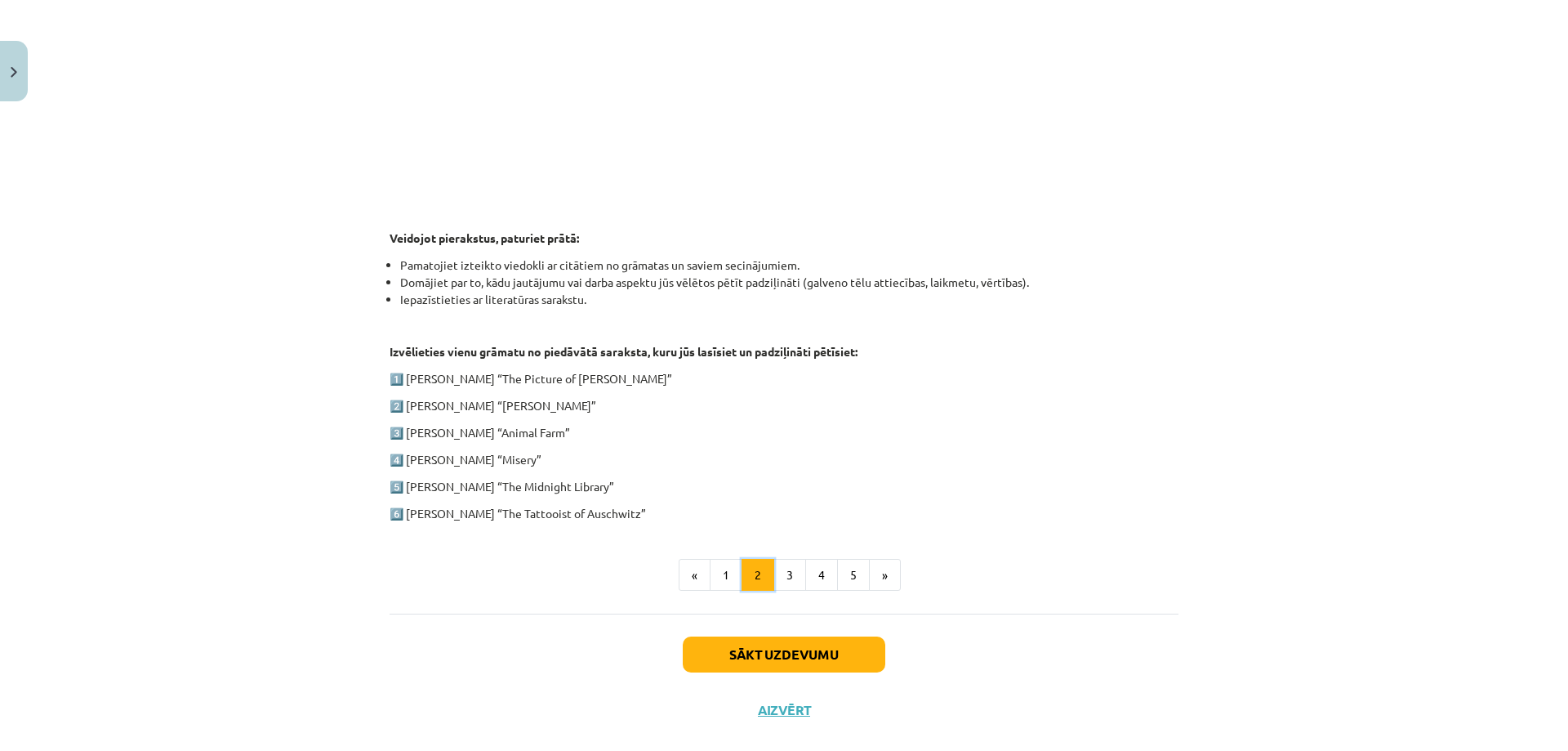
scroll to position [645, 0]
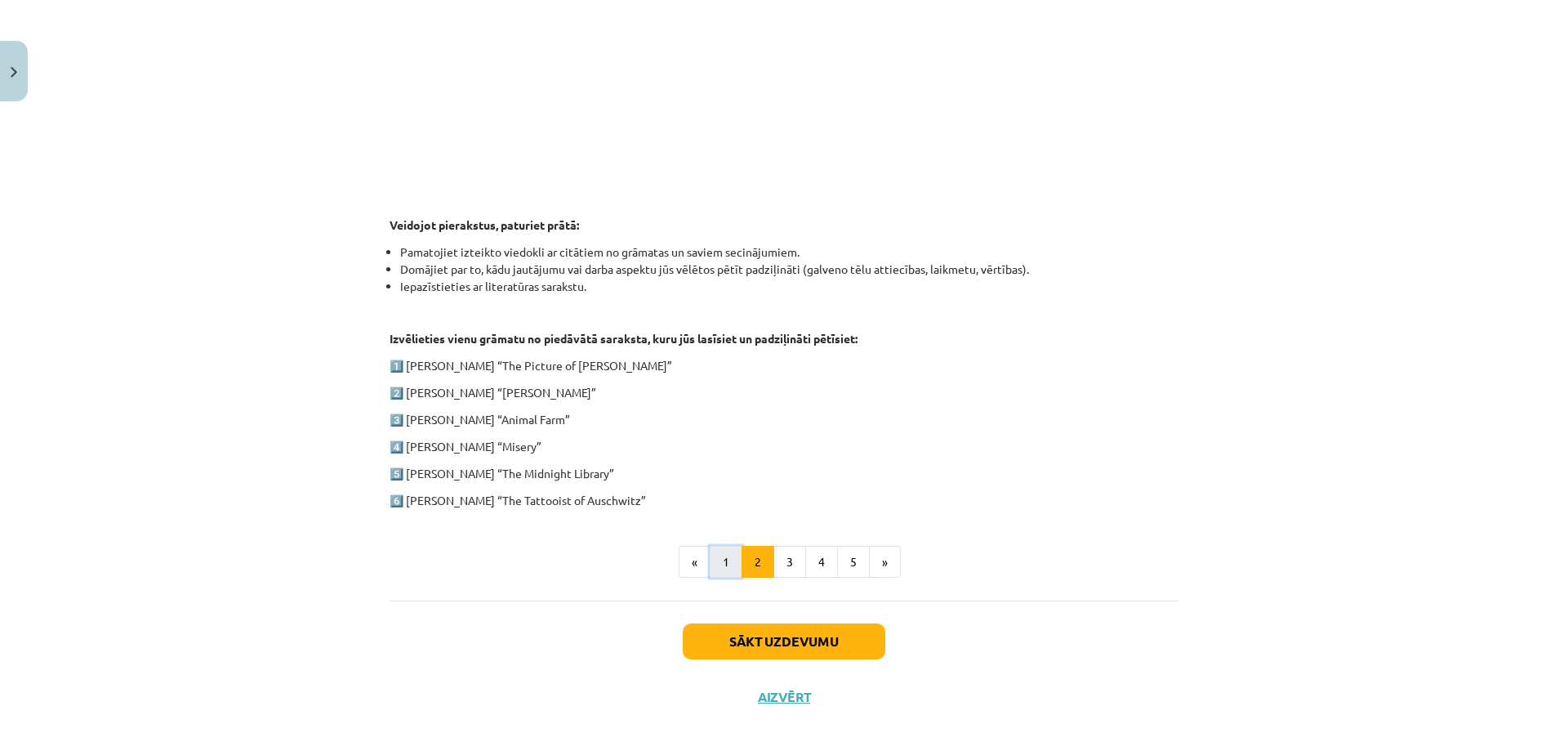
click at [727, 564] on button "1" at bounding box center [726, 563] width 33 height 33
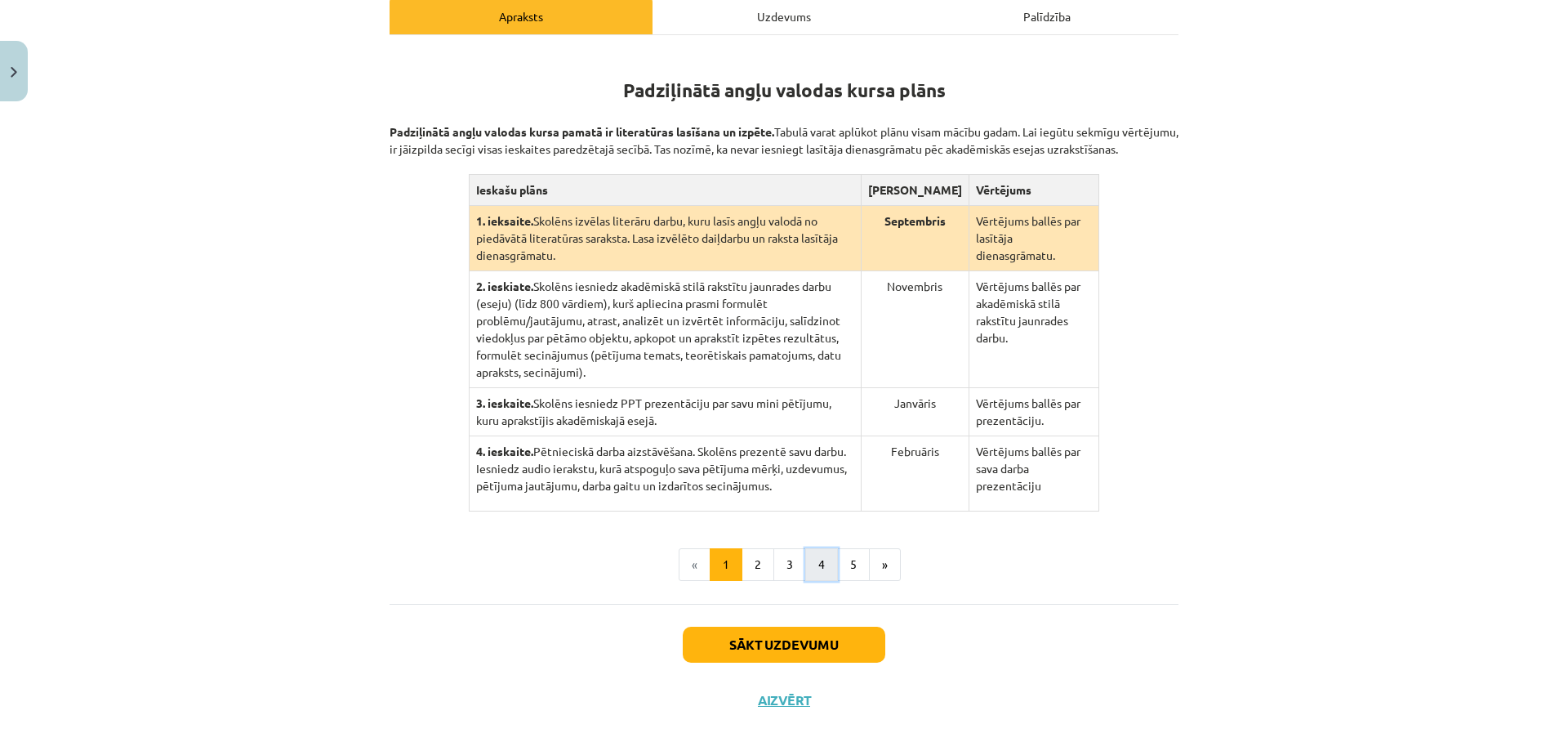
click at [821, 552] on button "4" at bounding box center [822, 565] width 33 height 33
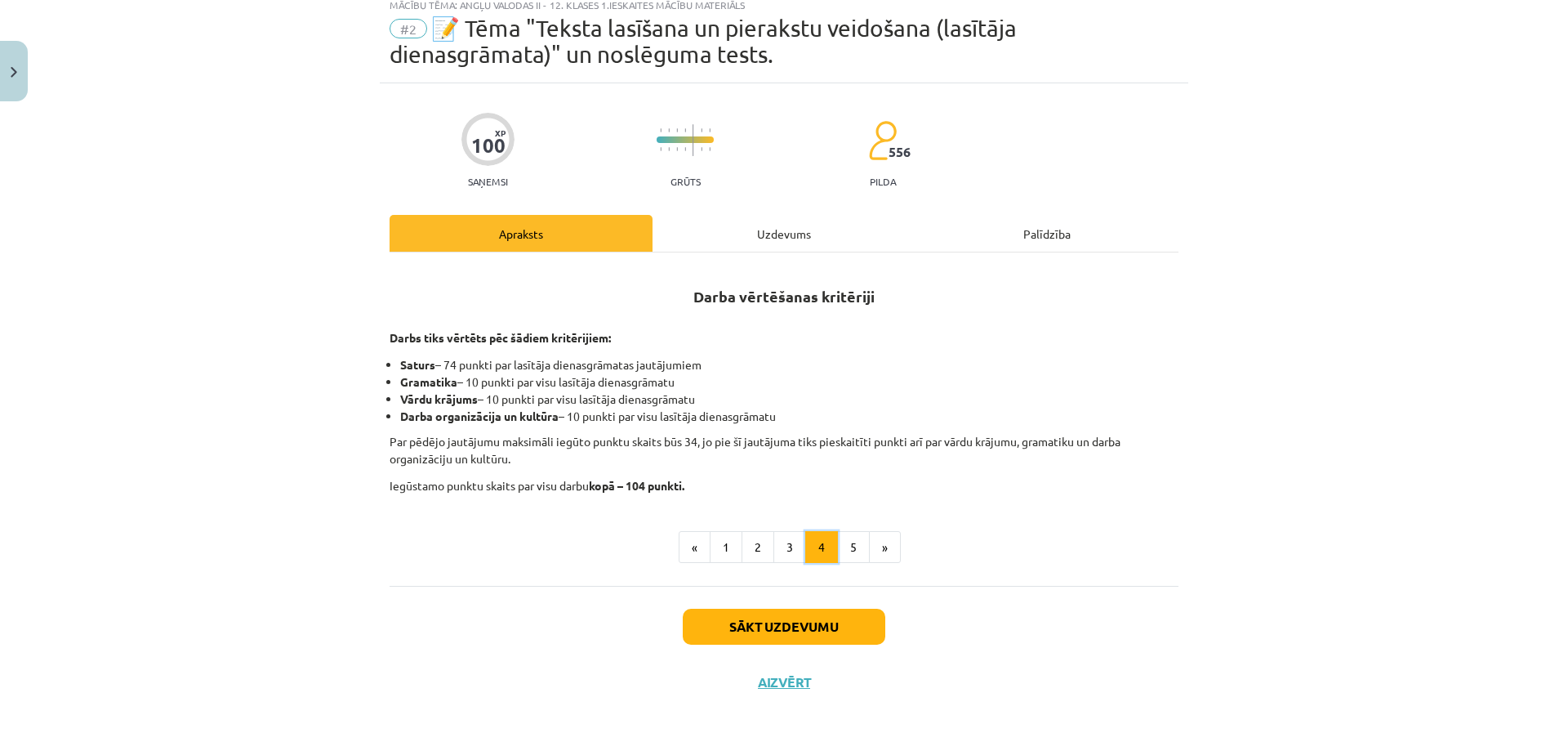
scroll to position [51, 0]
click at [846, 540] on button "5" at bounding box center [854, 548] width 33 height 33
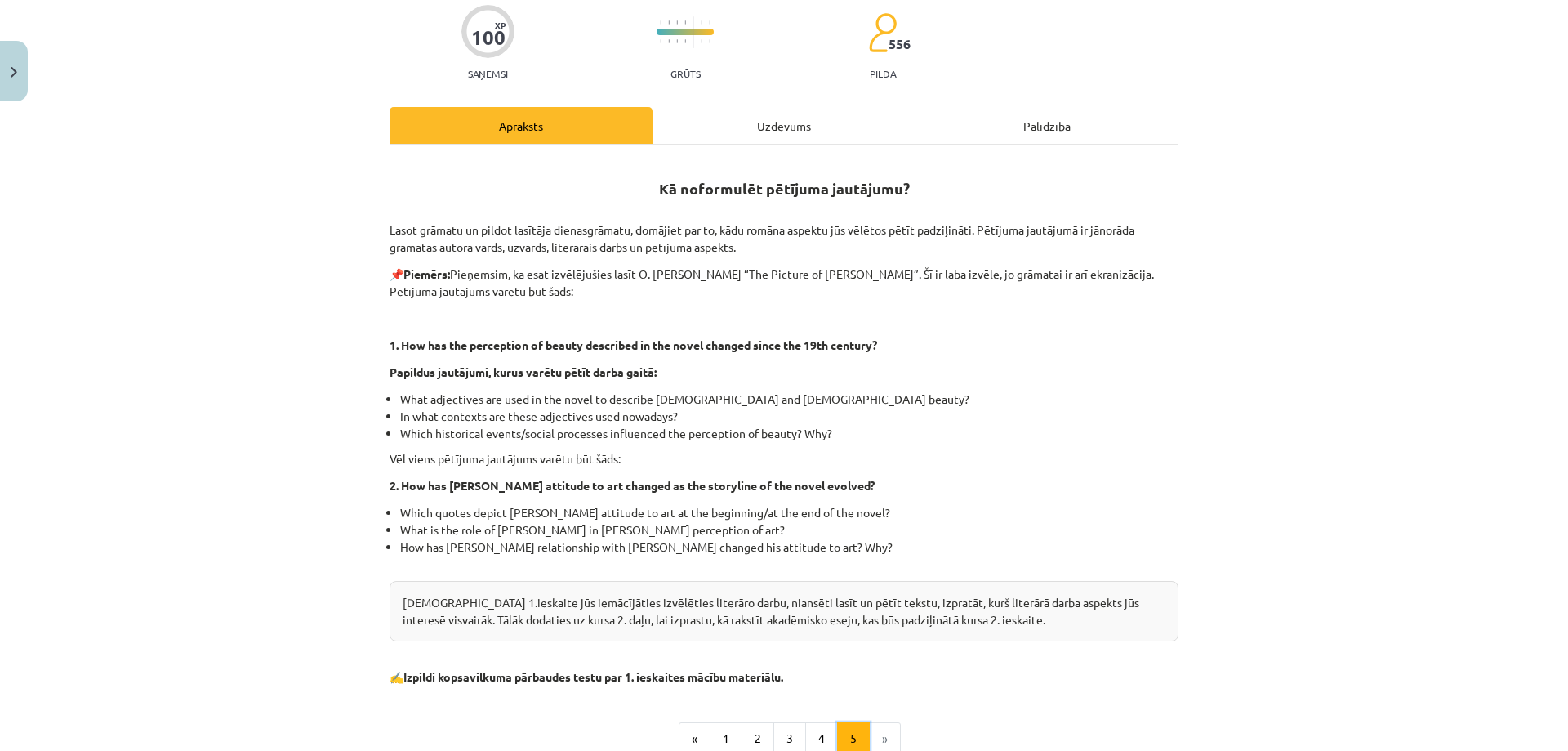
scroll to position [0, 0]
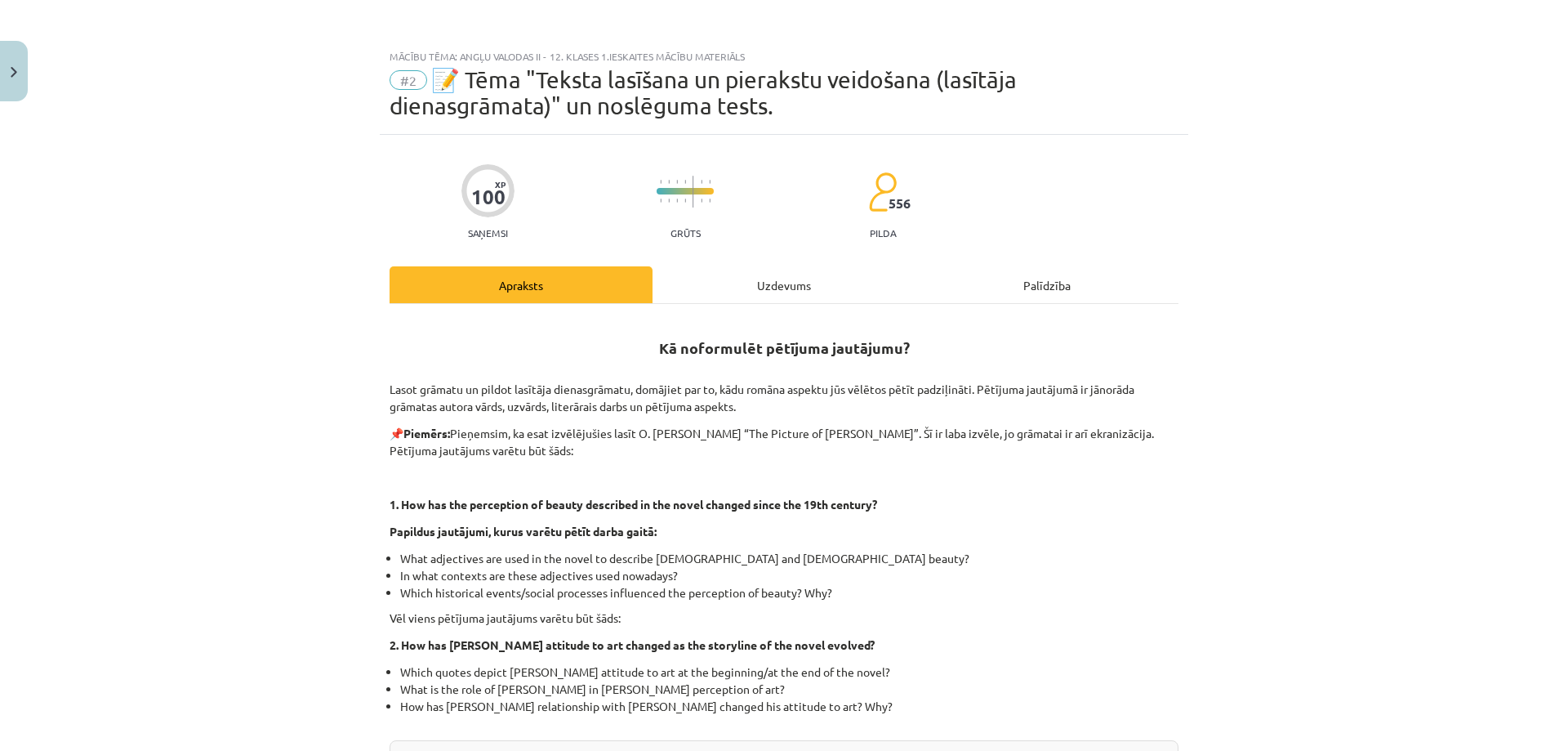
click at [780, 283] on div "Uzdevums" at bounding box center [784, 284] width 263 height 37
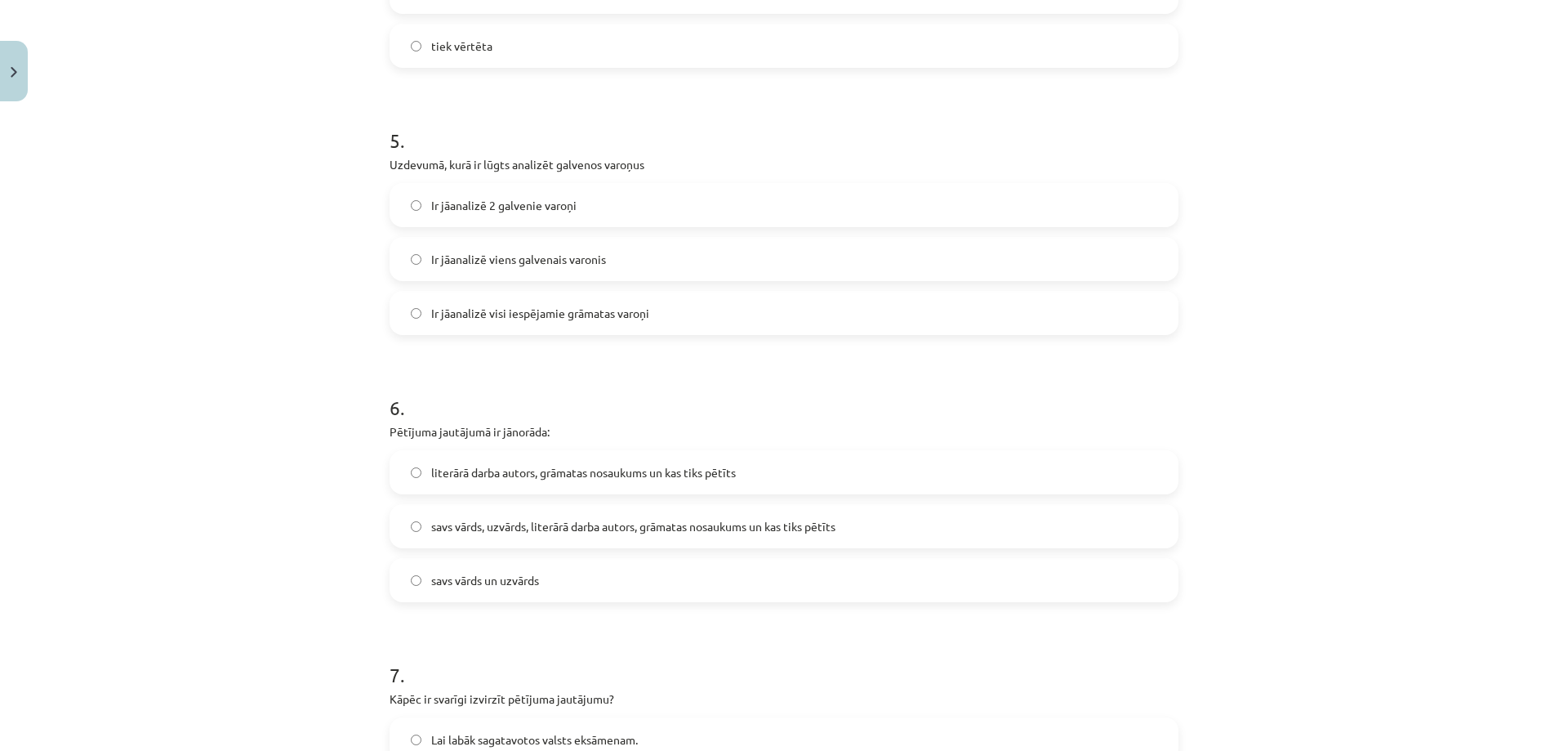
scroll to position [1348, 0]
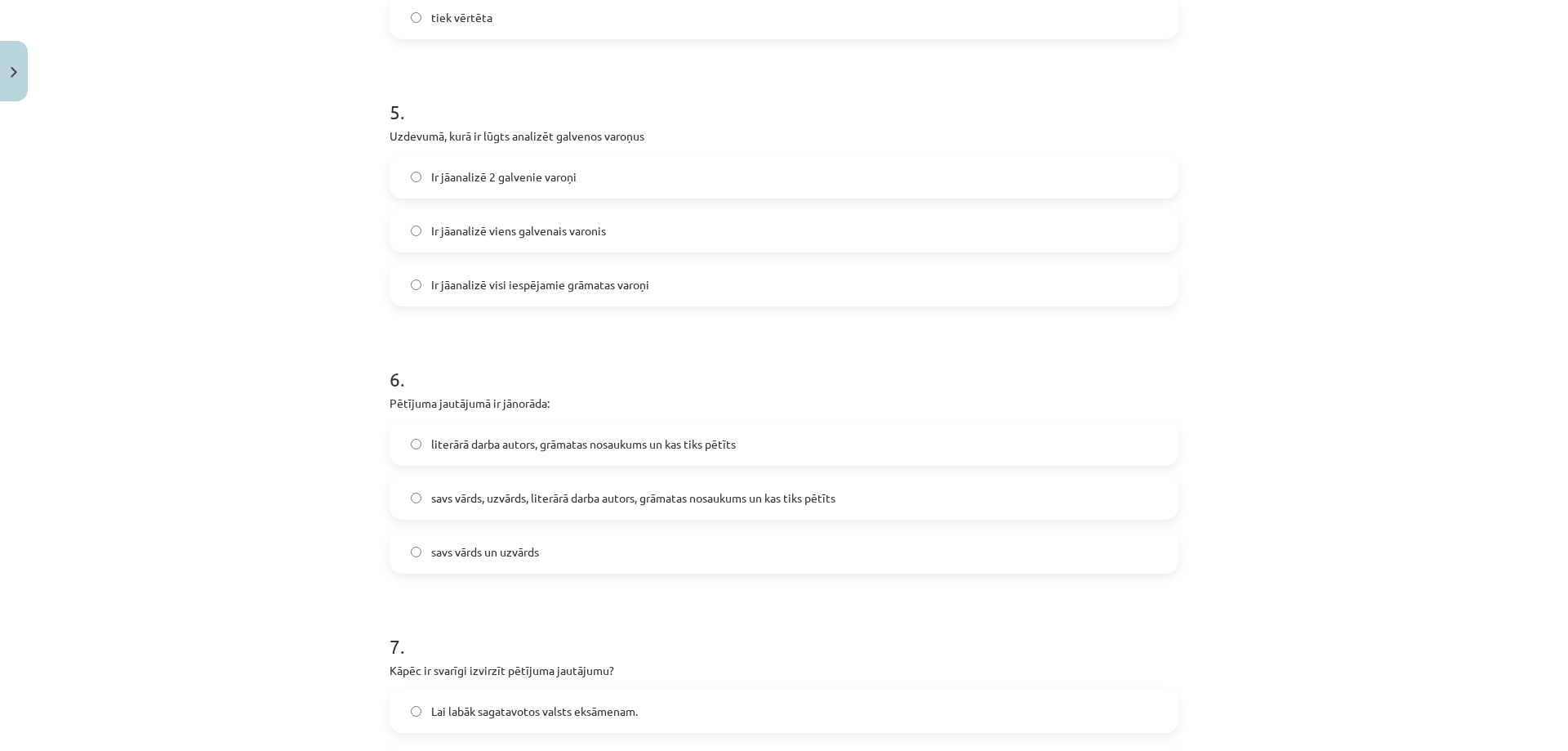
click at [526, 455] on label "literārā darba autors, grāmatas nosaukums un kas tiks pētīts" at bounding box center [784, 443] width 785 height 40
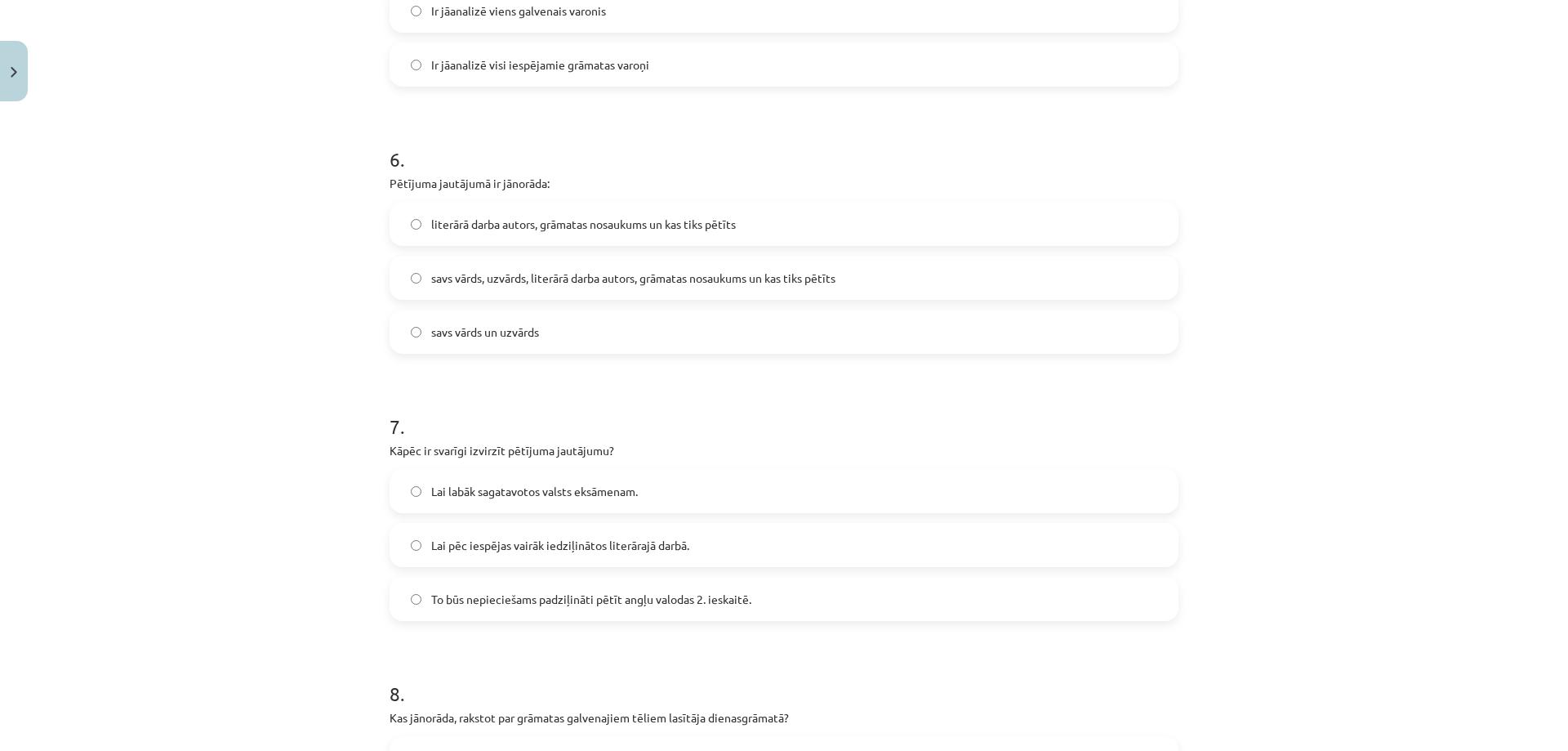
scroll to position [1594, 0]
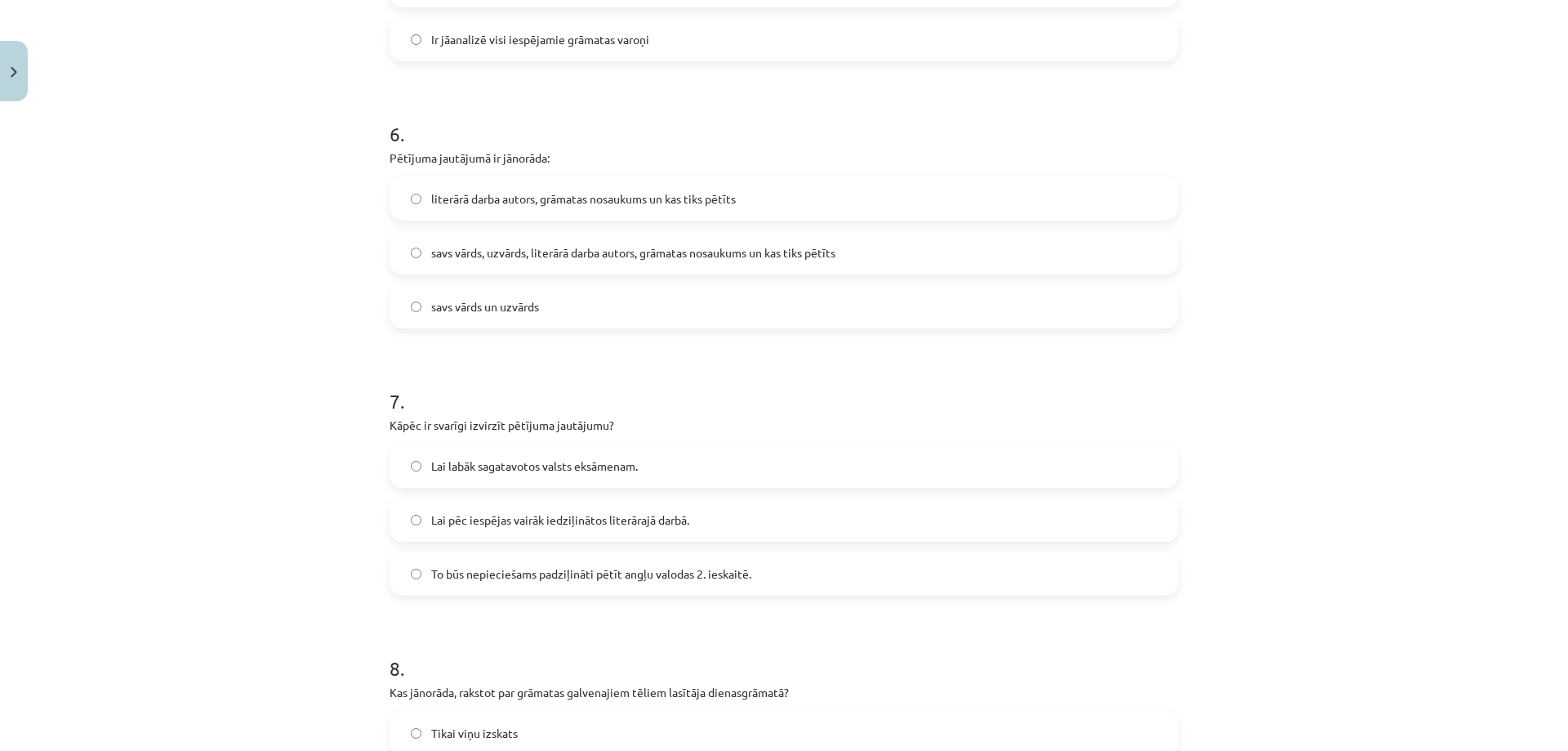
click at [452, 573] on span "To būs nepieciešams padziļināti pētīt angļu valodas 2. ieskaitē." at bounding box center [591, 573] width 320 height 17
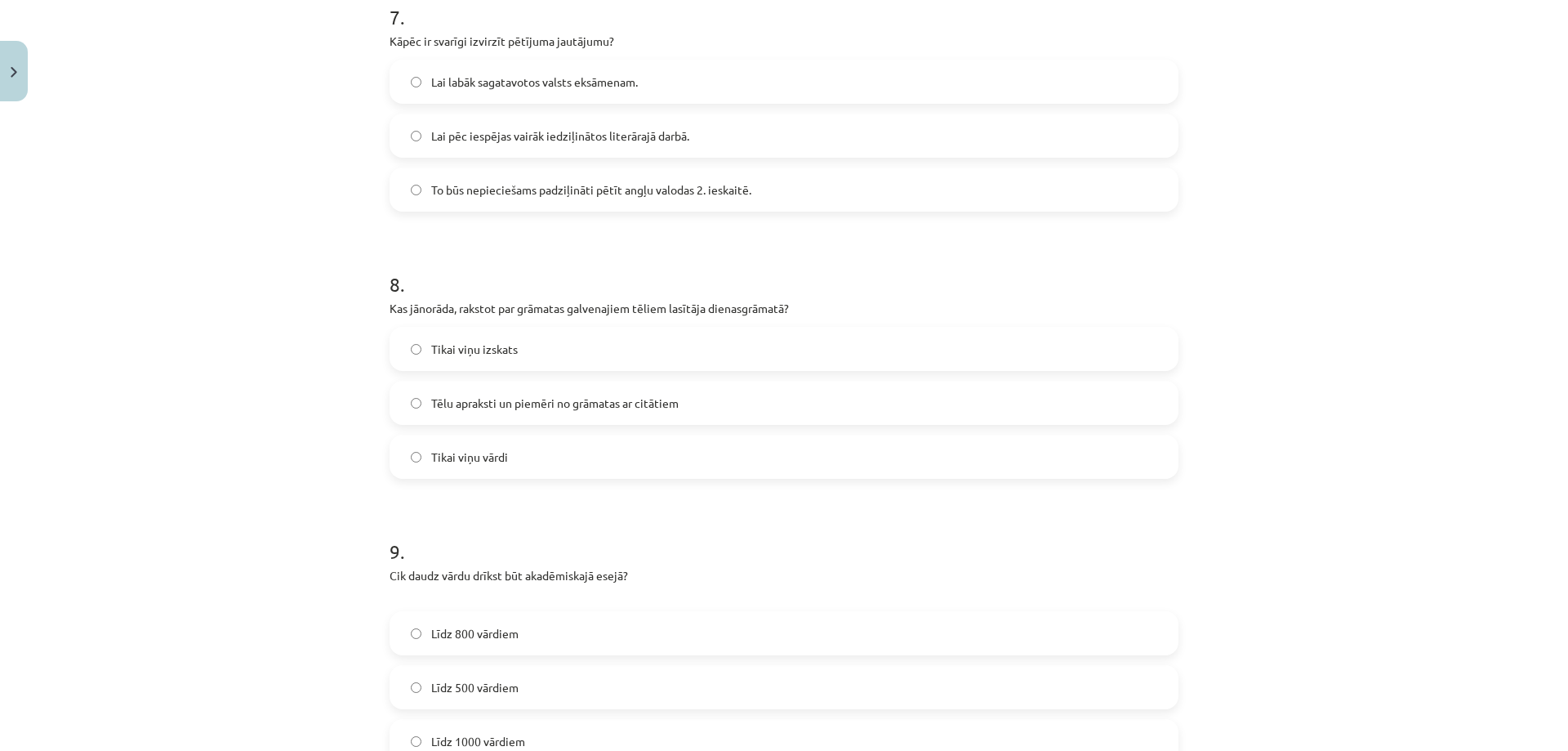
scroll to position [2002, 0]
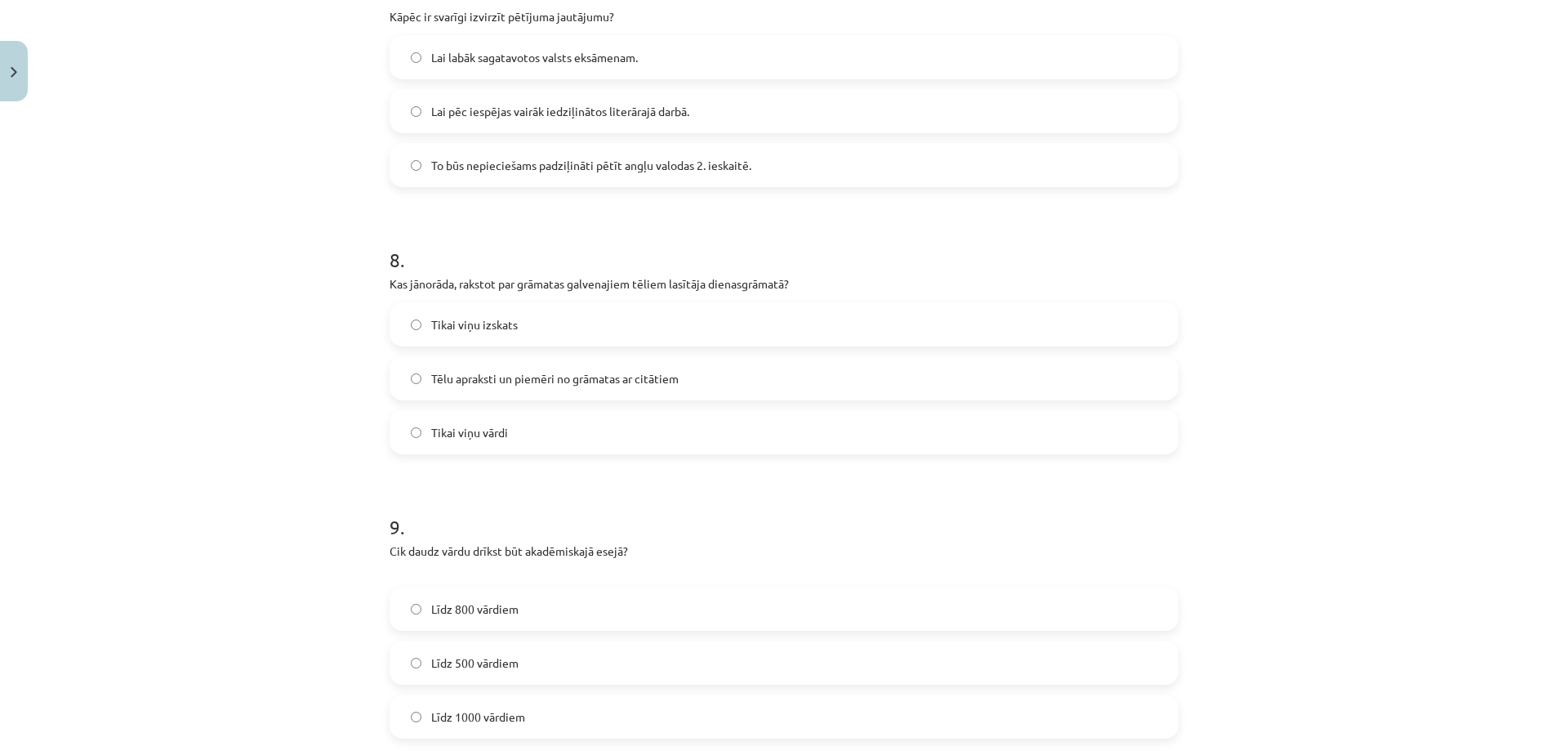
click at [511, 373] on span "Tēlu apraksti un piemēri no grāmatas ar citātiem" at bounding box center [555, 378] width 248 height 17
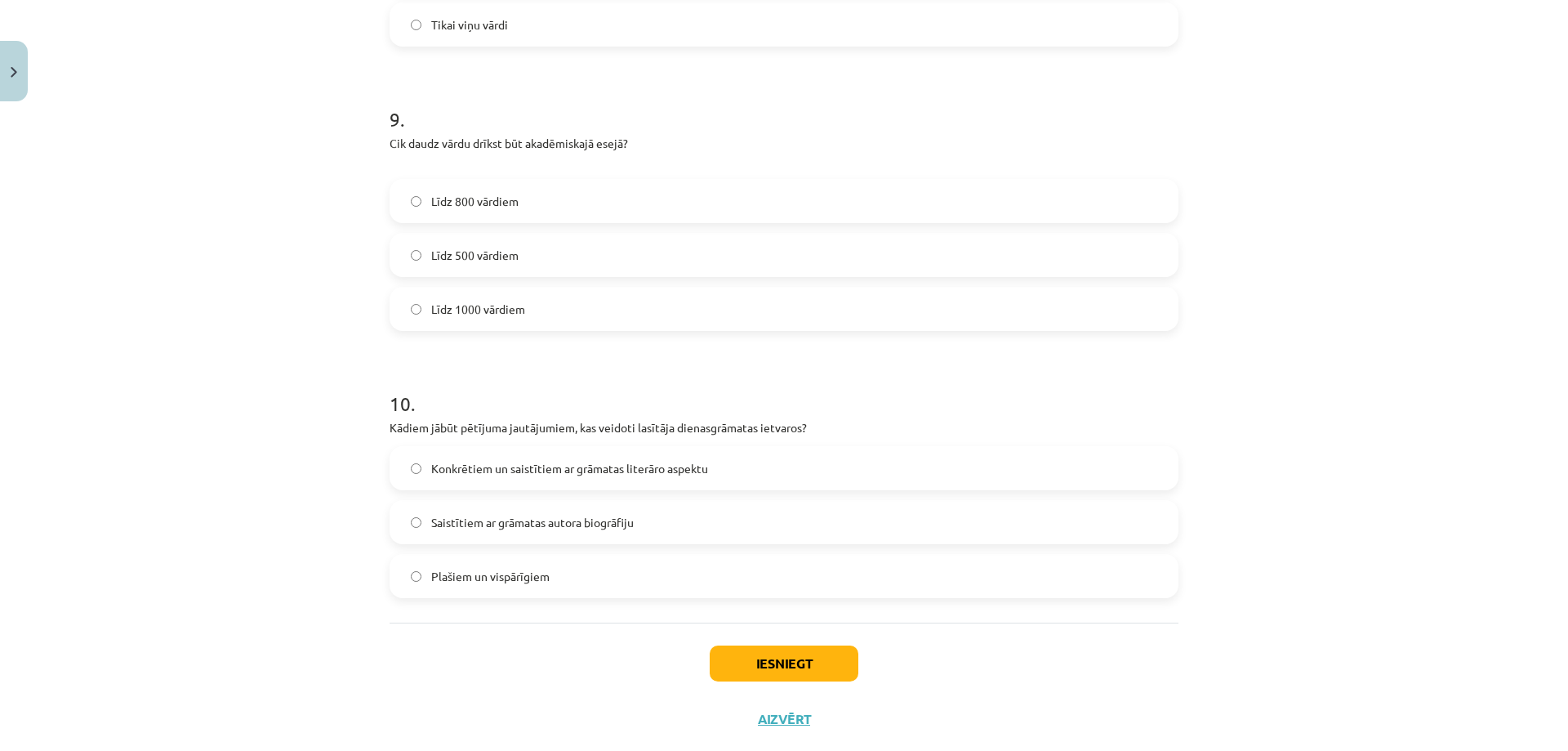
scroll to position [2411, 0]
click at [466, 468] on span "Konkrētiem un saistītiem ar grāmatas literāro aspektu" at bounding box center [569, 468] width 277 height 17
click at [783, 671] on button "Iesniegt" at bounding box center [784, 663] width 149 height 36
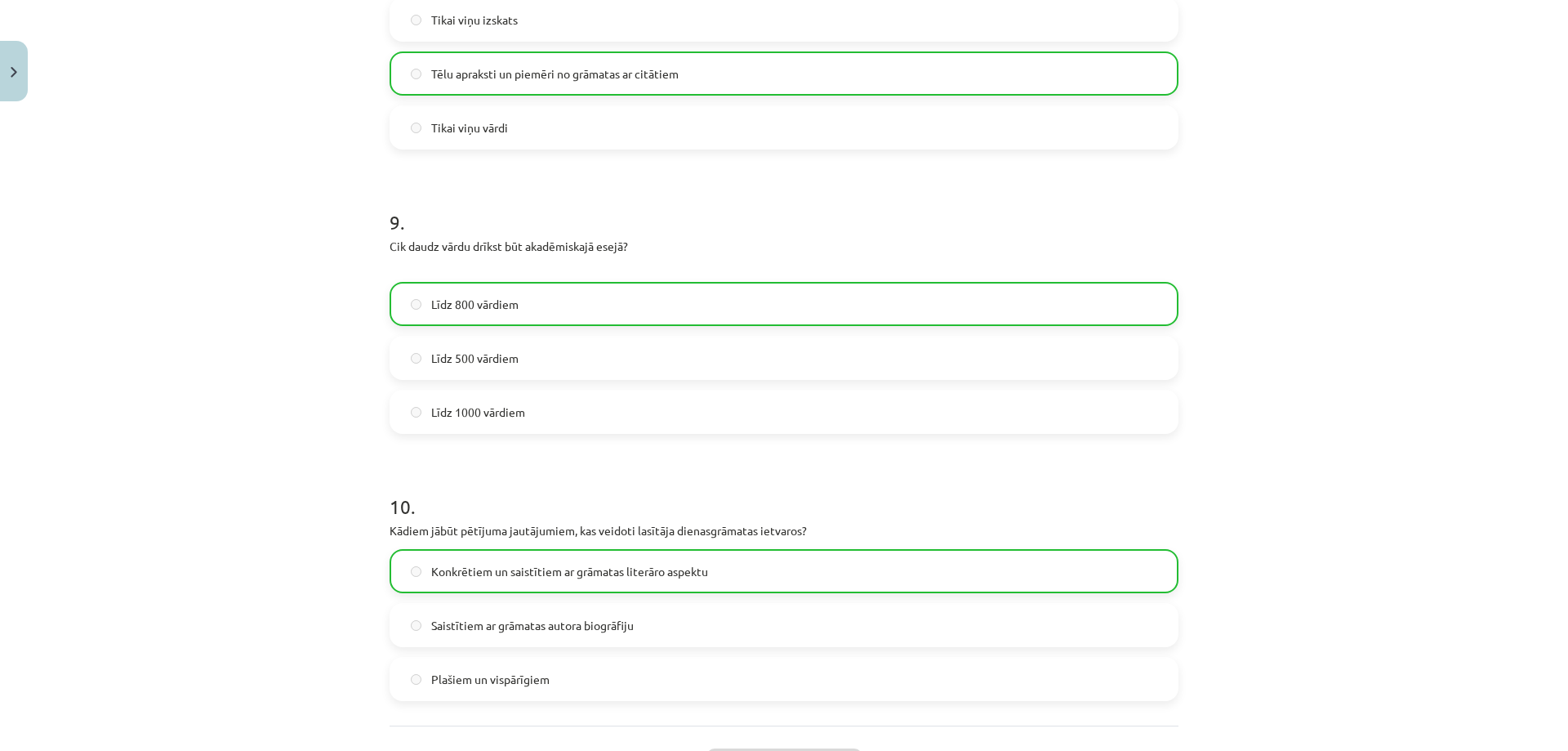
scroll to position [2451, 0]
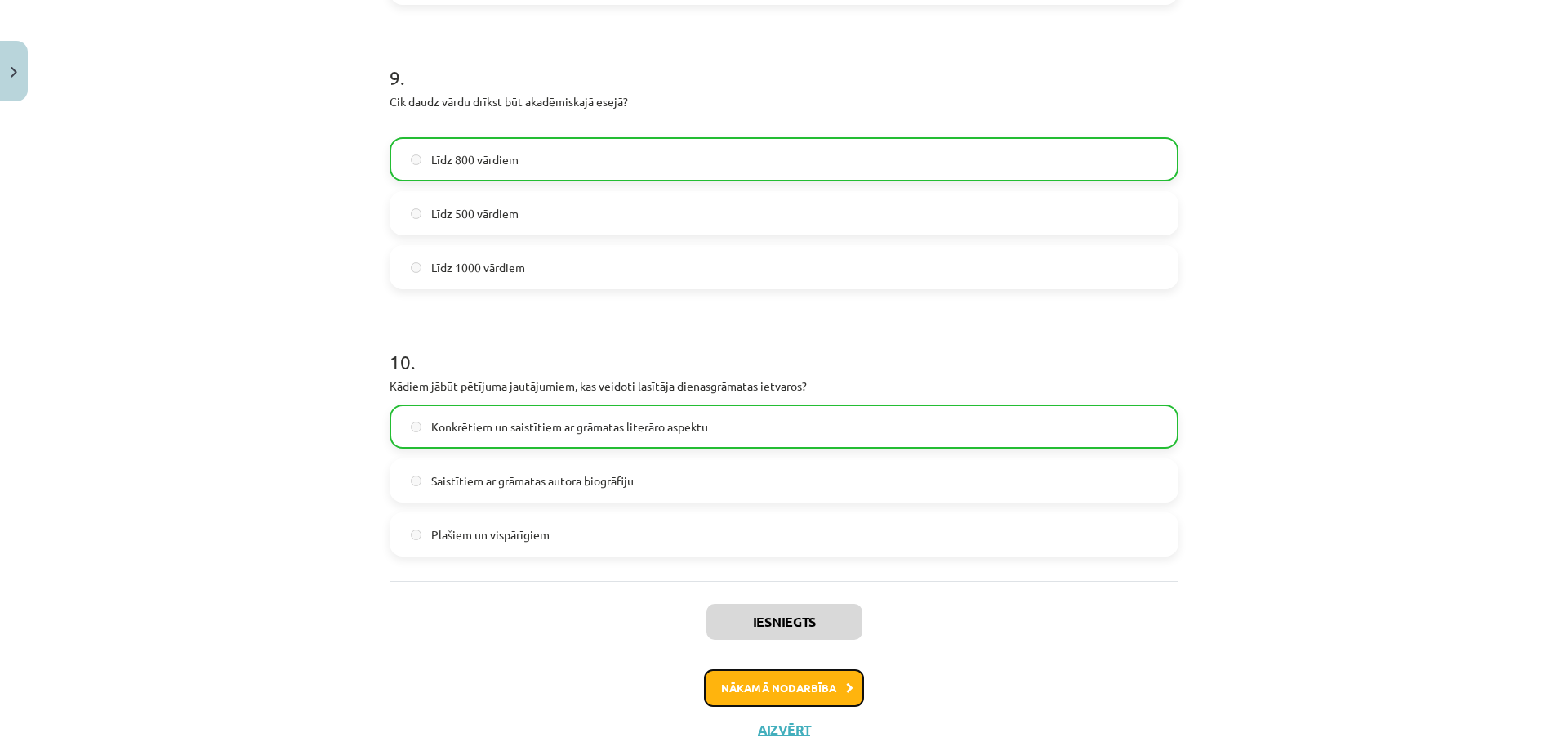
click at [825, 678] on button "Nākamā nodarbība" at bounding box center [784, 687] width 160 height 37
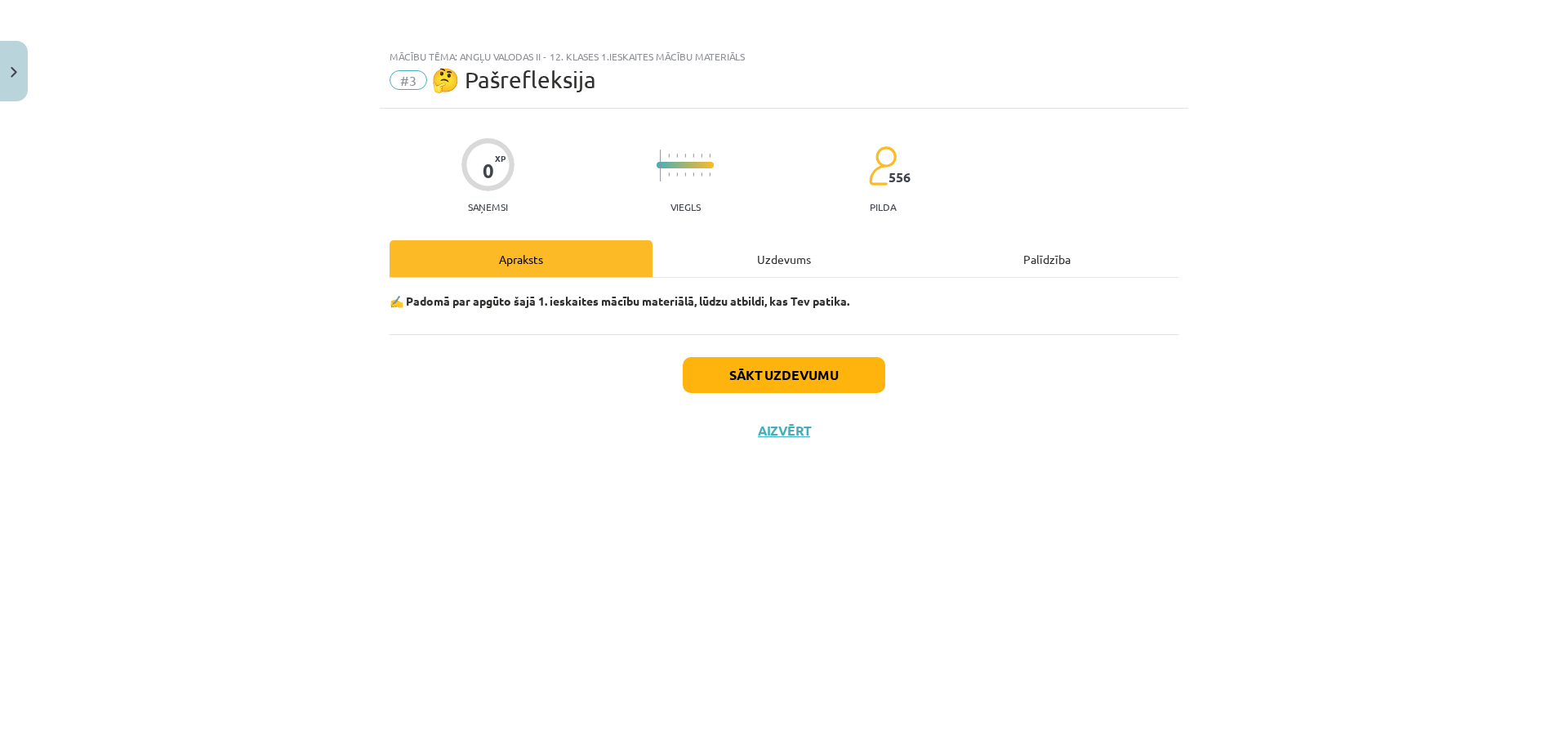
click at [781, 259] on div "Uzdevums" at bounding box center [784, 259] width 263 height 37
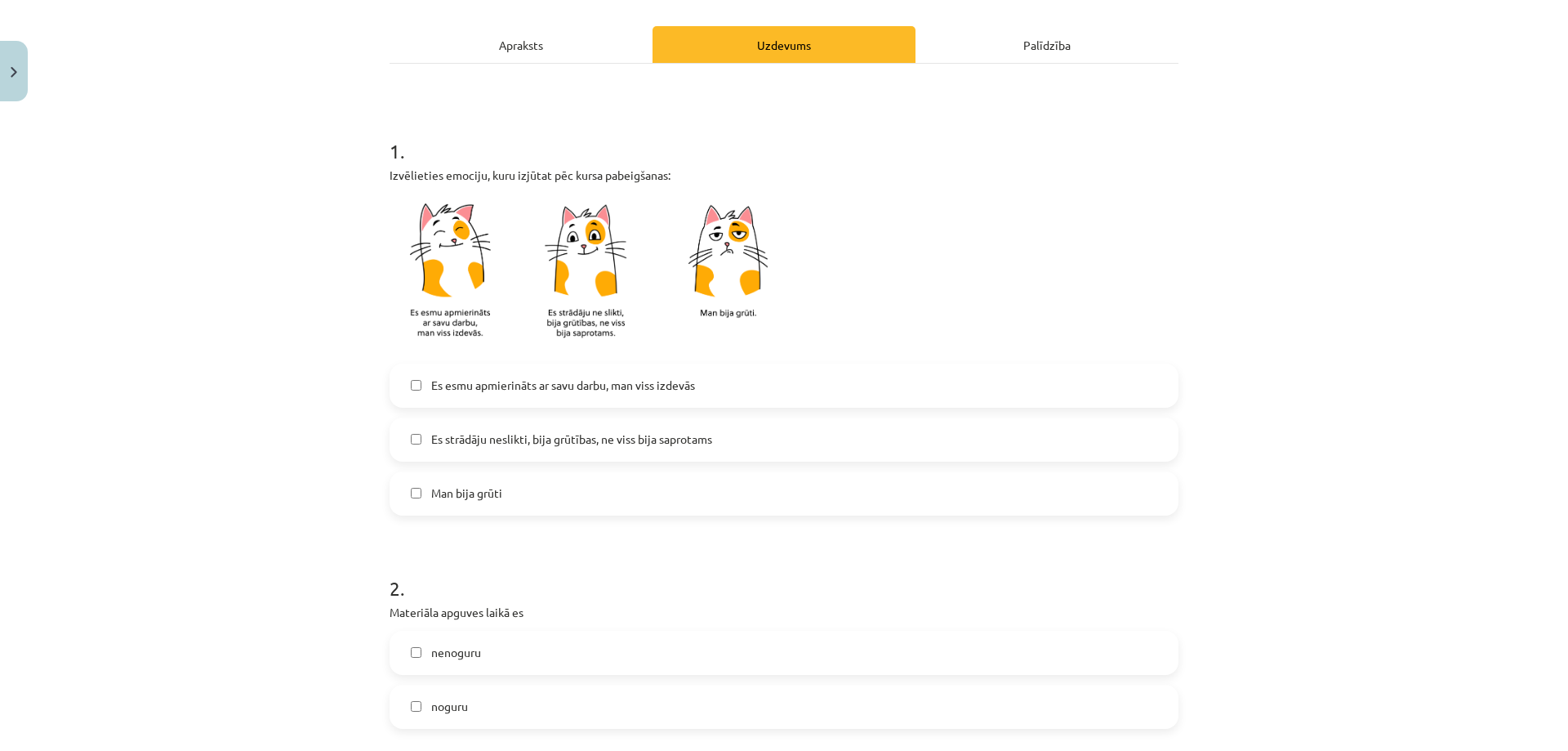
scroll to position [245, 0]
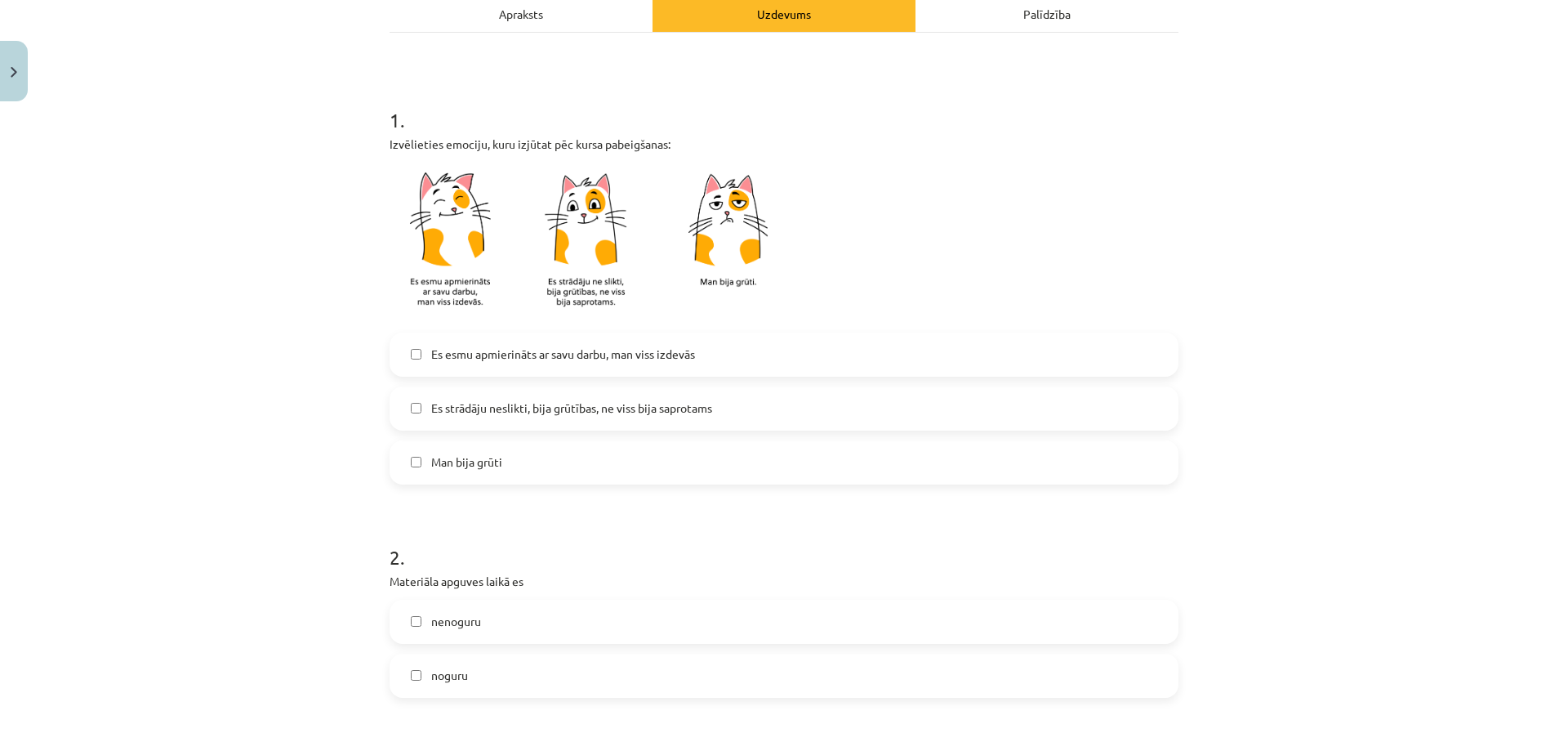
click at [538, 359] on span "Es esmu apmierināts ar savu darbu, man viss izdevās" at bounding box center [562, 354] width 263 height 17
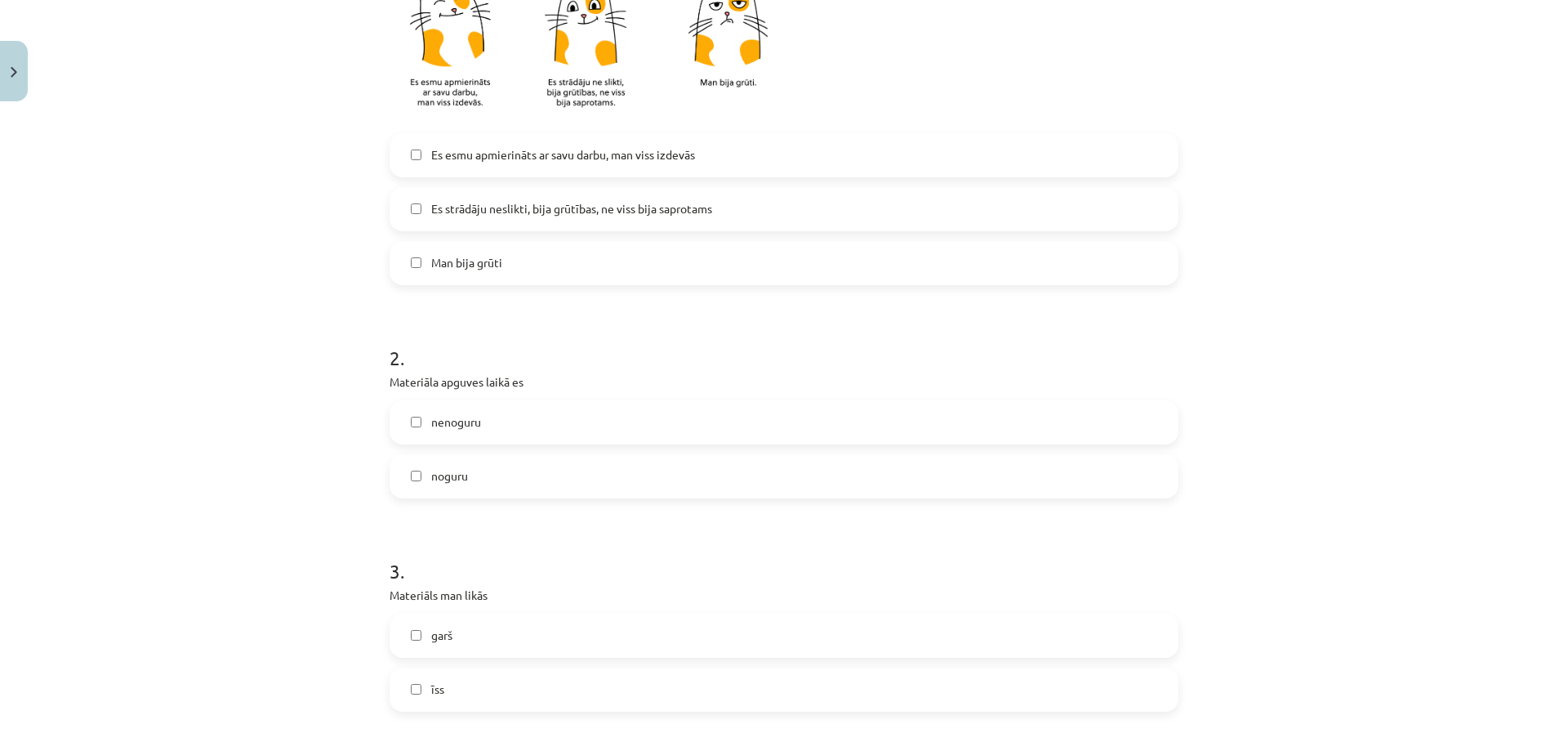
scroll to position [490, 0]
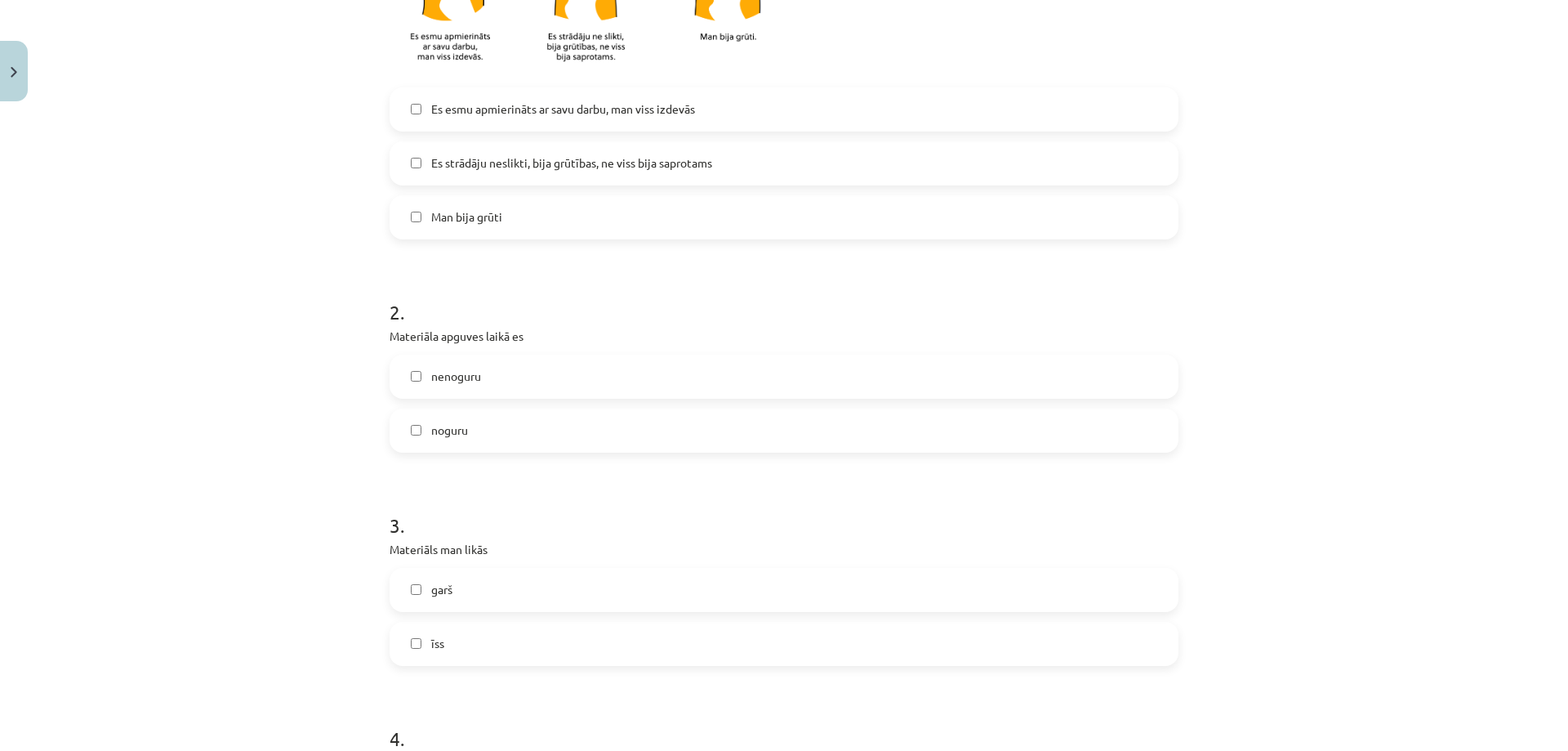
click at [505, 383] on label "nenoguru" at bounding box center [784, 376] width 785 height 40
click at [485, 637] on label "īss" at bounding box center [784, 644] width 785 height 40
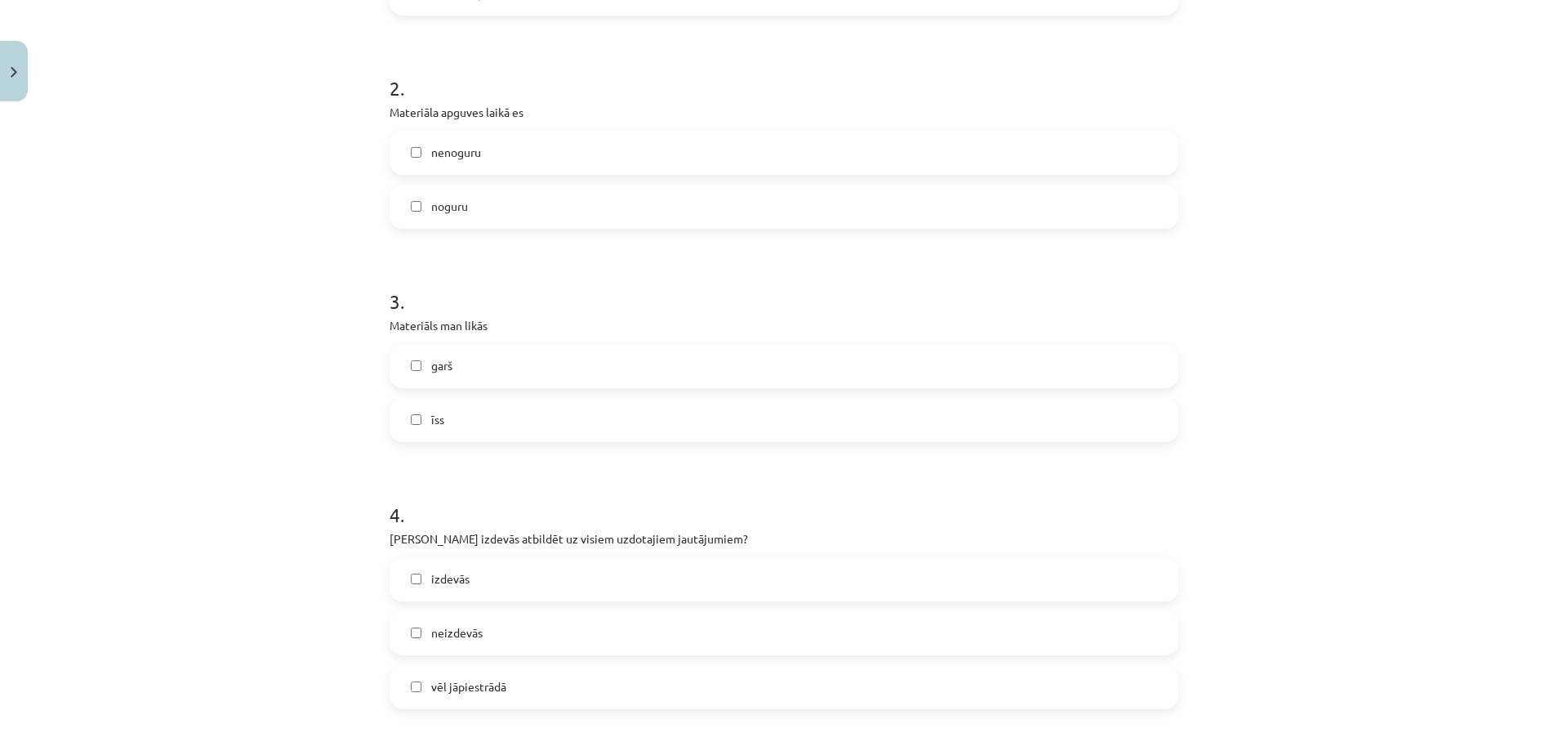
scroll to position [735, 0]
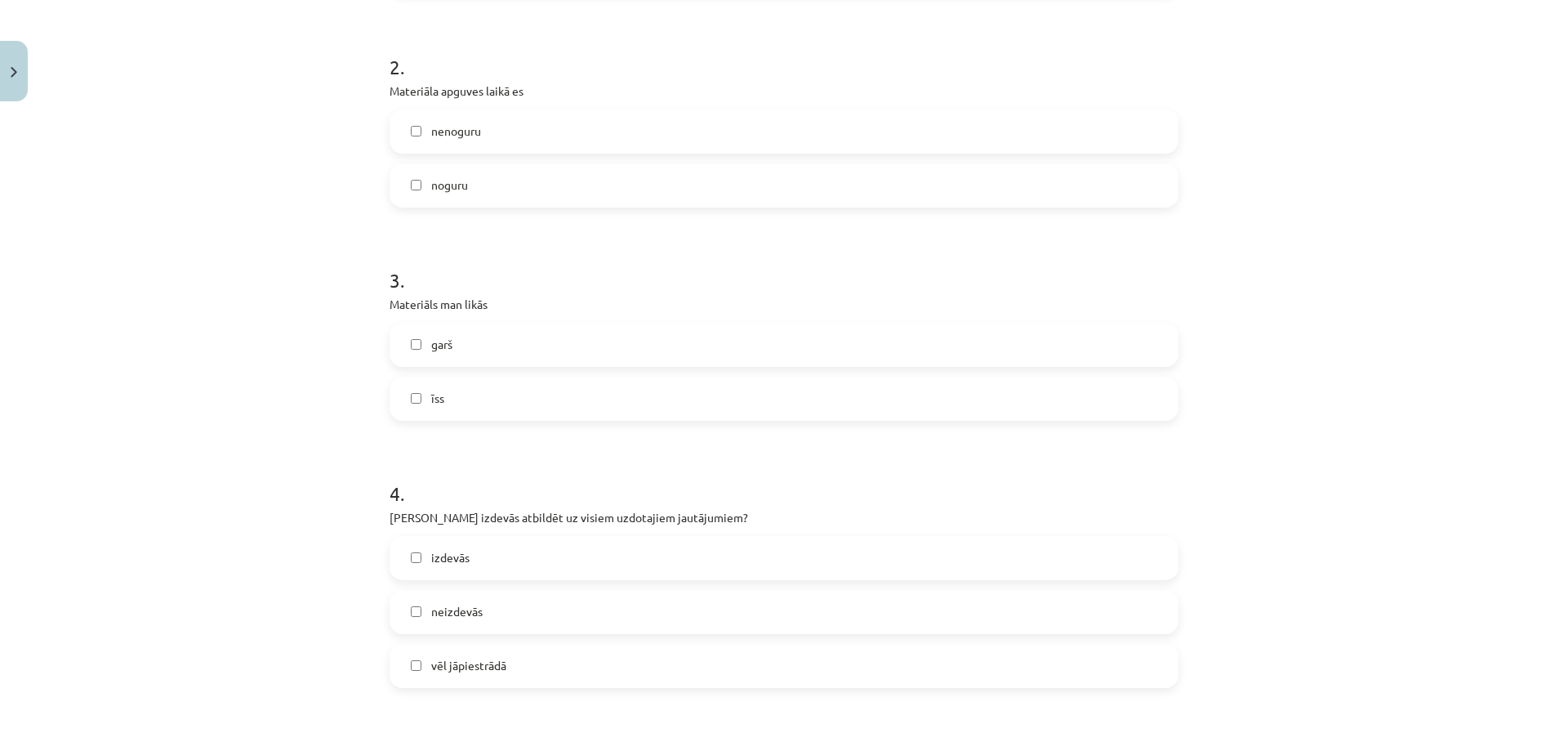
click at [453, 562] on span "izdevās" at bounding box center [450, 558] width 38 height 17
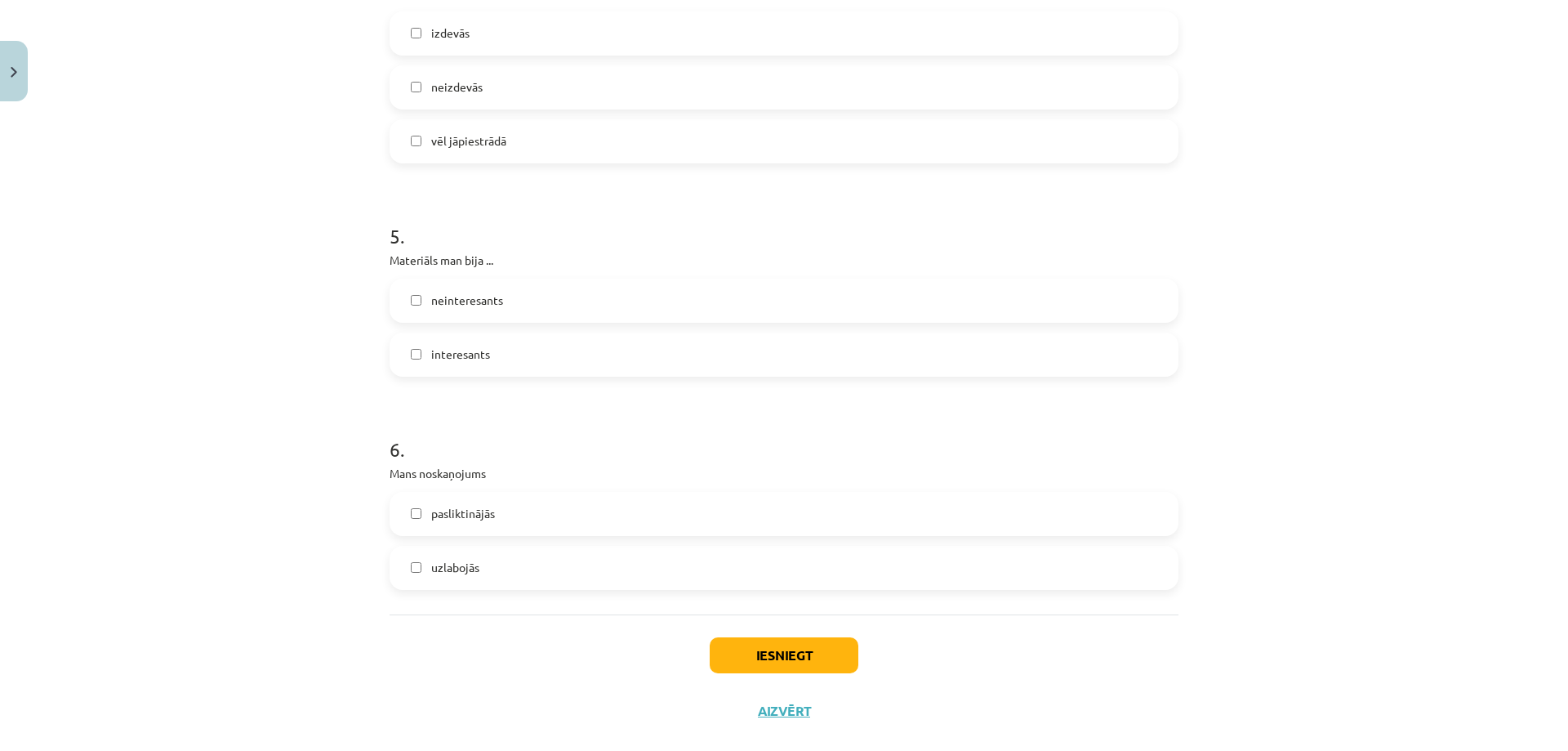
scroll to position [1289, 0]
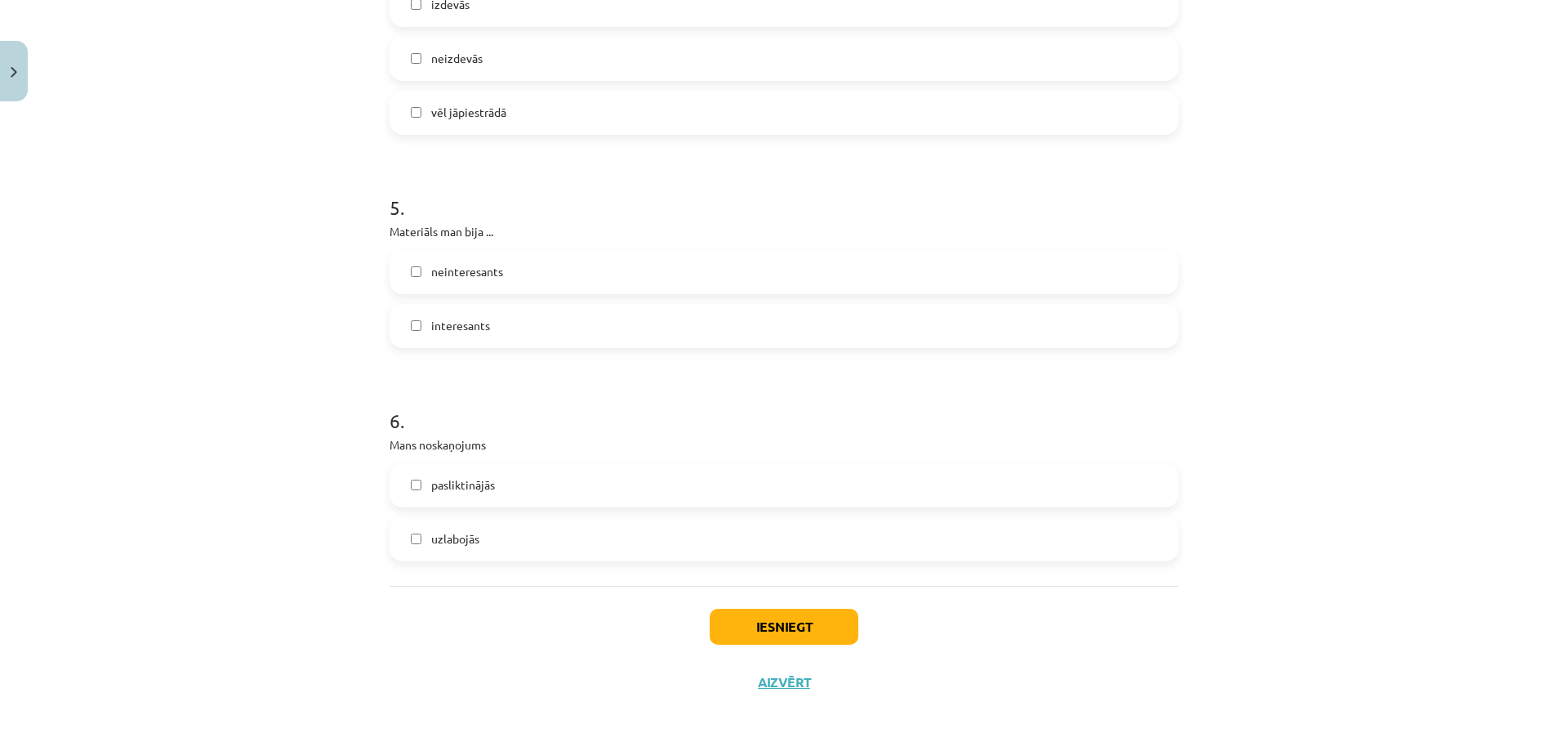
click at [416, 541] on label "uzlabojās" at bounding box center [784, 539] width 785 height 40
click at [418, 497] on label "pasliktinājās" at bounding box center [784, 485] width 785 height 40
click at [416, 544] on label "uzlabojās" at bounding box center [784, 539] width 785 height 40
click at [740, 616] on button "Iesniegt" at bounding box center [784, 627] width 149 height 36
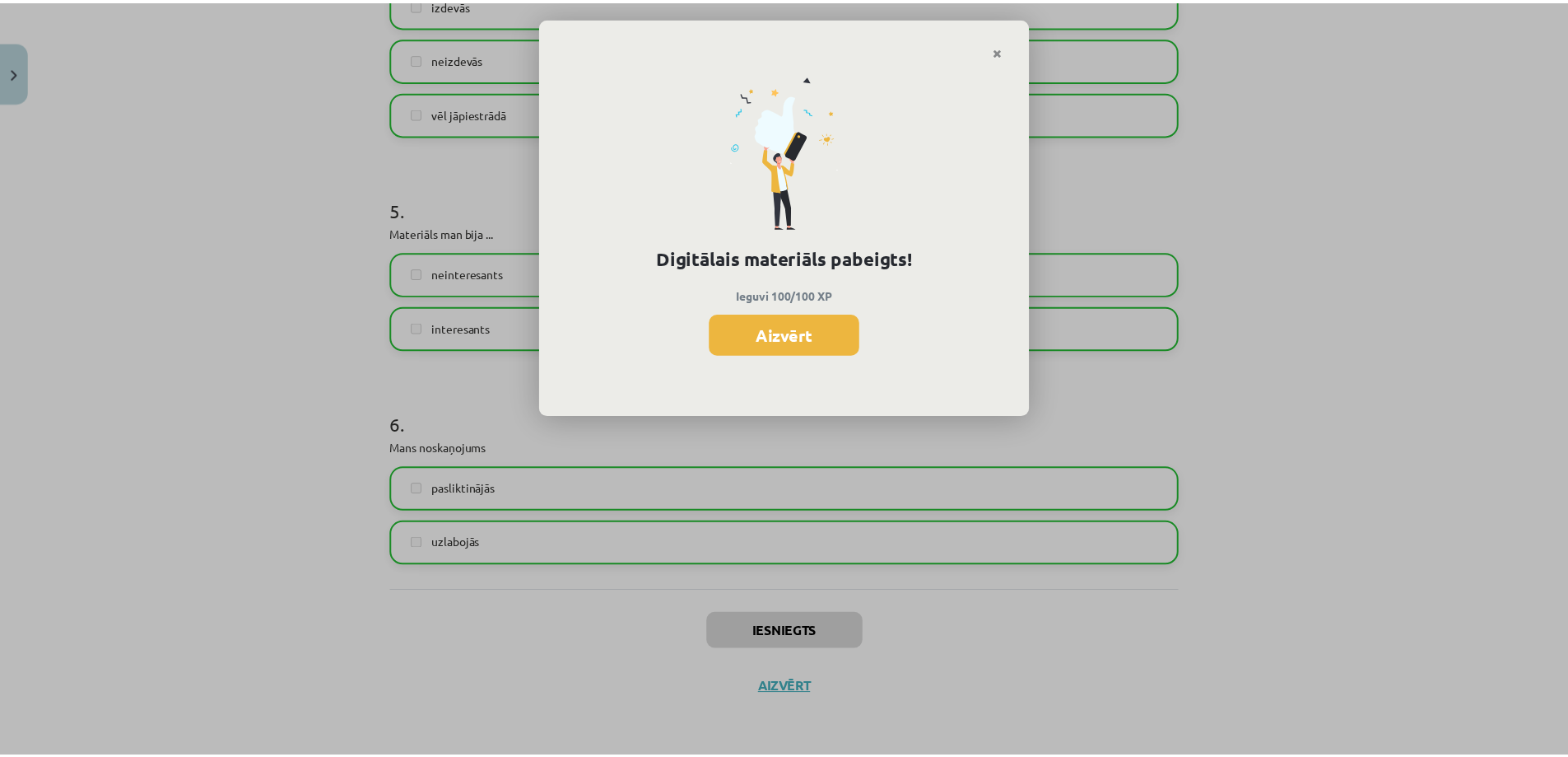
scroll to position [355, 0]
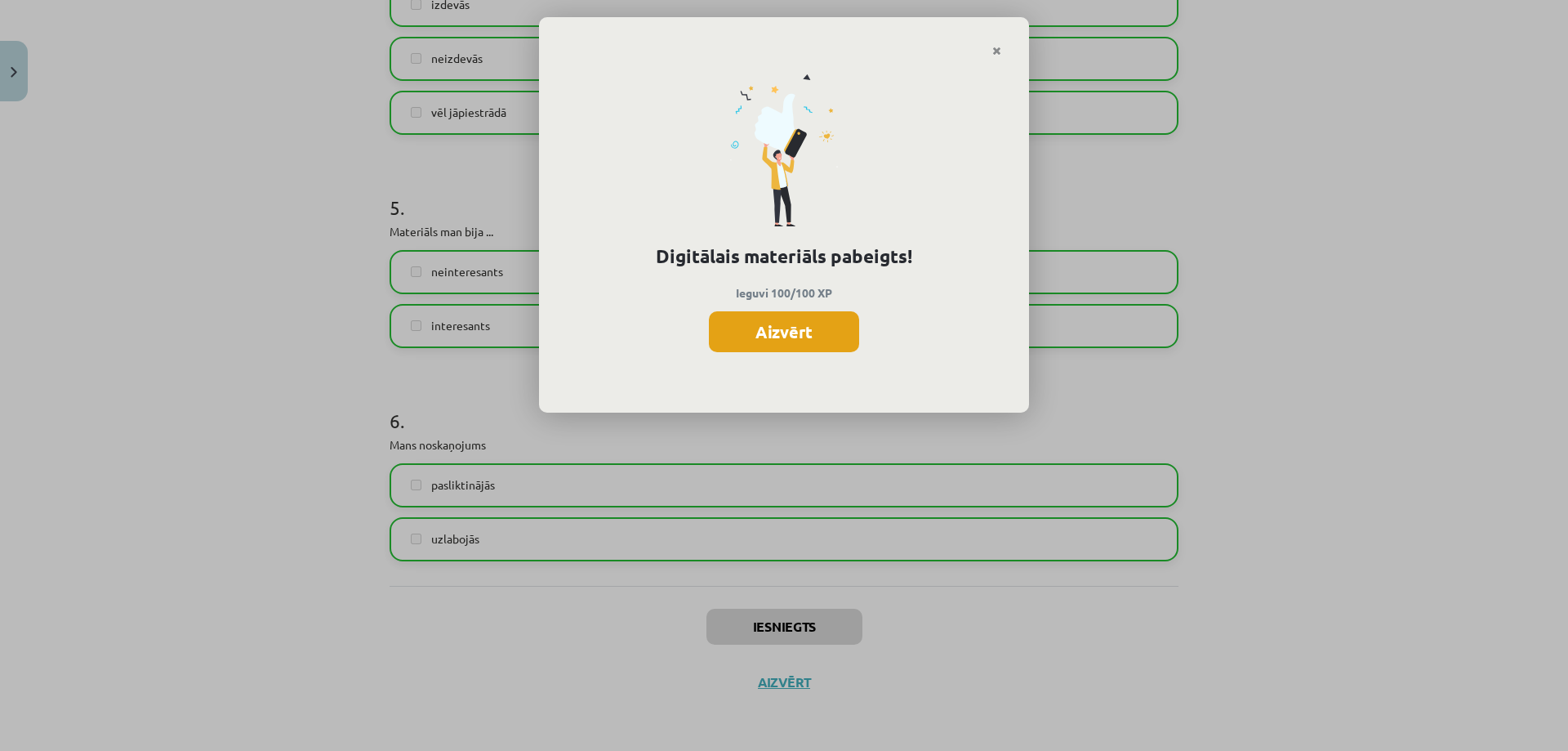
click at [752, 311] on button "Aizvērt" at bounding box center [784, 331] width 150 height 40
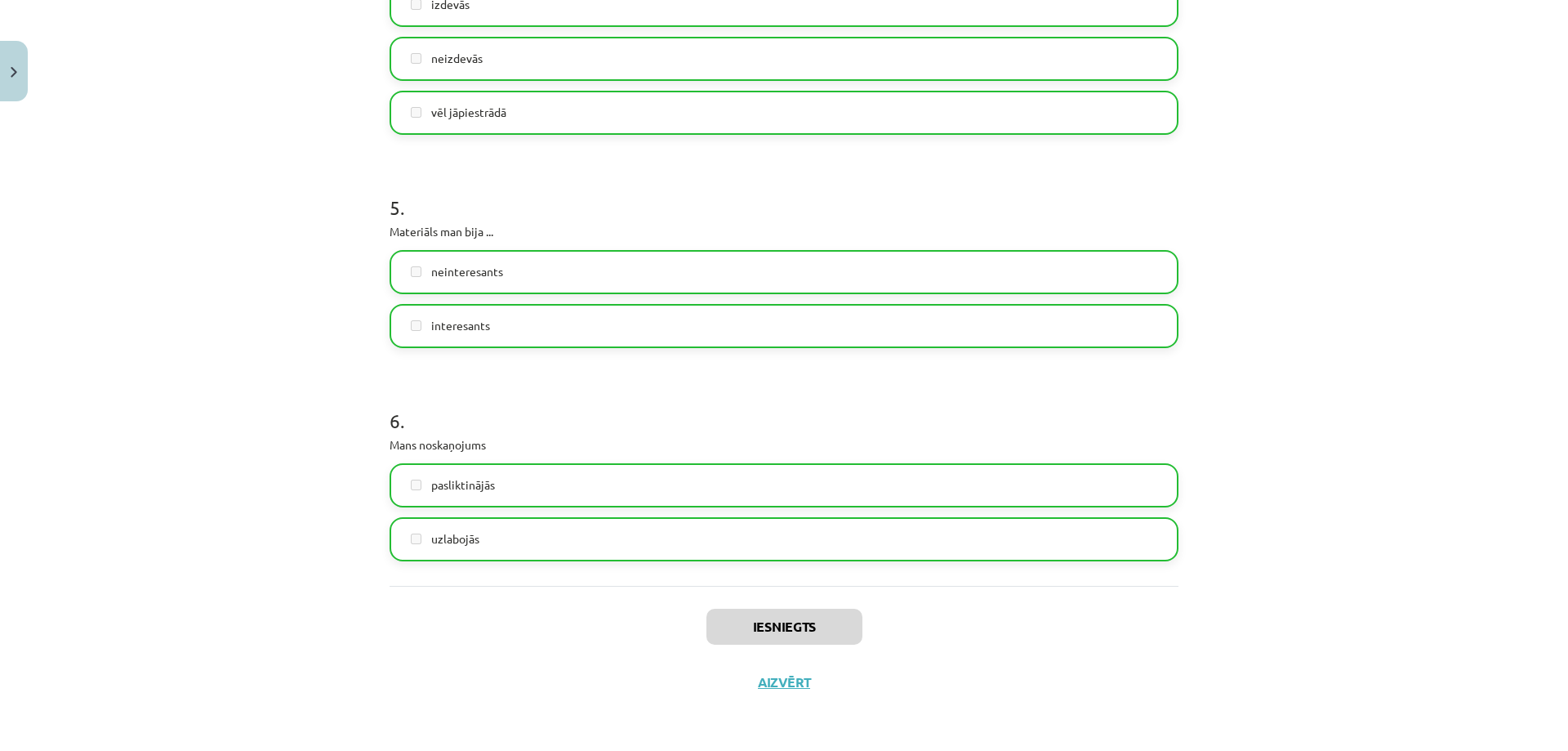
click at [784, 695] on div "Iesniegts Aizvērt" at bounding box center [784, 643] width 789 height 114
click at [784, 685] on button "Aizvērt" at bounding box center [778, 682] width 62 height 17
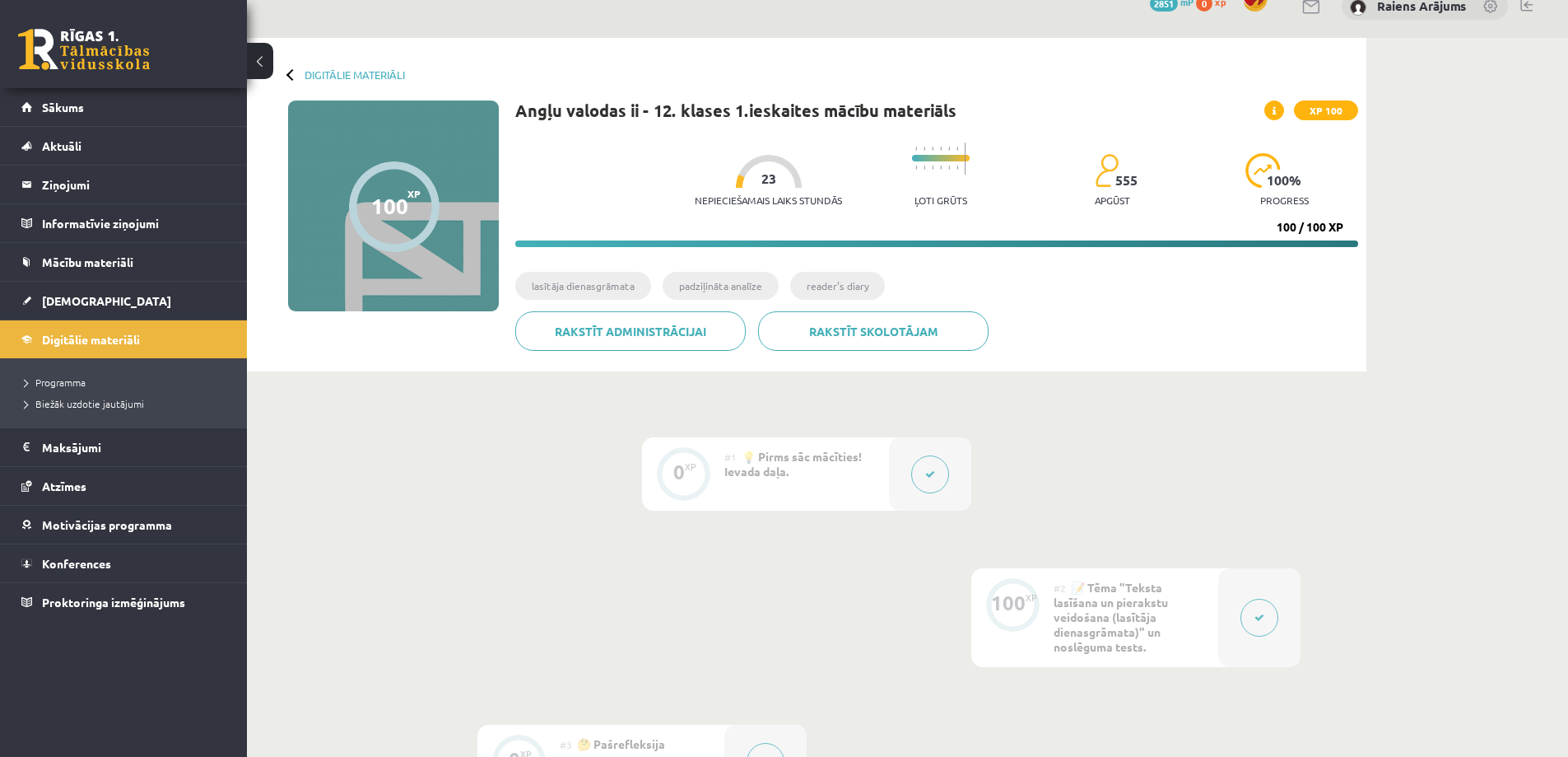
scroll to position [0, 0]
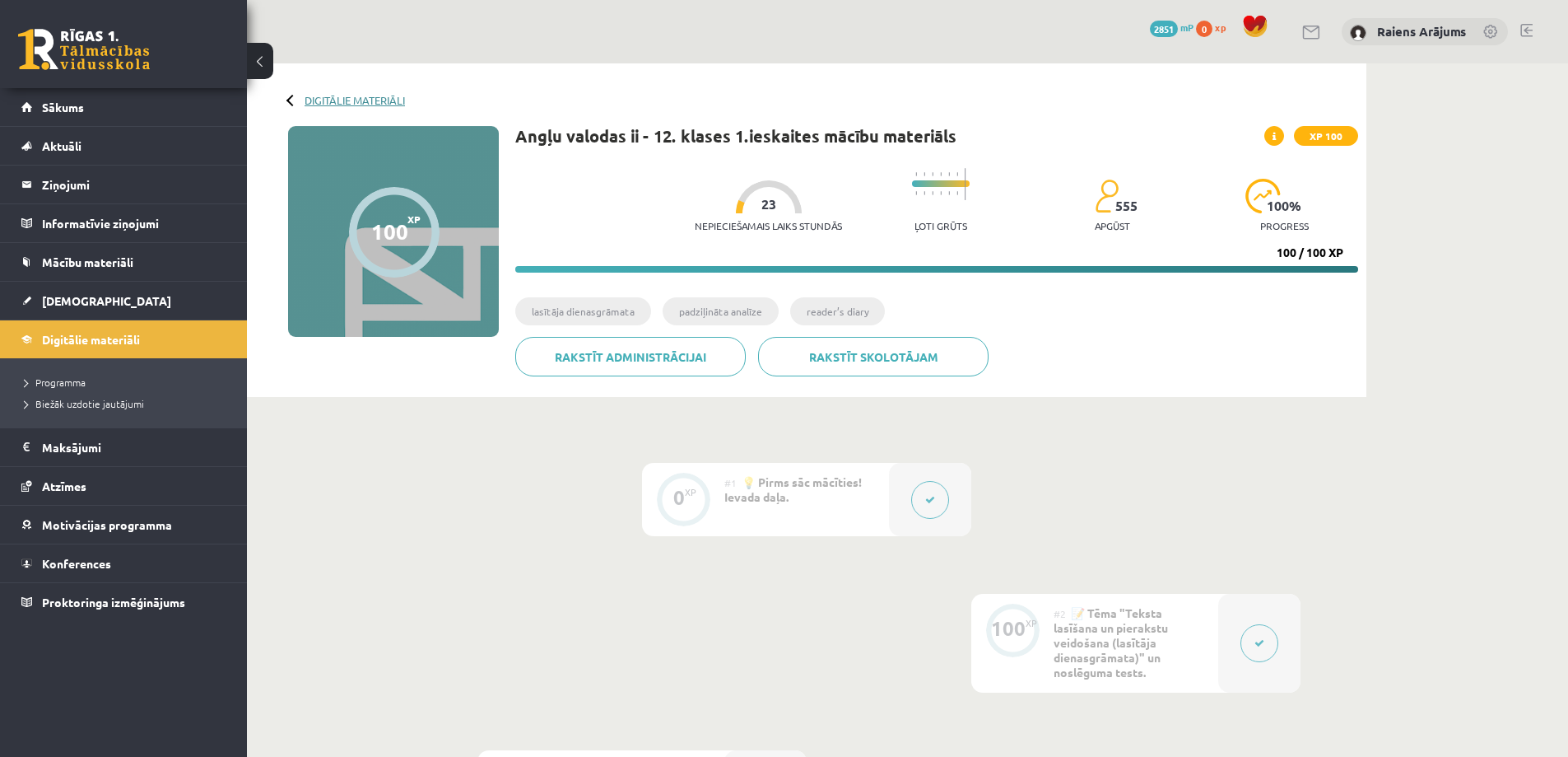
click at [318, 102] on link "Digitālie materiāli" at bounding box center [355, 100] width 101 height 12
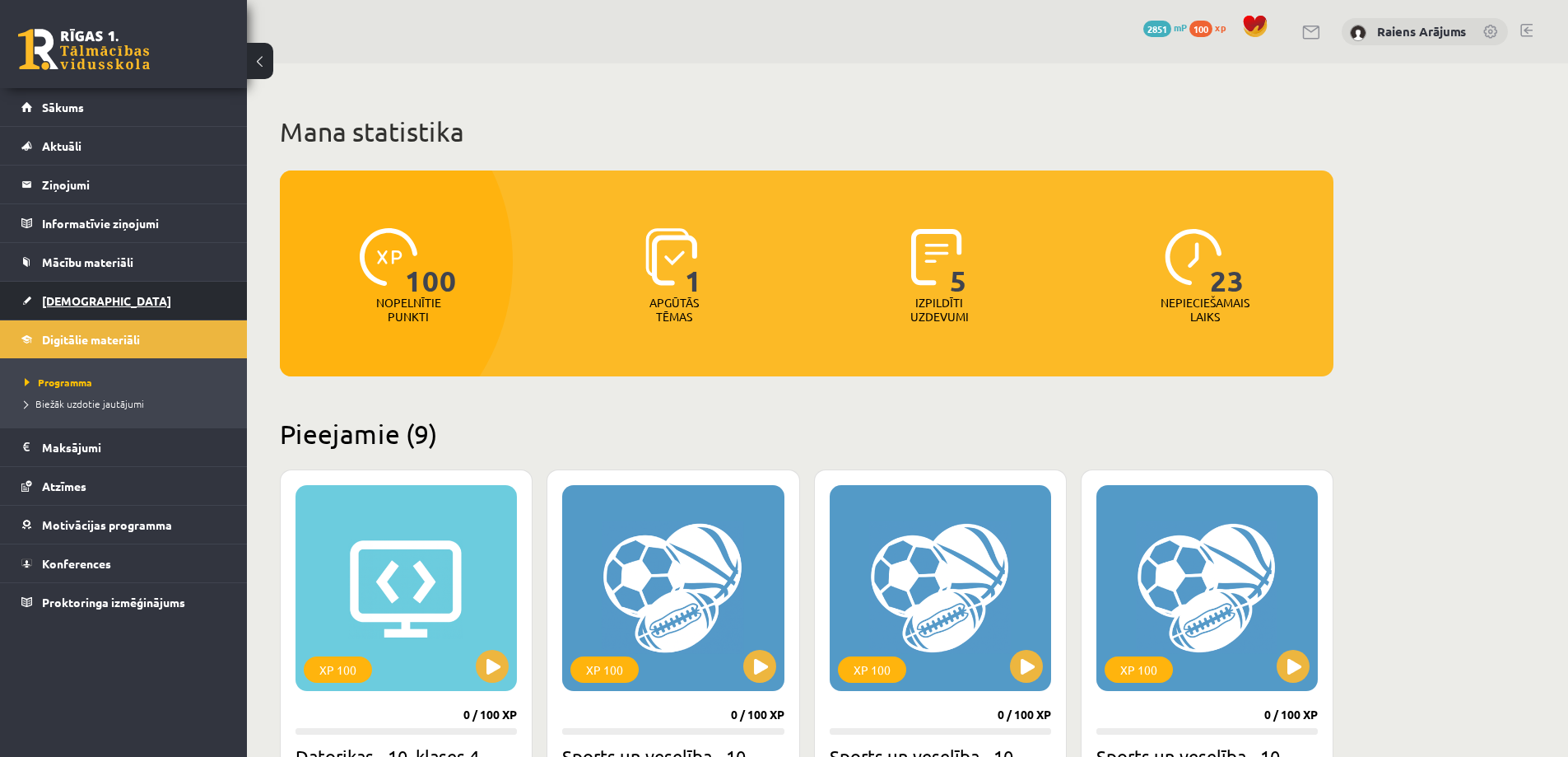
click at [118, 304] on link "[DEMOGRAPHIC_DATA]" at bounding box center [124, 300] width 205 height 37
